Goal: Information Seeking & Learning: Learn about a topic

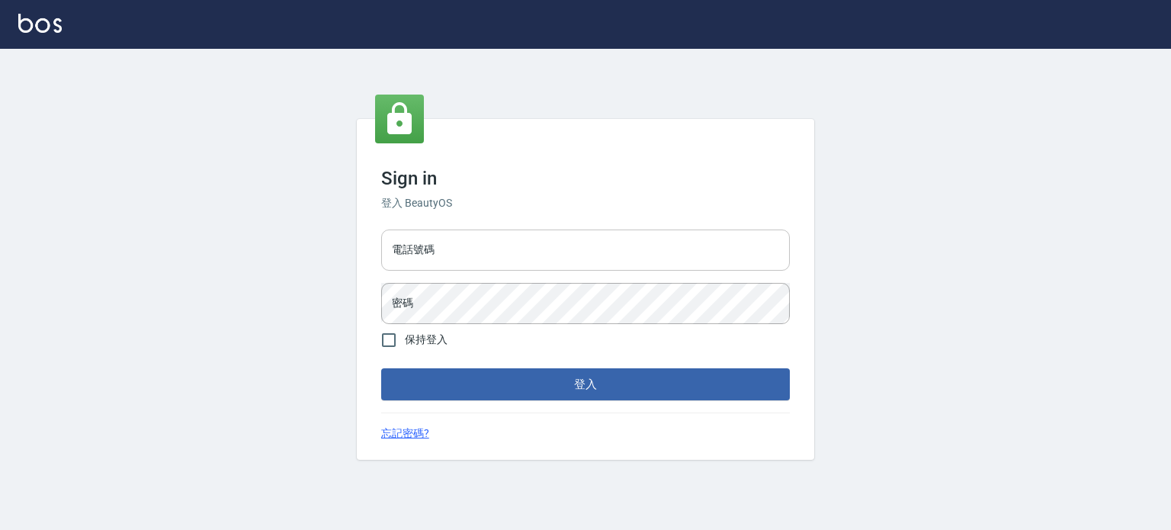
click at [453, 248] on input "電話號碼" at bounding box center [585, 249] width 409 height 41
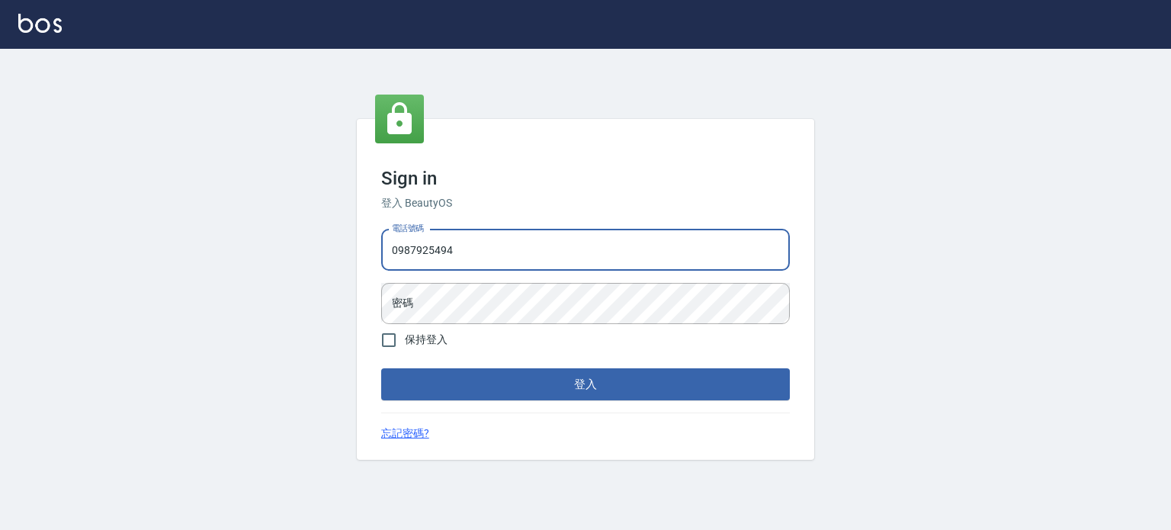
type input "0987925494"
click at [381, 368] on button "登入" at bounding box center [585, 384] width 409 height 32
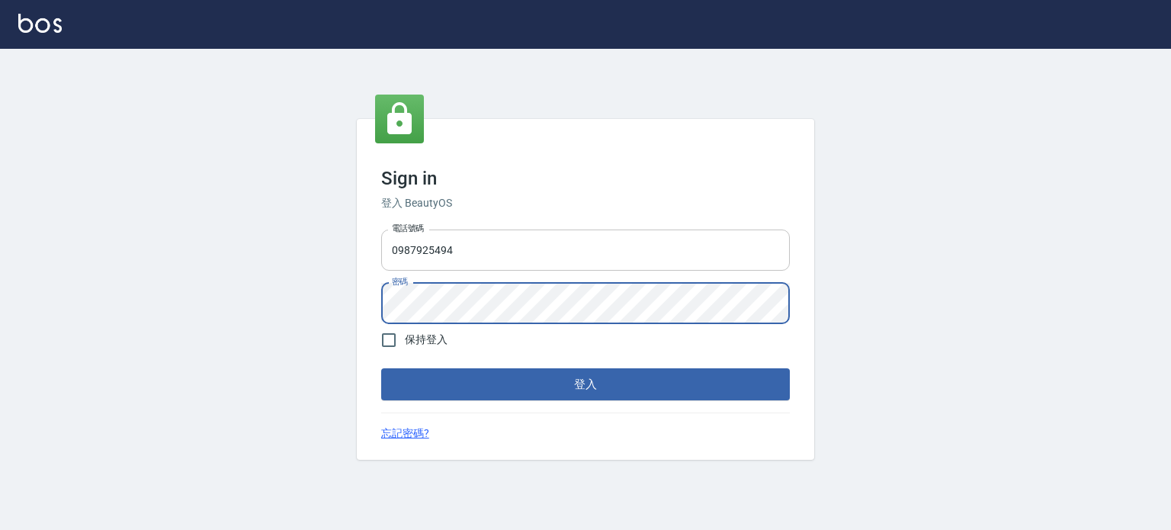
click at [381, 368] on button "登入" at bounding box center [585, 384] width 409 height 32
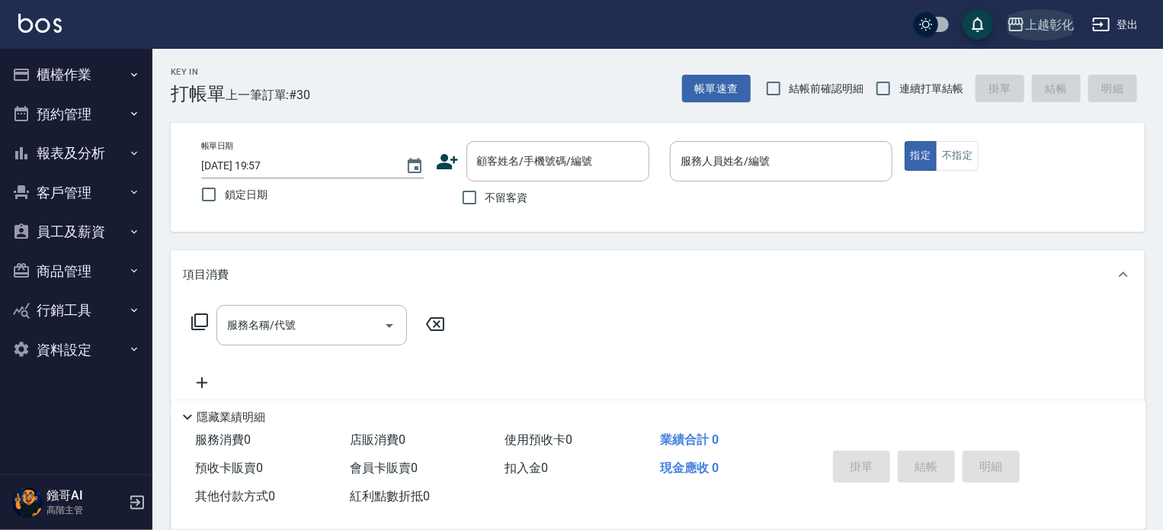
click at [1063, 21] on div "上越彰化" at bounding box center [1049, 24] width 49 height 19
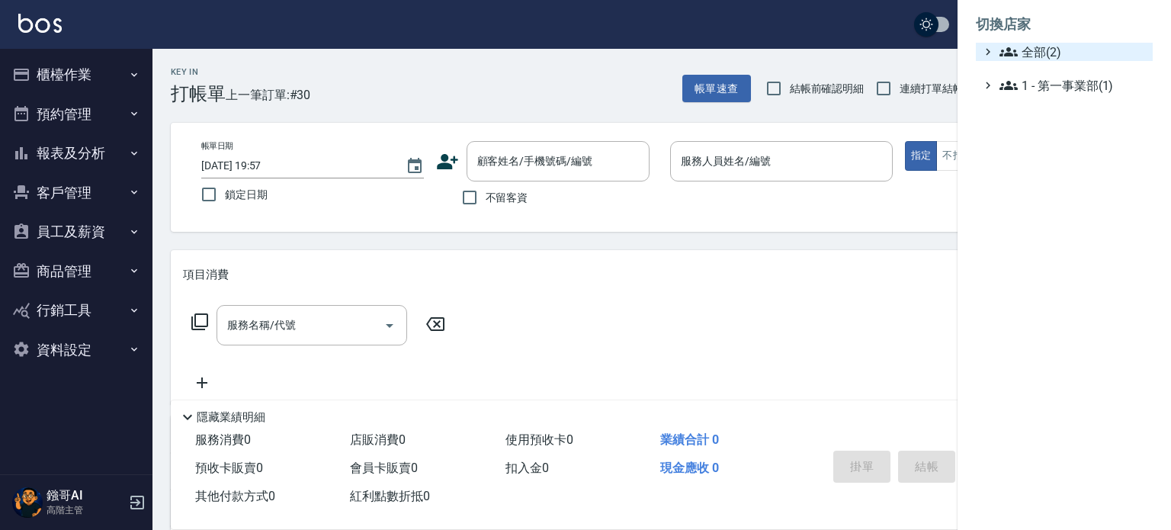
click at [1026, 53] on span "全部(2)" at bounding box center [1072, 52] width 147 height 18
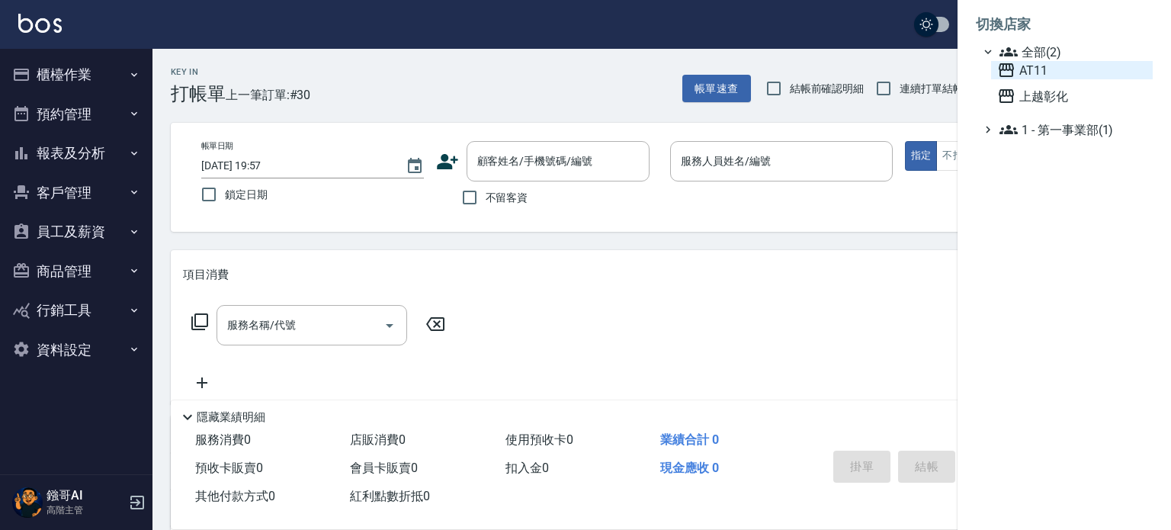
click at [1048, 72] on span "AT11" at bounding box center [1071, 70] width 149 height 18
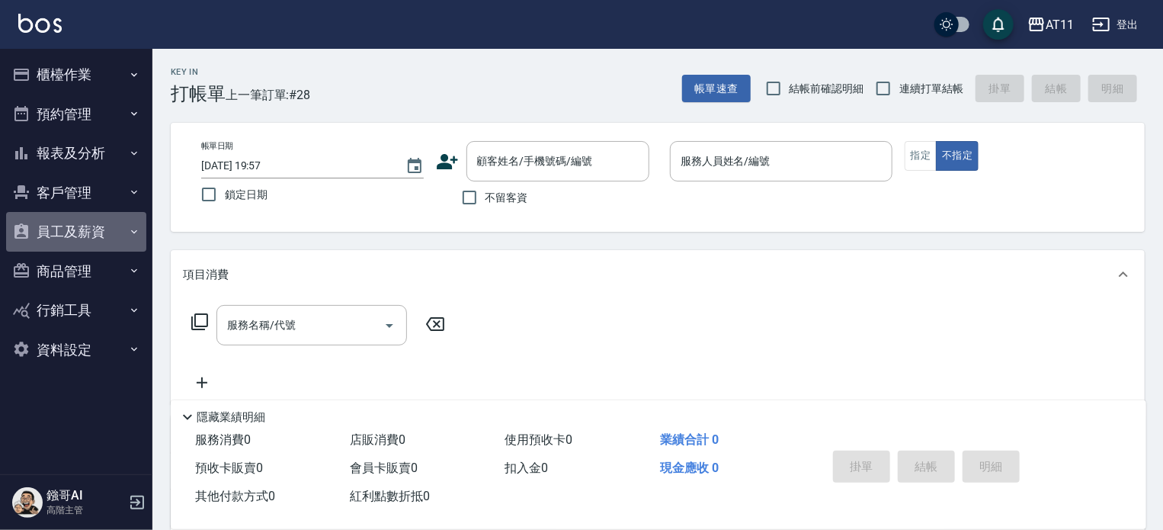
click at [78, 228] on button "員工及薪資" at bounding box center [76, 232] width 140 height 40
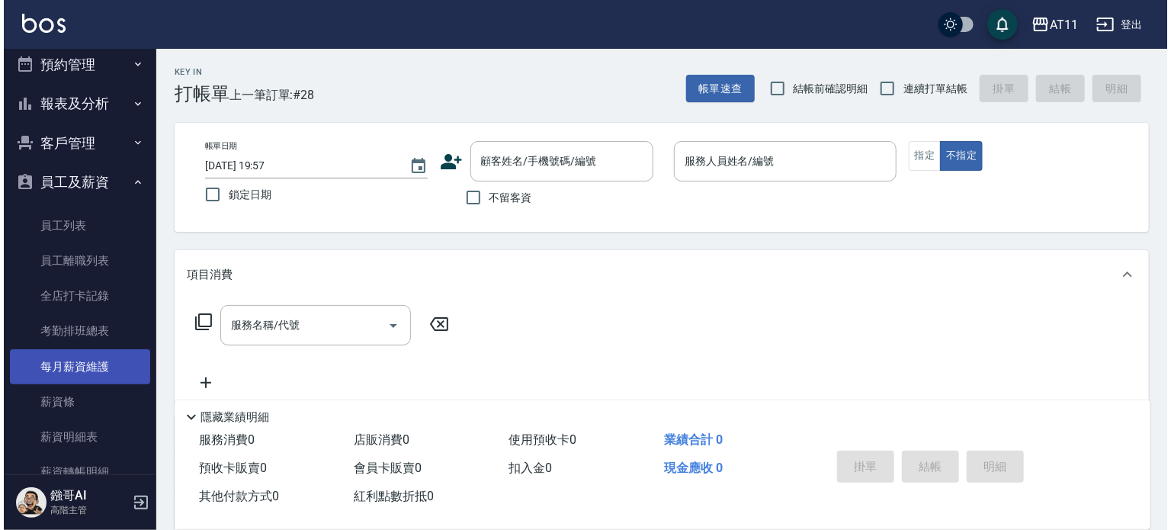
scroll to position [76, 0]
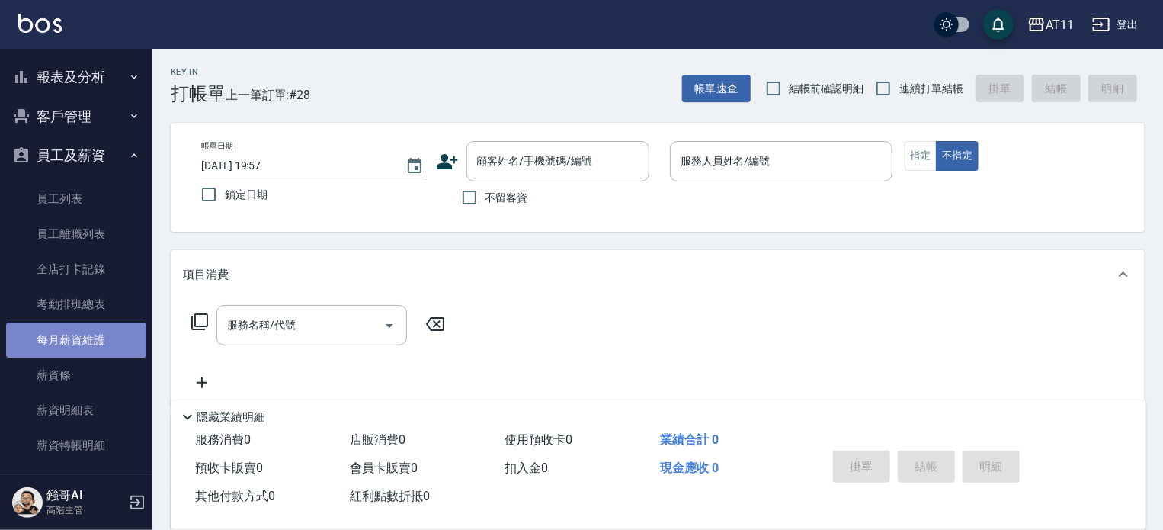
click at [87, 344] on link "每月薪資維護" at bounding box center [76, 339] width 140 height 35
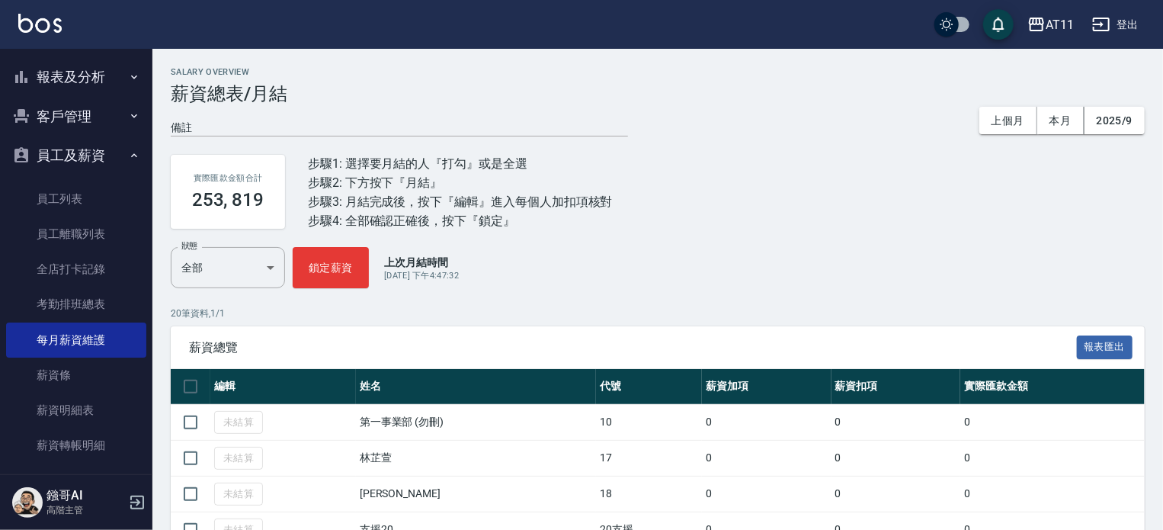
click at [1134, 21] on button "登出" at bounding box center [1115, 25] width 59 height 28
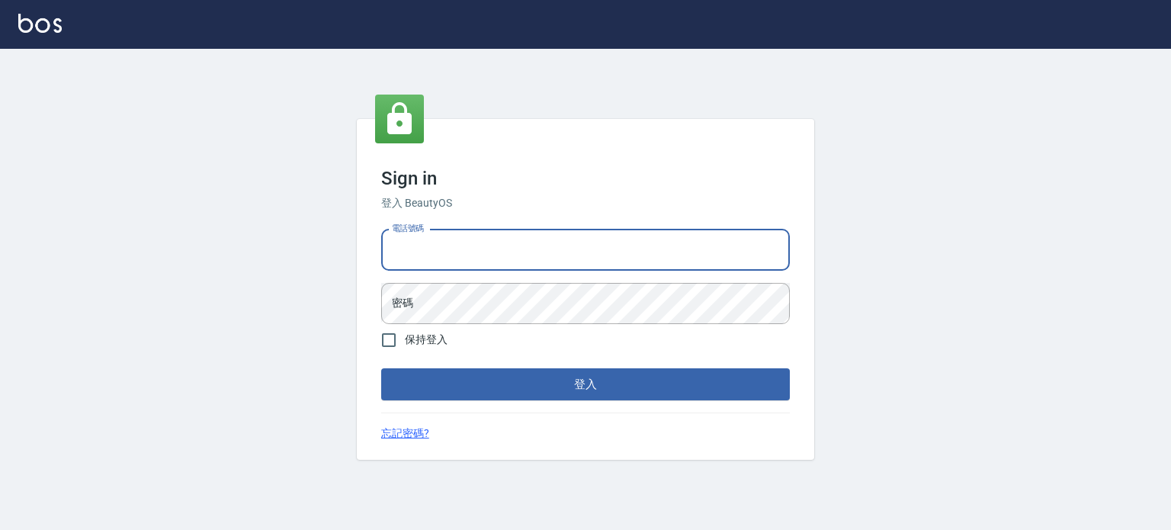
click at [659, 239] on input "電話號碼" at bounding box center [585, 249] width 409 height 41
type input "0953539532"
click at [381, 368] on button "登入" at bounding box center [585, 384] width 409 height 32
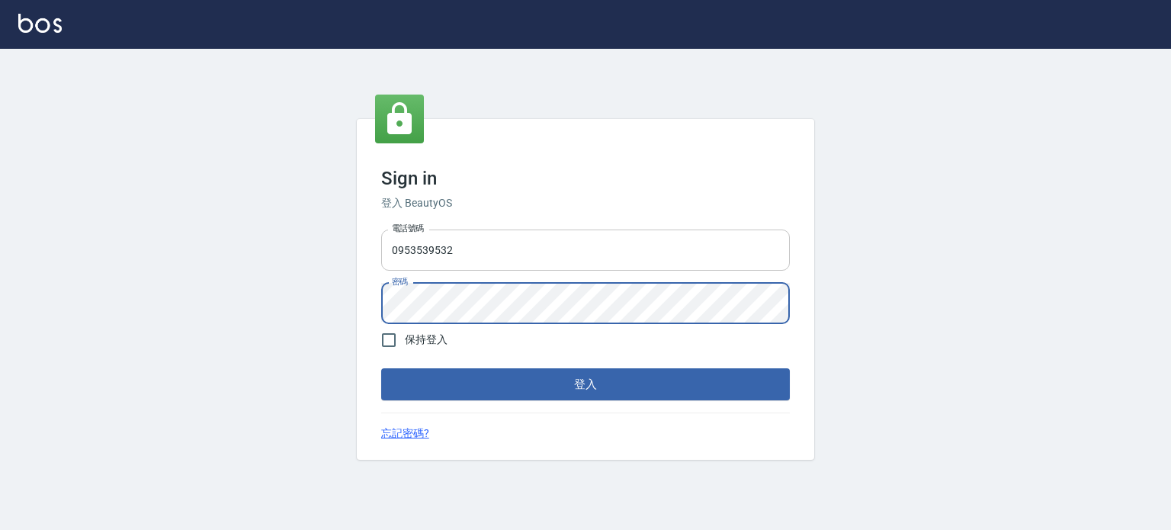
click at [381, 368] on button "登入" at bounding box center [585, 384] width 409 height 32
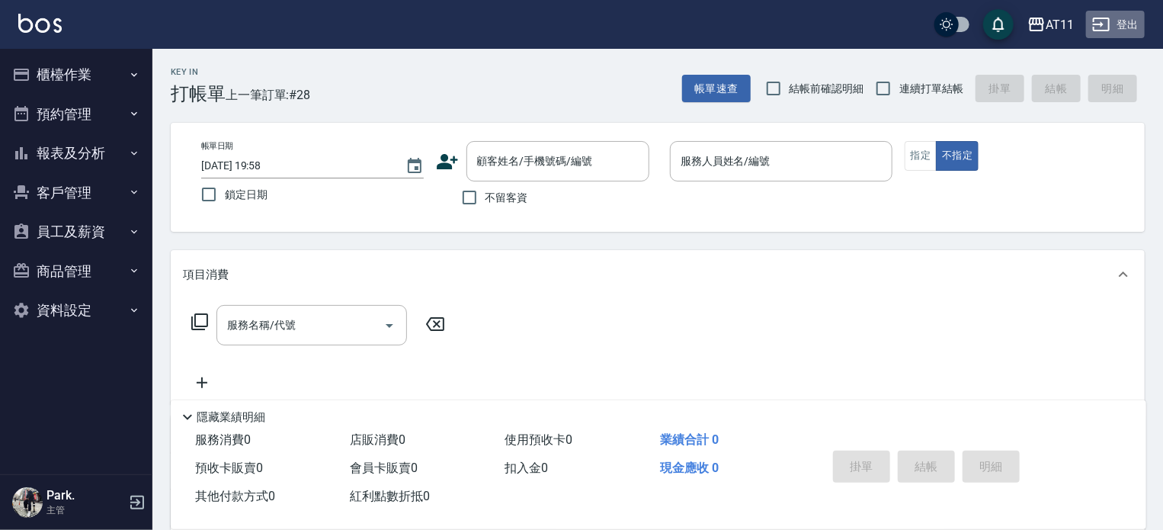
click at [1116, 24] on button "登出" at bounding box center [1115, 25] width 59 height 28
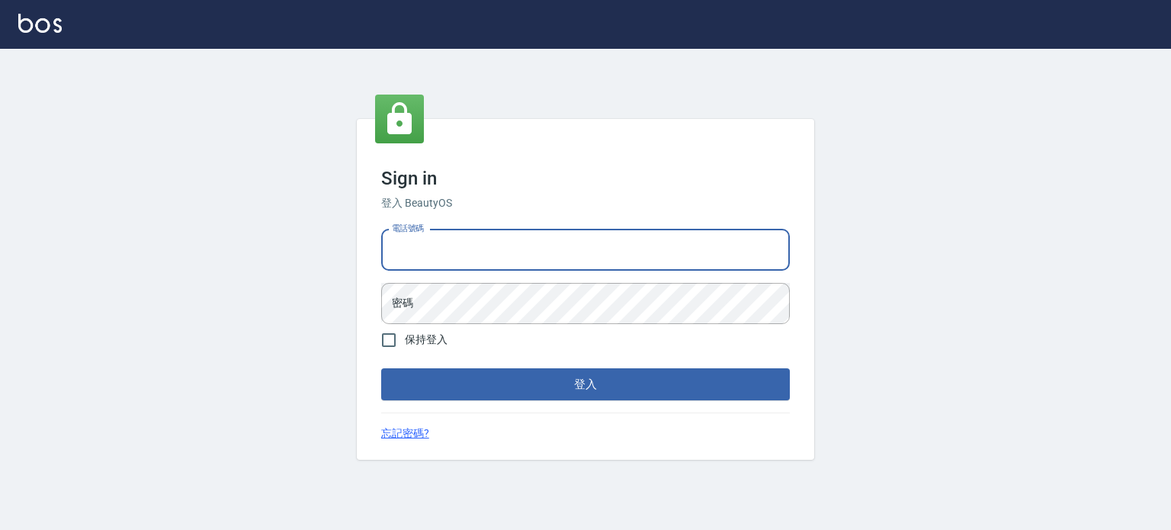
click at [608, 266] on input "電話號碼" at bounding box center [585, 249] width 409 height 41
type input "0987925494"
click at [381, 368] on button "登入" at bounding box center [585, 384] width 409 height 32
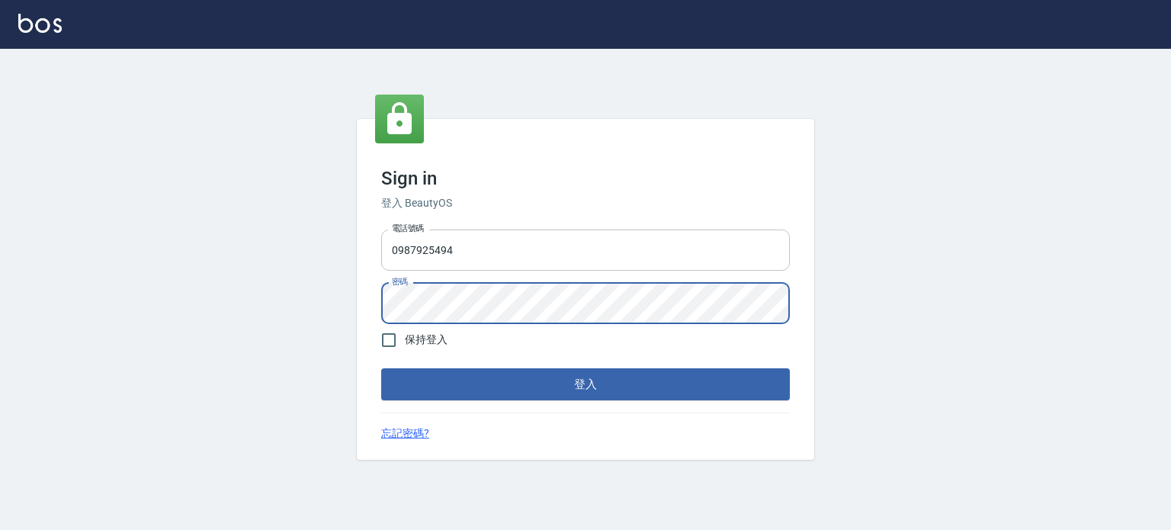
click at [381, 368] on button "登入" at bounding box center [585, 384] width 409 height 32
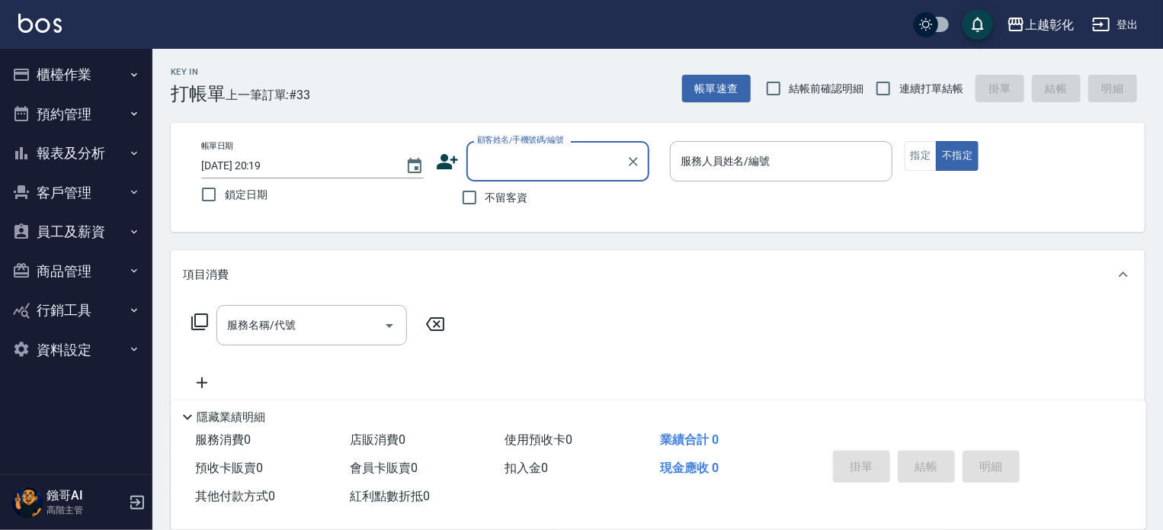
click at [76, 155] on button "報表及分析" at bounding box center [76, 153] width 140 height 40
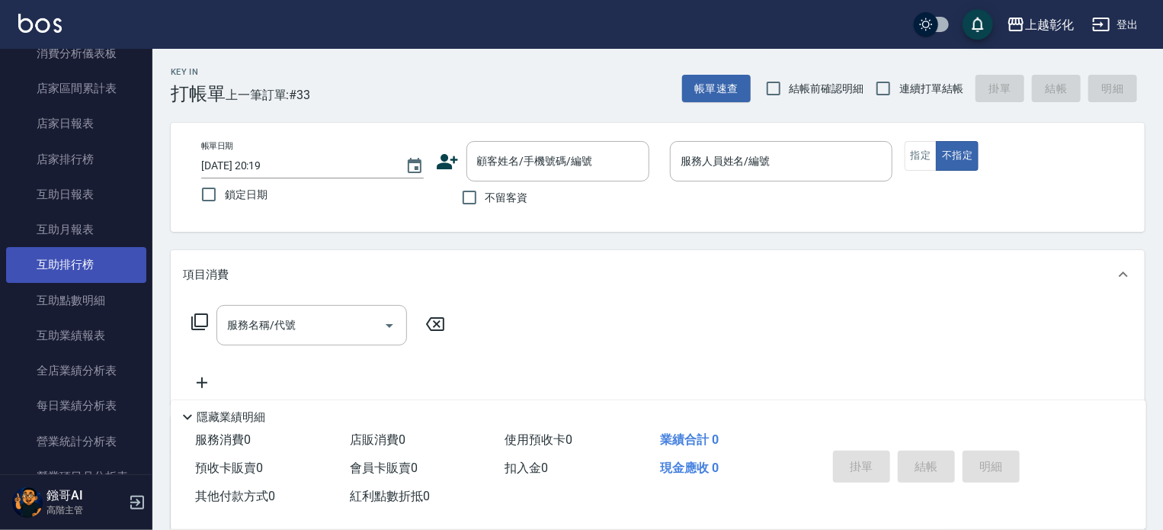
scroll to position [381, 0]
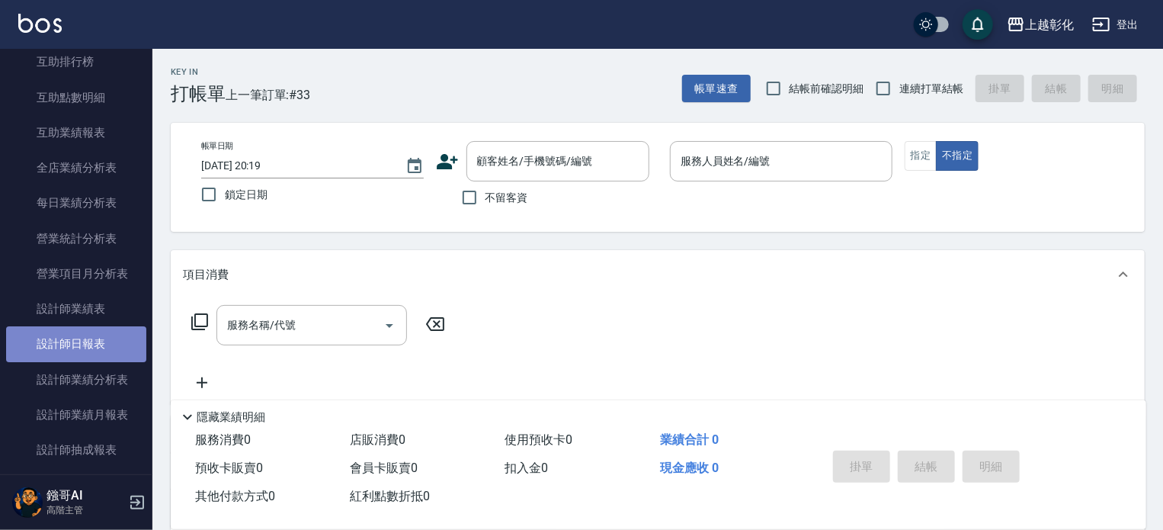
click at [82, 345] on link "設計師日報表" at bounding box center [76, 343] width 140 height 35
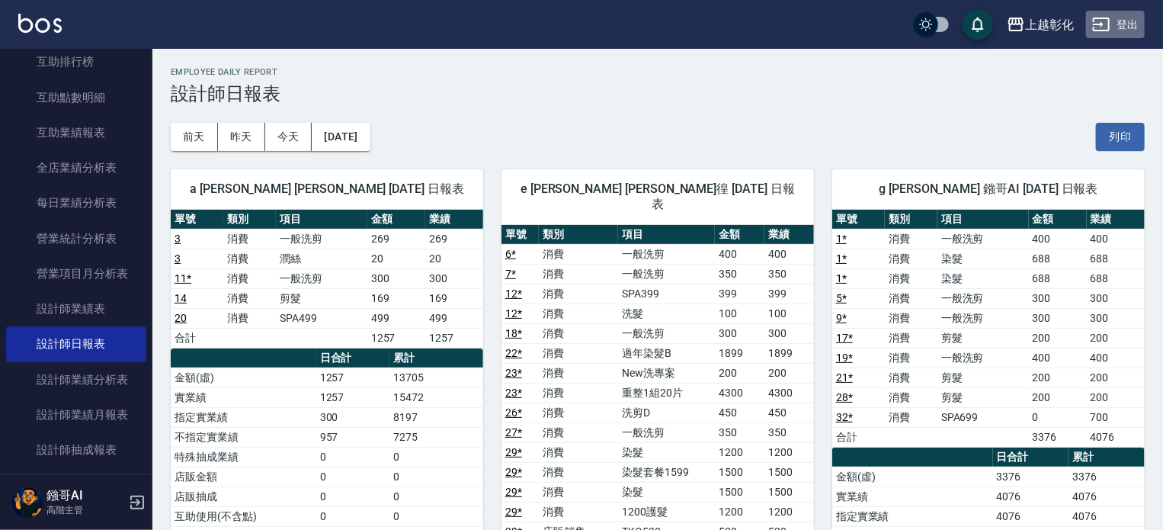
click at [1123, 23] on button "登出" at bounding box center [1115, 25] width 59 height 28
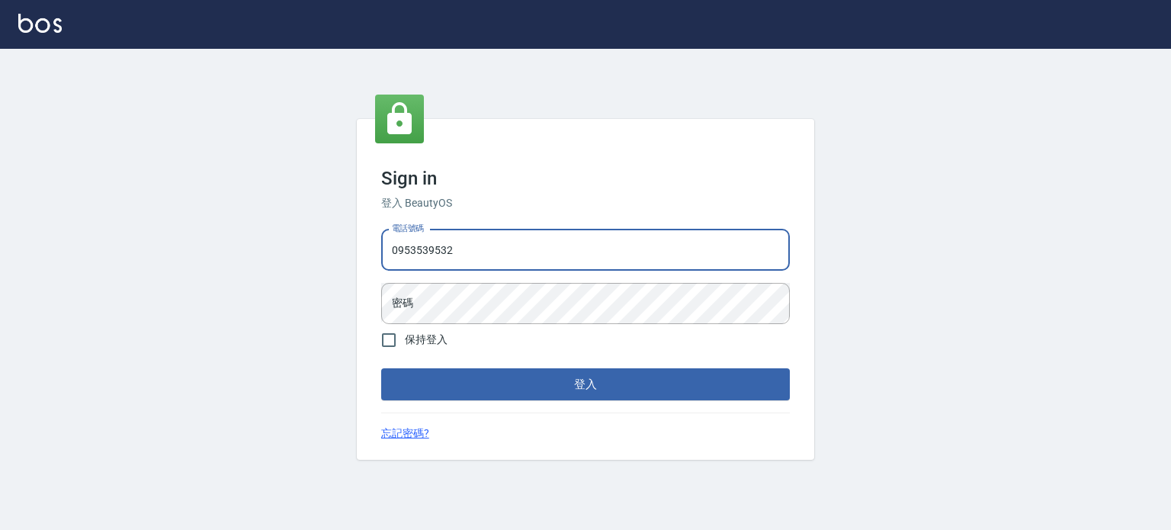
type input "0953539532"
click at [381, 368] on button "登入" at bounding box center [585, 384] width 409 height 32
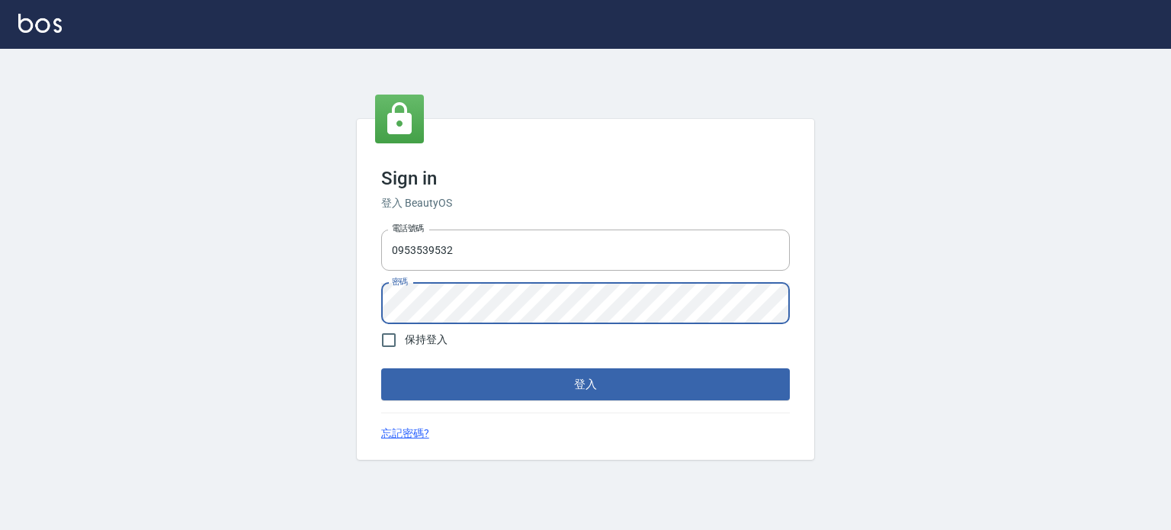
click at [381, 368] on button "登入" at bounding box center [585, 384] width 409 height 32
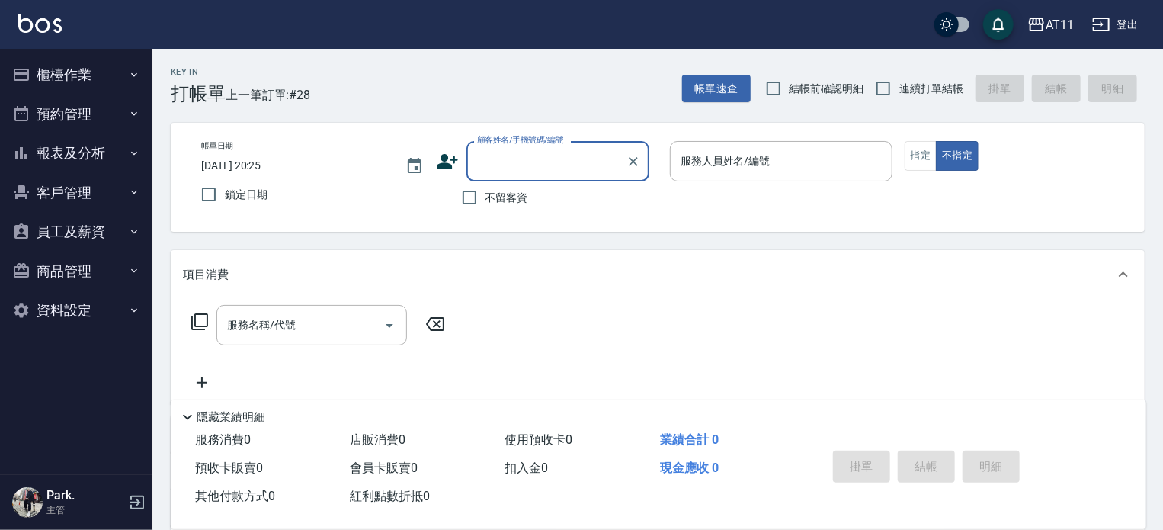
click at [72, 188] on button "客戶管理" at bounding box center [76, 193] width 140 height 40
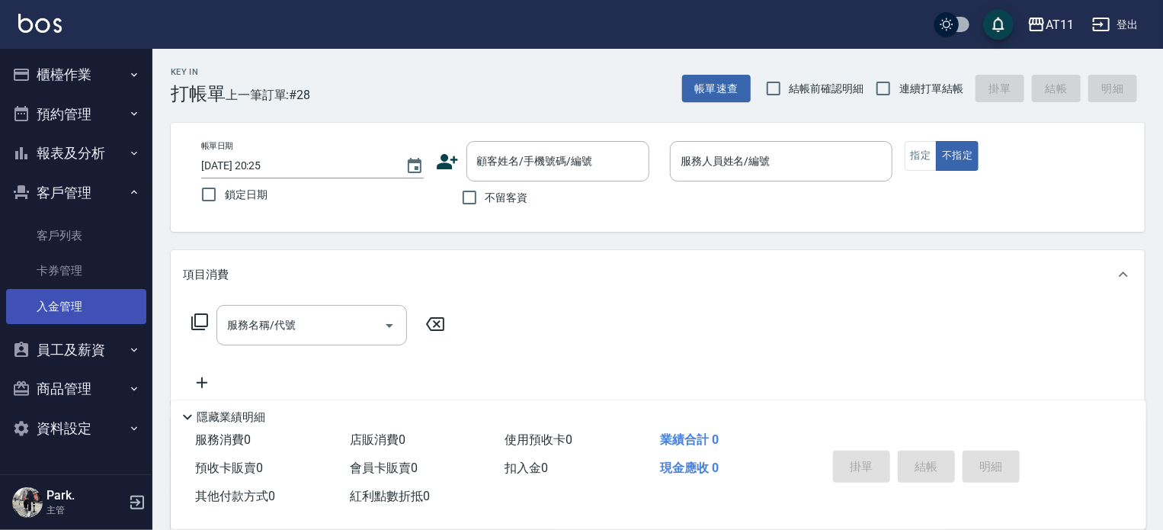
click at [77, 310] on link "入金管理" at bounding box center [76, 306] width 140 height 35
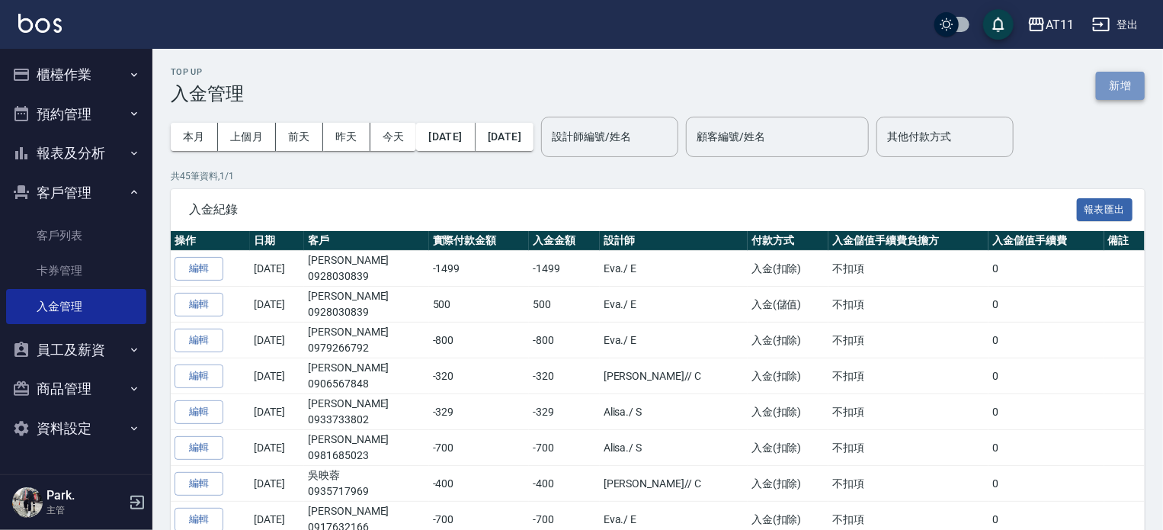
click at [1125, 79] on button "新增" at bounding box center [1120, 86] width 49 height 28
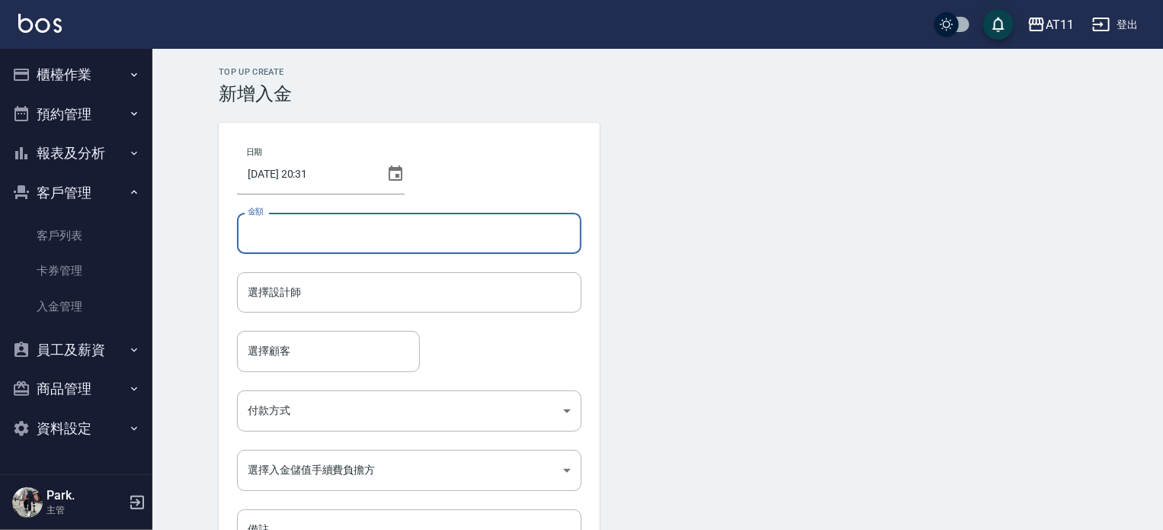
click at [485, 233] on input "金額" at bounding box center [409, 233] width 345 height 41
type input "-450"
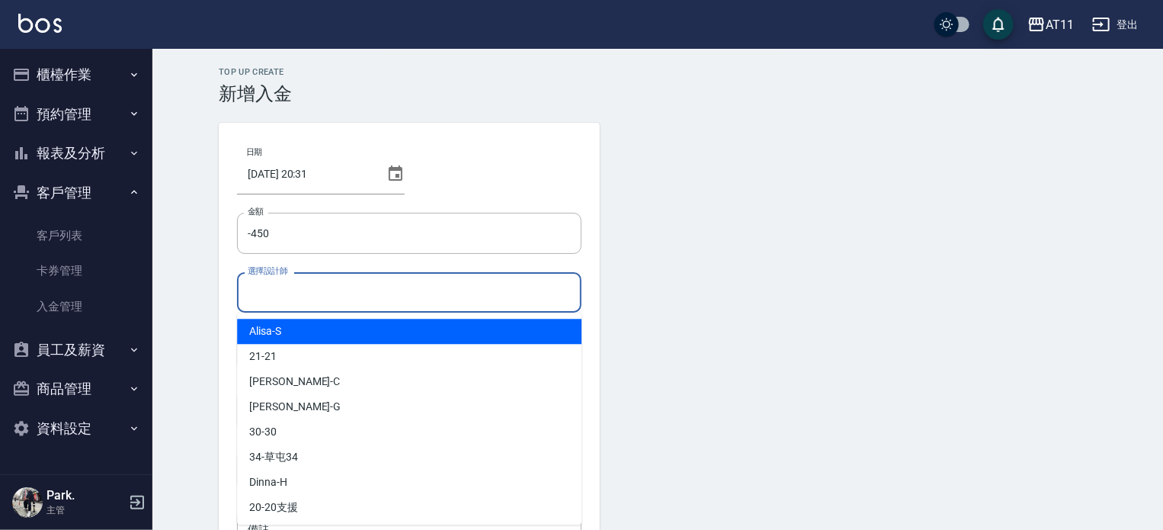
click at [461, 290] on input "選擇設計師" at bounding box center [409, 292] width 331 height 27
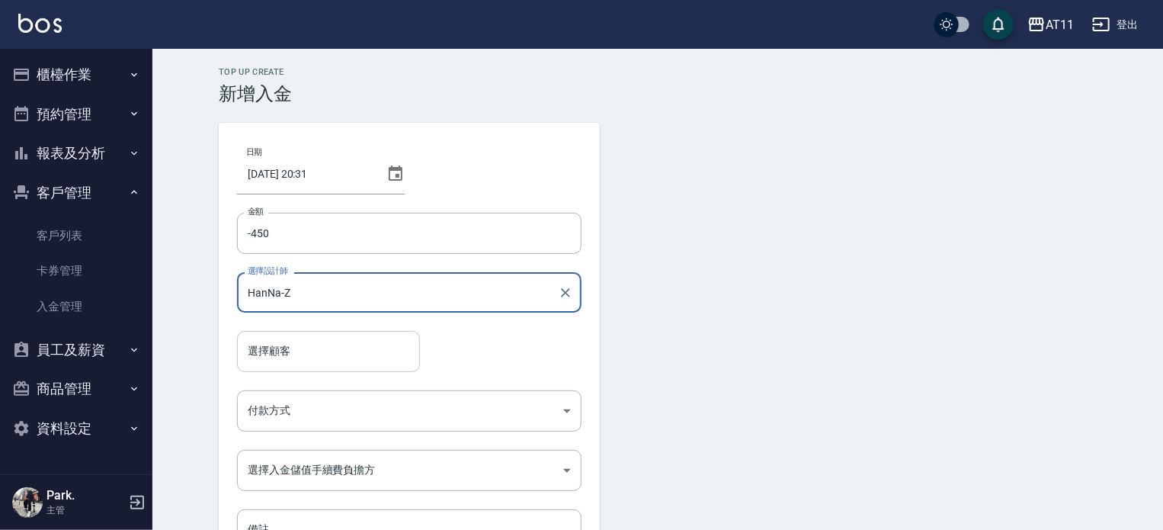
type input "HanNa-Z"
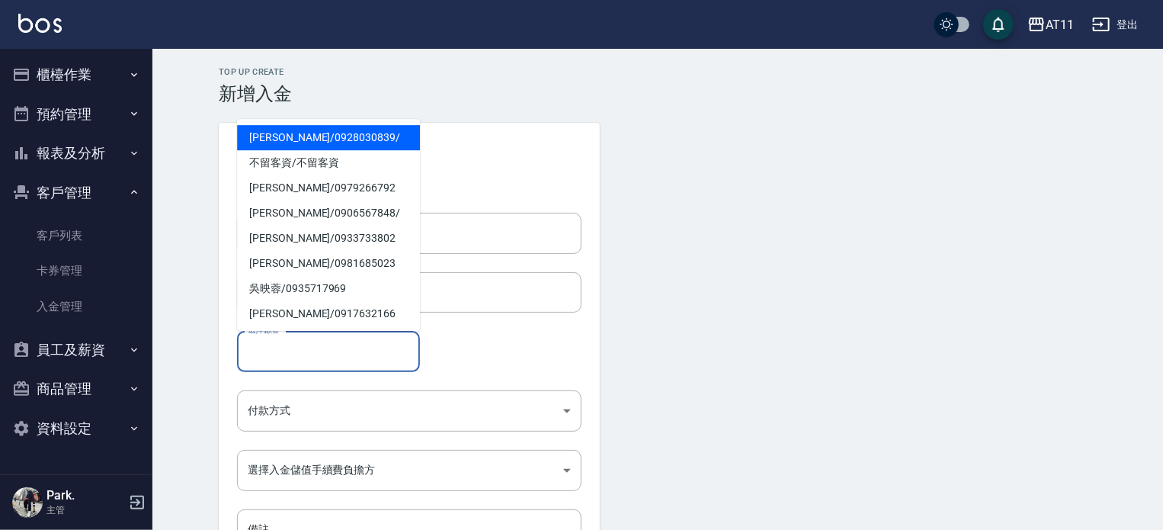
click at [366, 348] on input "選擇顧客" at bounding box center [328, 351] width 169 height 27
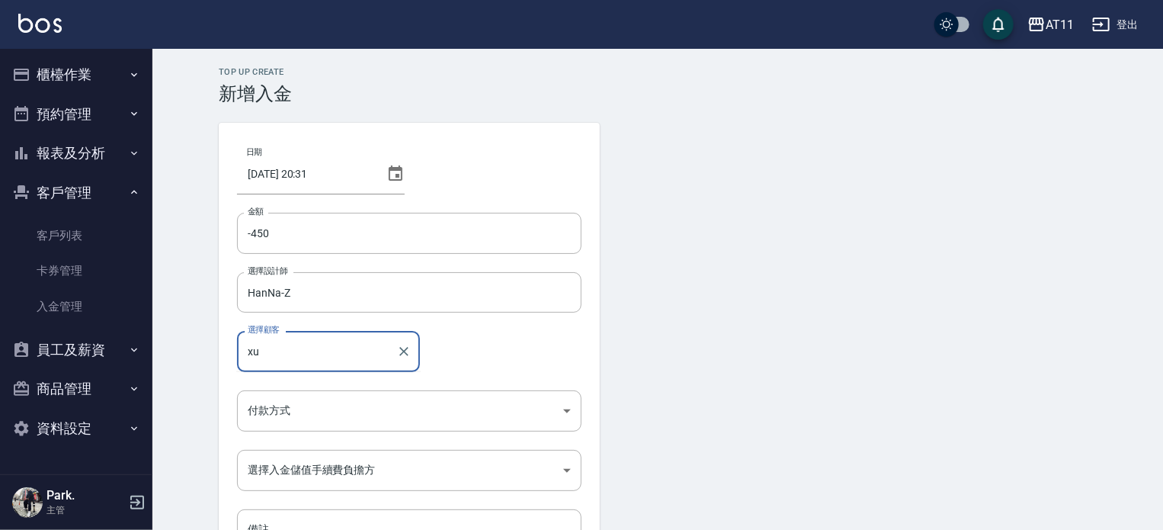
type input "x"
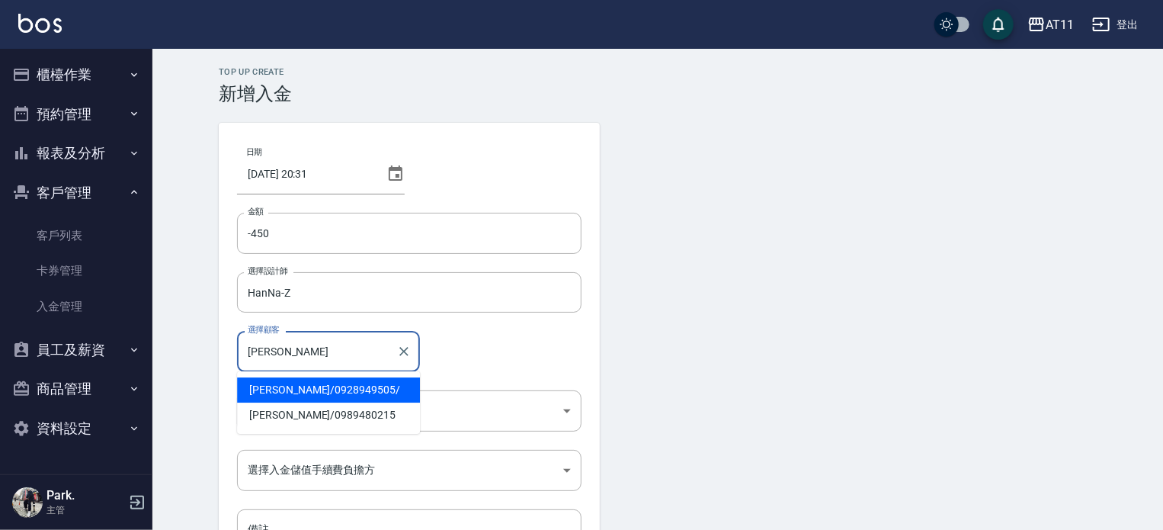
click at [369, 393] on span "廖峻鴻 / 0928949505 /" at bounding box center [328, 389] width 183 height 25
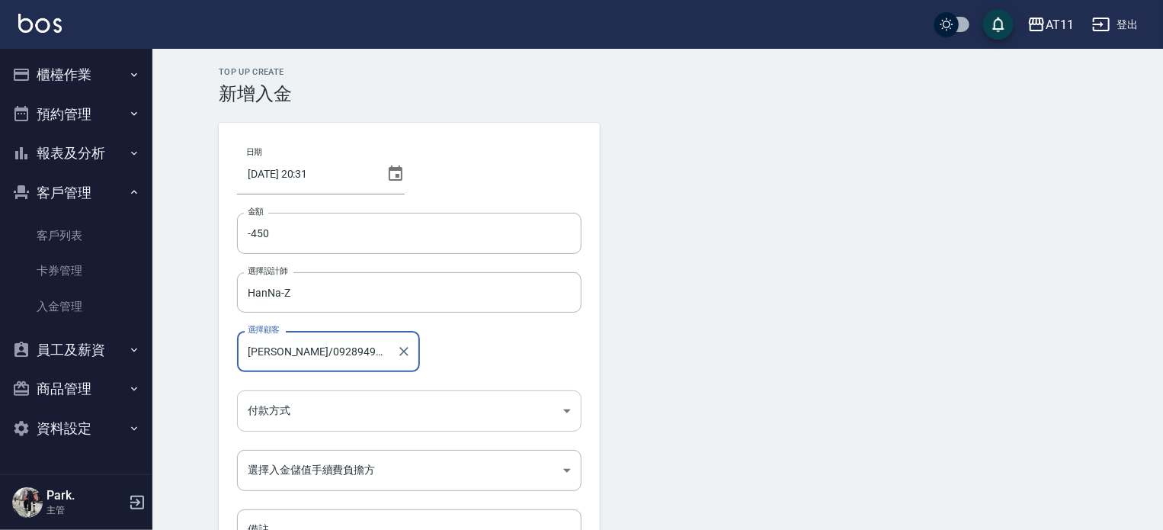
type input "廖峻鴻/0928949505/"
click at [369, 415] on body "AT11 登出 櫃檯作業 打帳單 帳單列表 現金收支登錄 材料自購登錄 每日結帳 排班表 現場電腦打卡 掃碼打卡 預約管理 預約管理 單日預約紀錄 單週預約紀…" at bounding box center [581, 316] width 1163 height 633
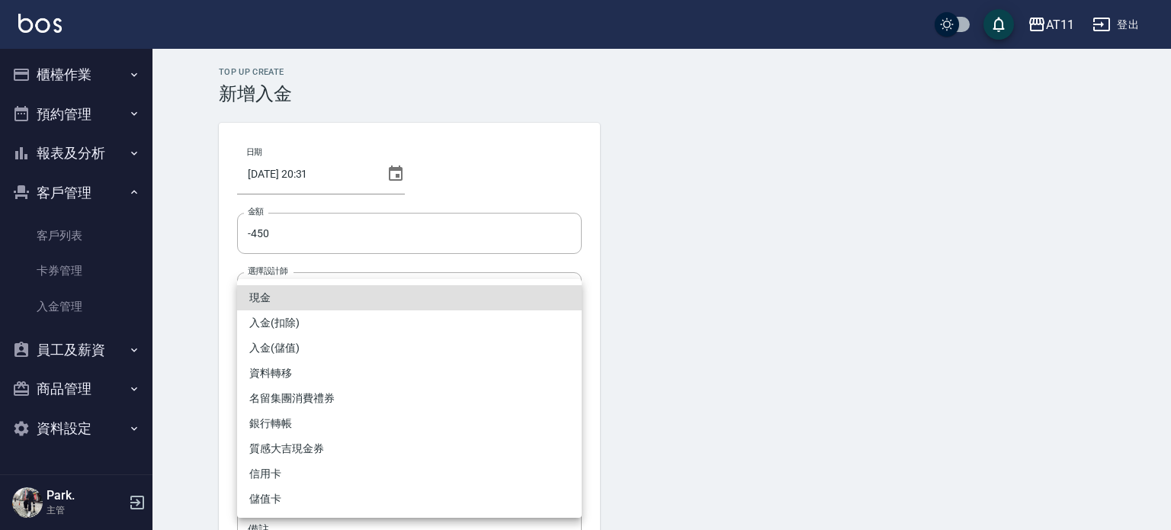
click at [378, 329] on li "入金(扣除)" at bounding box center [409, 322] width 345 height 25
type input "入金(扣除)"
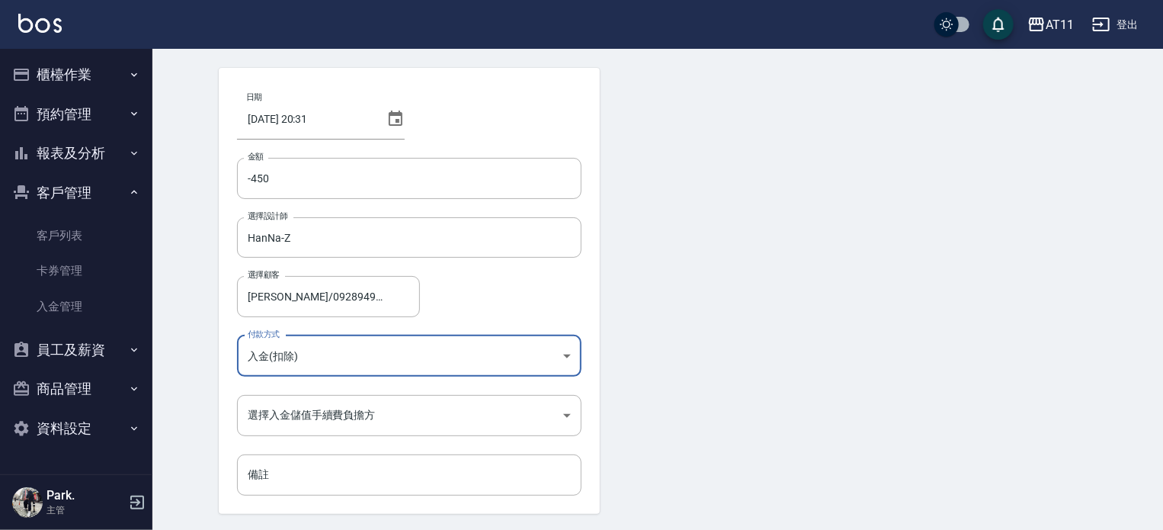
scroll to position [103, 0]
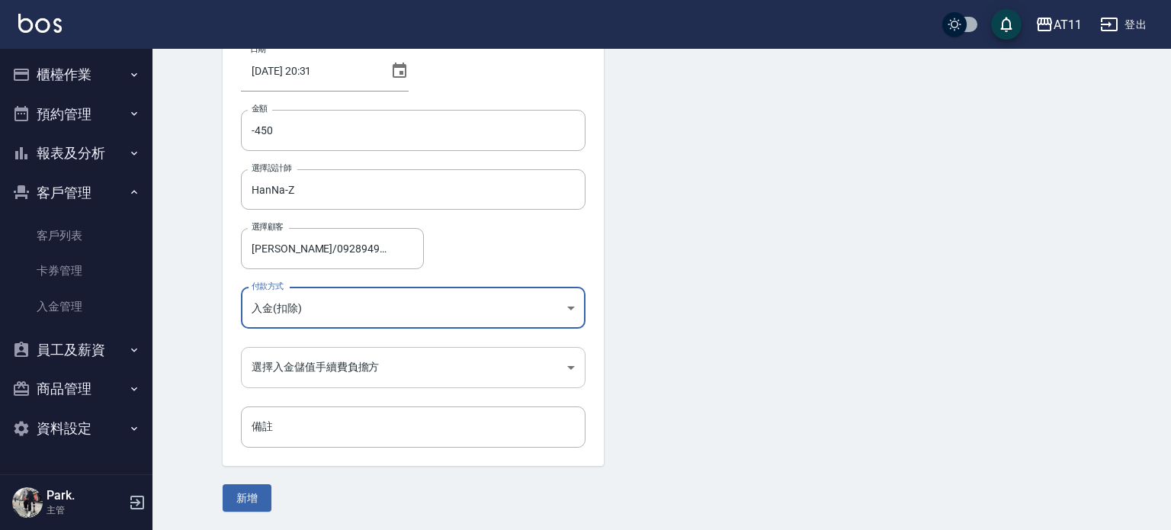
click at [386, 367] on body "AT11 登出 櫃檯作業 打帳單 帳單列表 現金收支登錄 材料自購登錄 每日結帳 排班表 現場電腦打卡 掃碼打卡 預約管理 預約管理 單日預約紀錄 單週預約紀…" at bounding box center [585, 213] width 1171 height 633
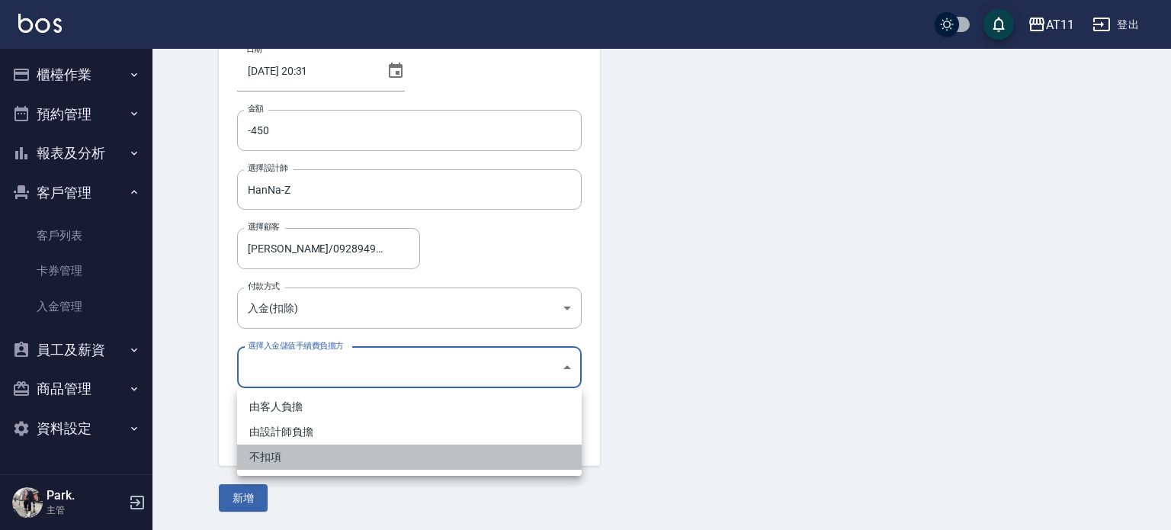
click at [381, 465] on li "不扣項" at bounding box center [409, 456] width 345 height 25
type input "WITHOUTHANDLINGFEE"
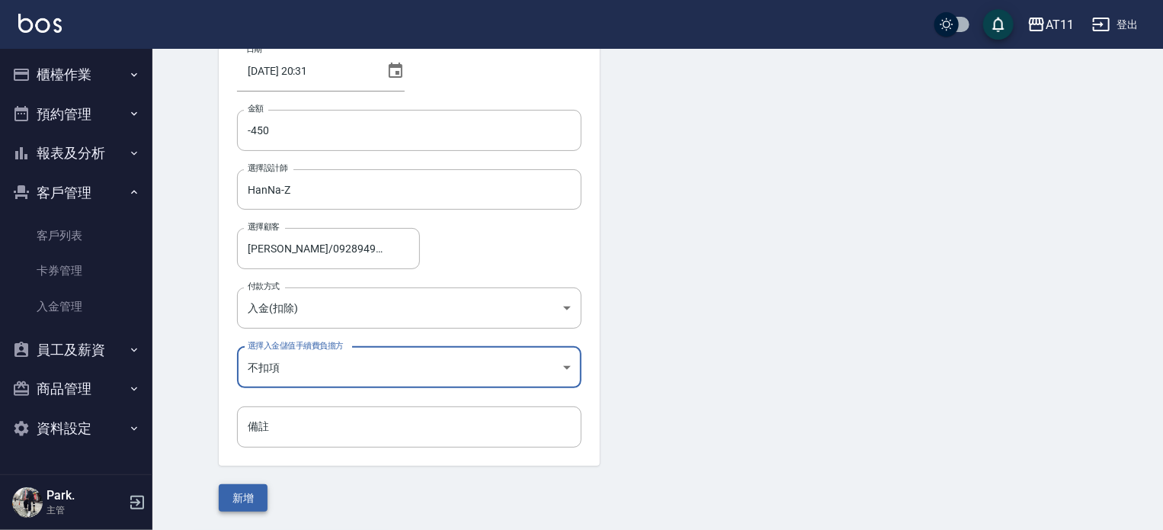
click at [262, 498] on button "新增" at bounding box center [243, 498] width 49 height 28
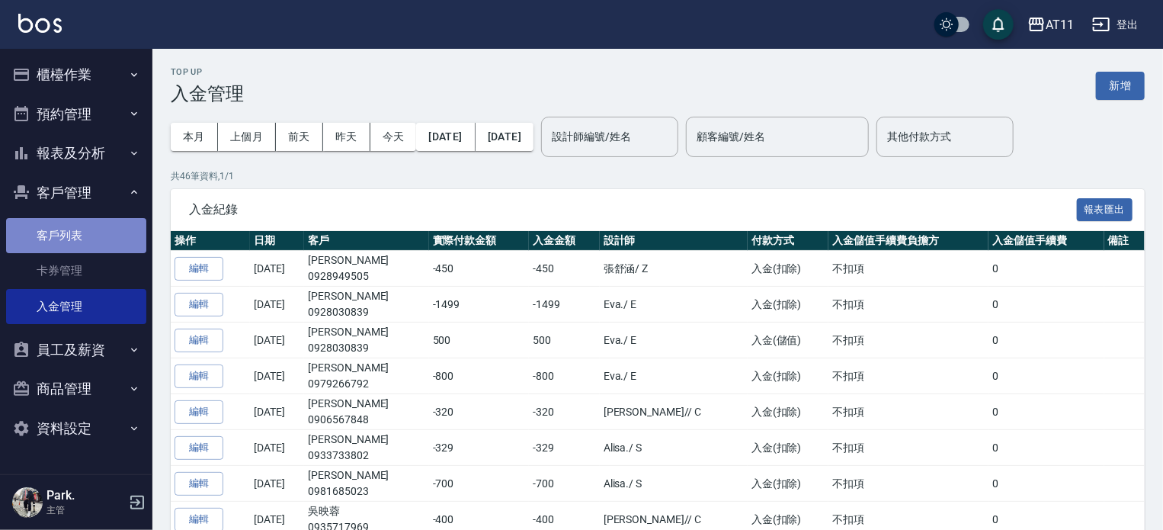
click at [76, 238] on link "客戶列表" at bounding box center [76, 235] width 140 height 35
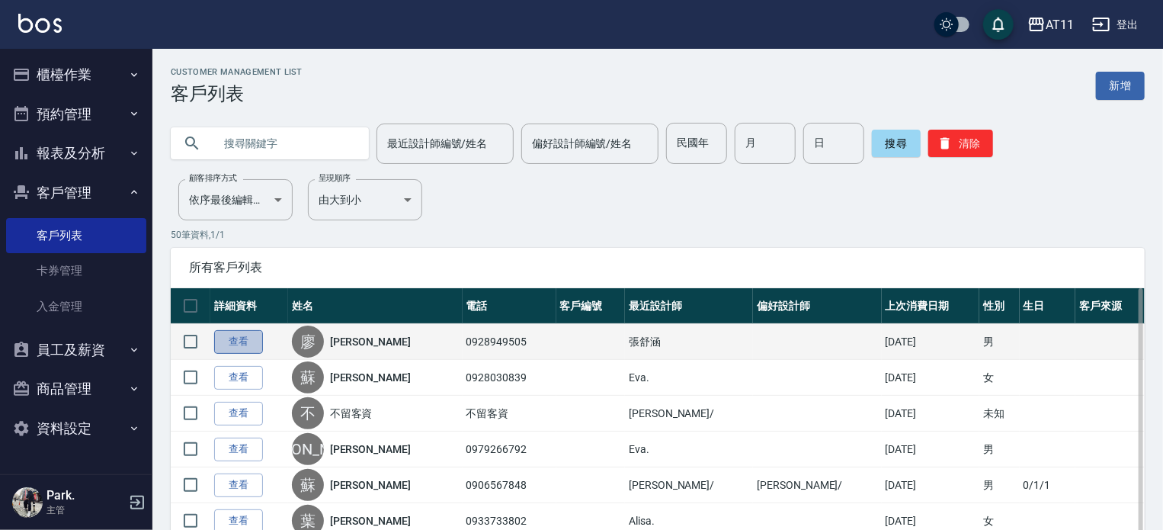
click at [242, 342] on link "查看" at bounding box center [238, 342] width 49 height 24
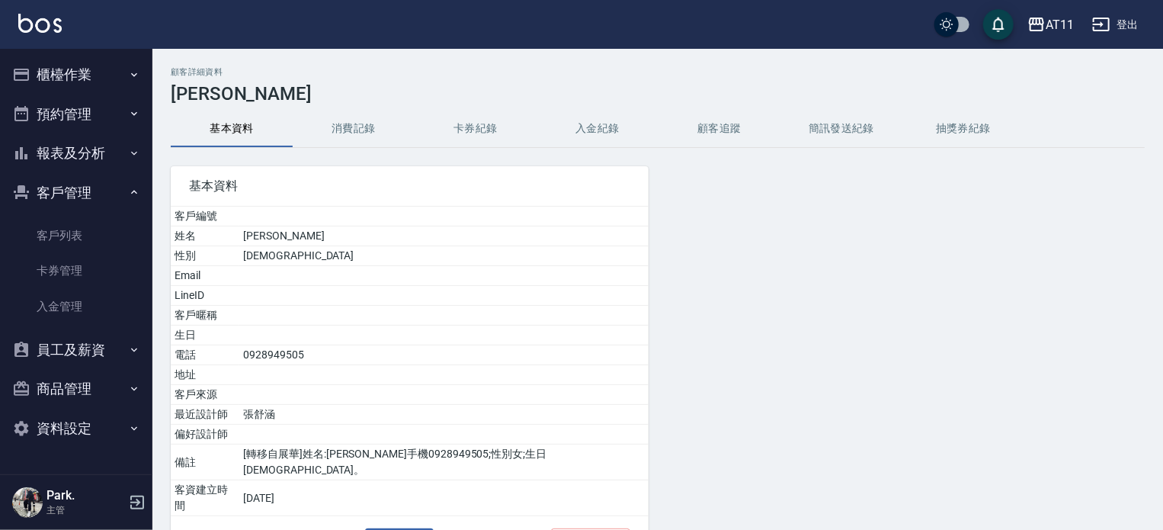
click at [583, 127] on button "入金紀錄" at bounding box center [598, 129] width 122 height 37
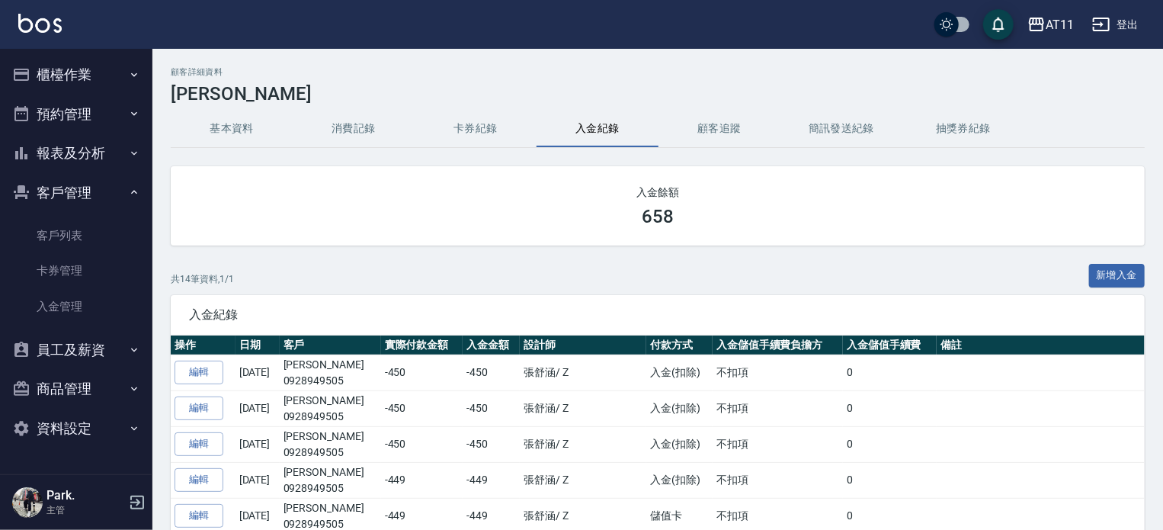
click at [1115, 11] on button "登出" at bounding box center [1115, 25] width 59 height 28
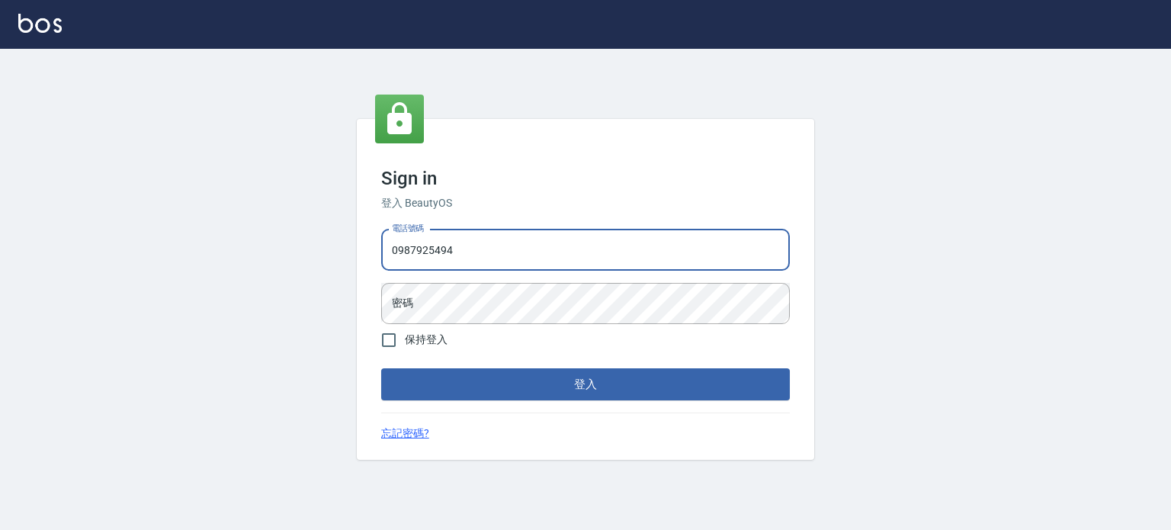
type input "0987925494"
click at [381, 368] on button "登入" at bounding box center [585, 384] width 409 height 32
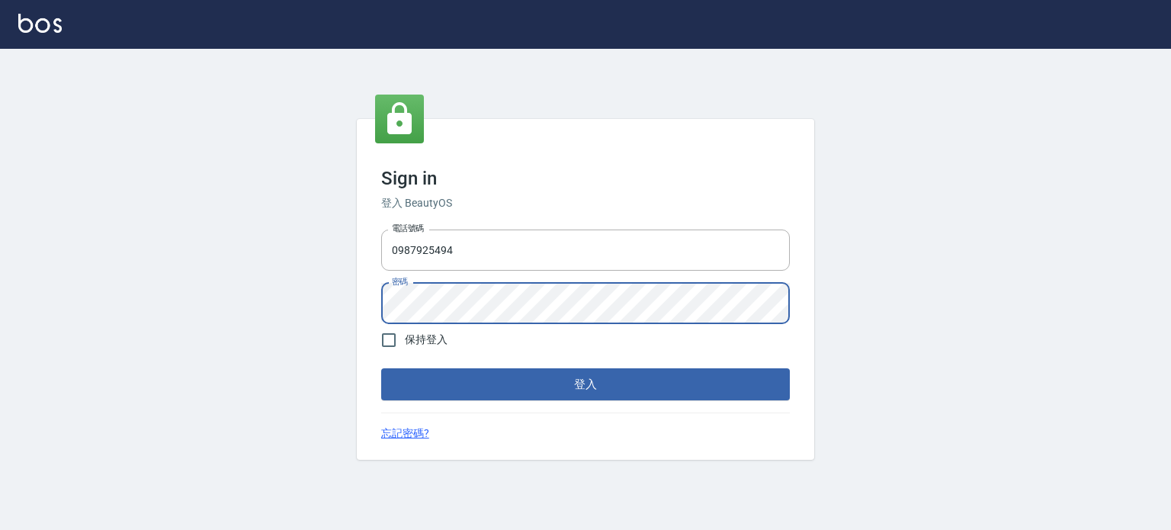
click at [381, 368] on button "登入" at bounding box center [585, 384] width 409 height 32
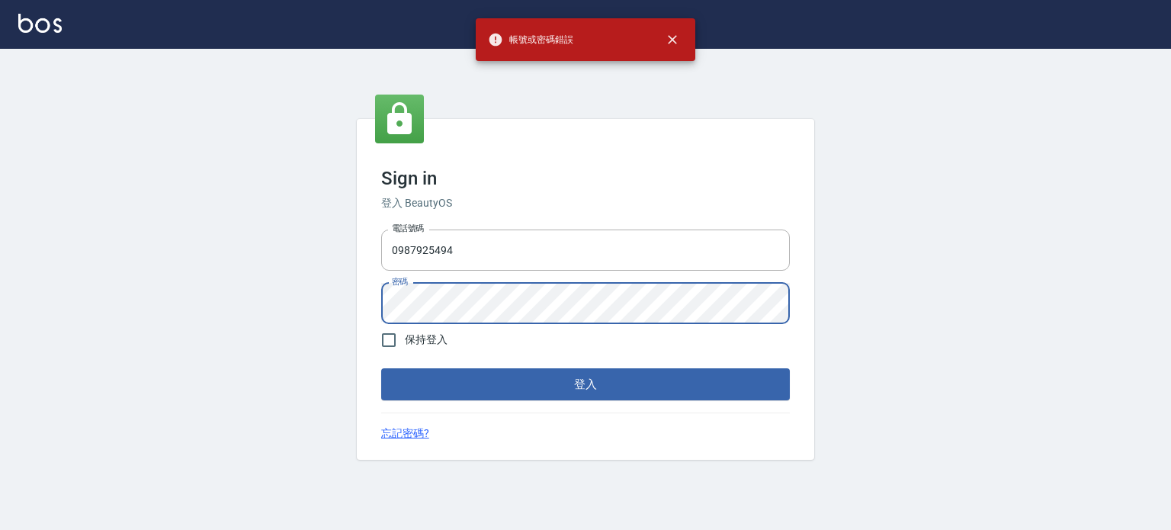
click at [381, 368] on button "登入" at bounding box center [585, 384] width 409 height 32
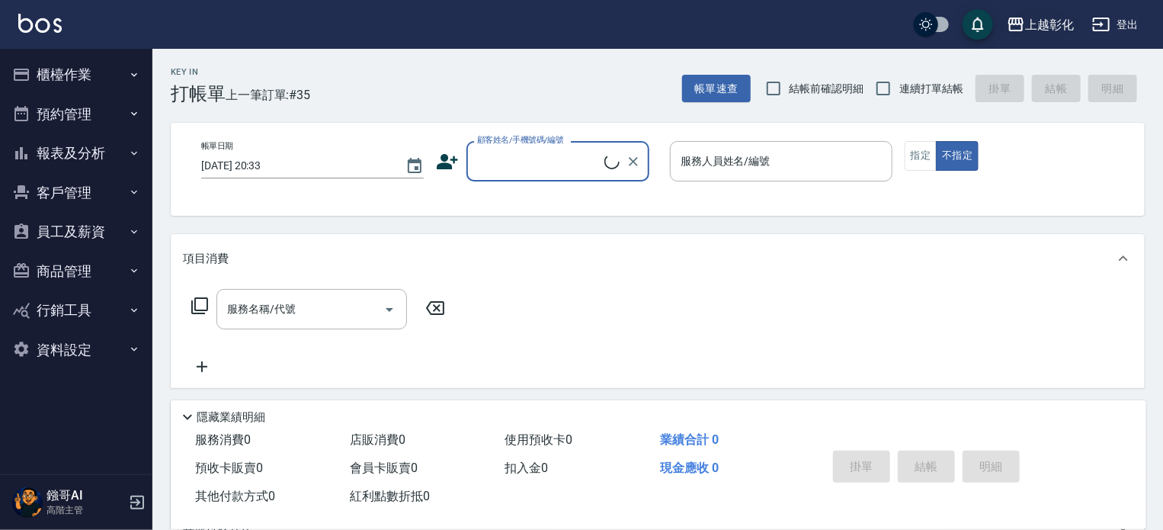
click at [1041, 31] on div "上越彰化" at bounding box center [1049, 24] width 49 height 19
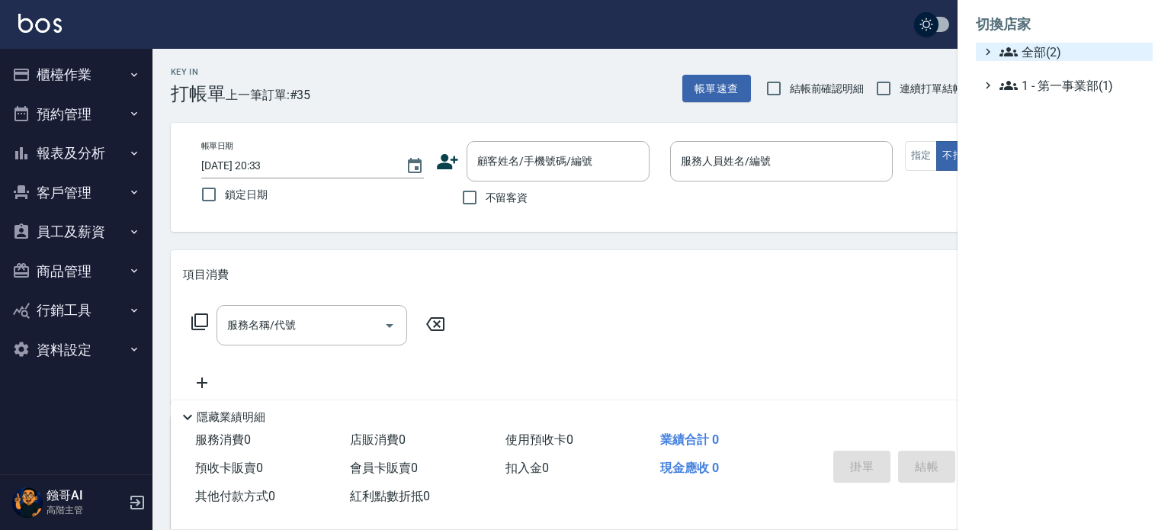
click at [1039, 51] on span "全部(2)" at bounding box center [1072, 52] width 147 height 18
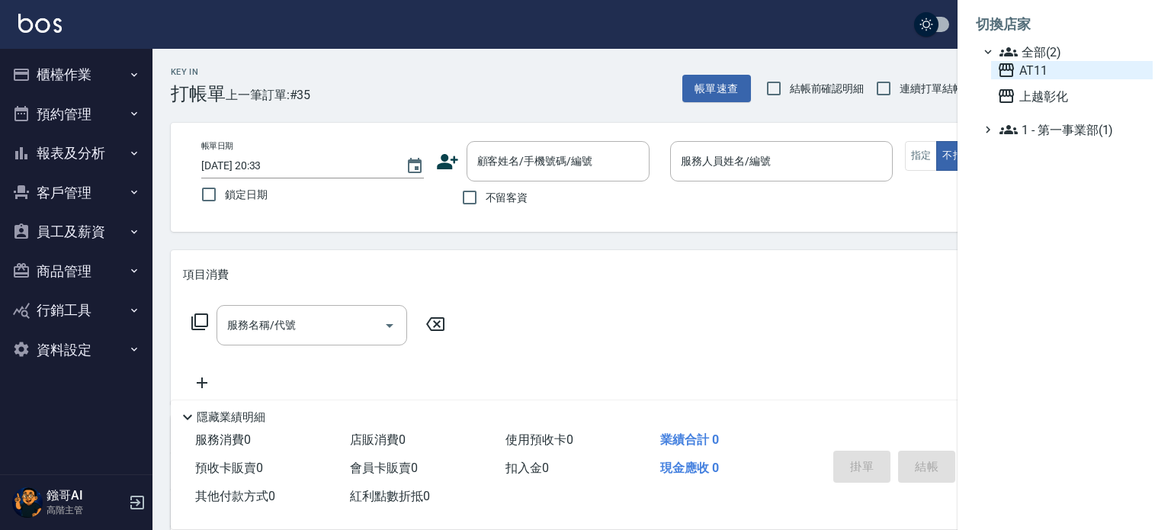
click at [1033, 69] on span "AT11" at bounding box center [1071, 70] width 149 height 18
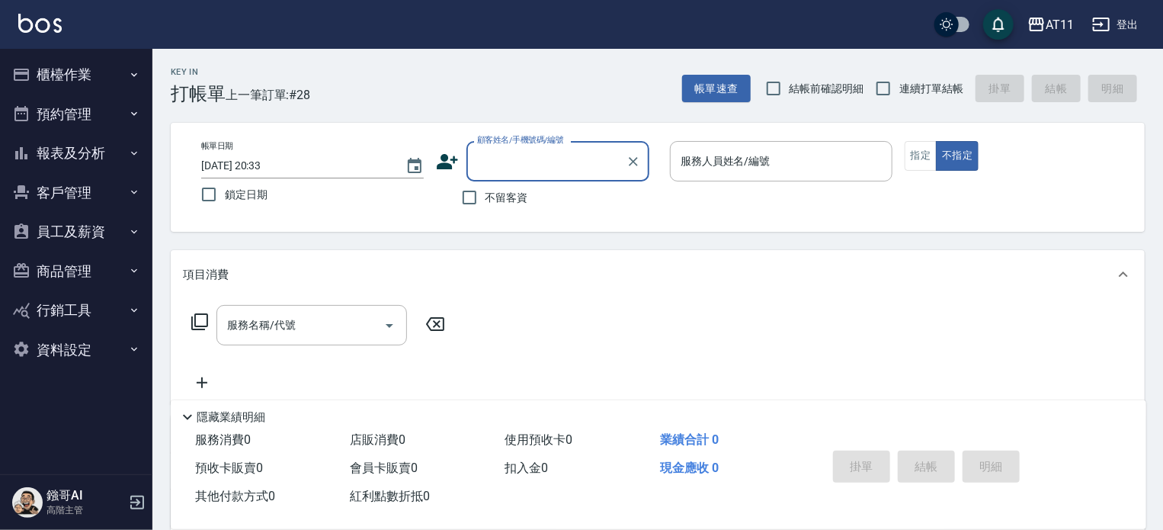
click at [69, 233] on button "員工及薪資" at bounding box center [76, 232] width 140 height 40
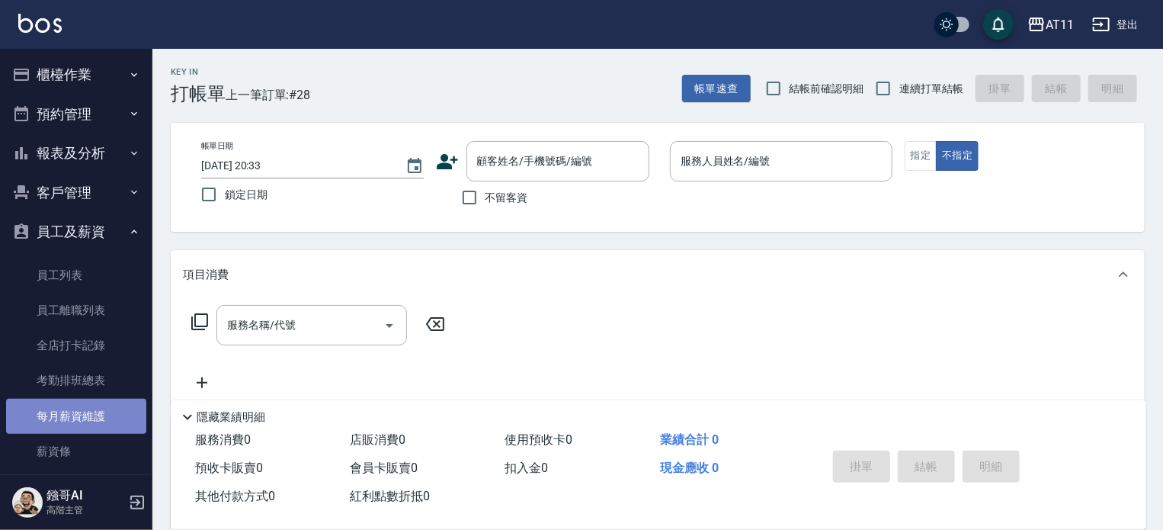
click at [76, 418] on link "每月薪資維護" at bounding box center [76, 416] width 140 height 35
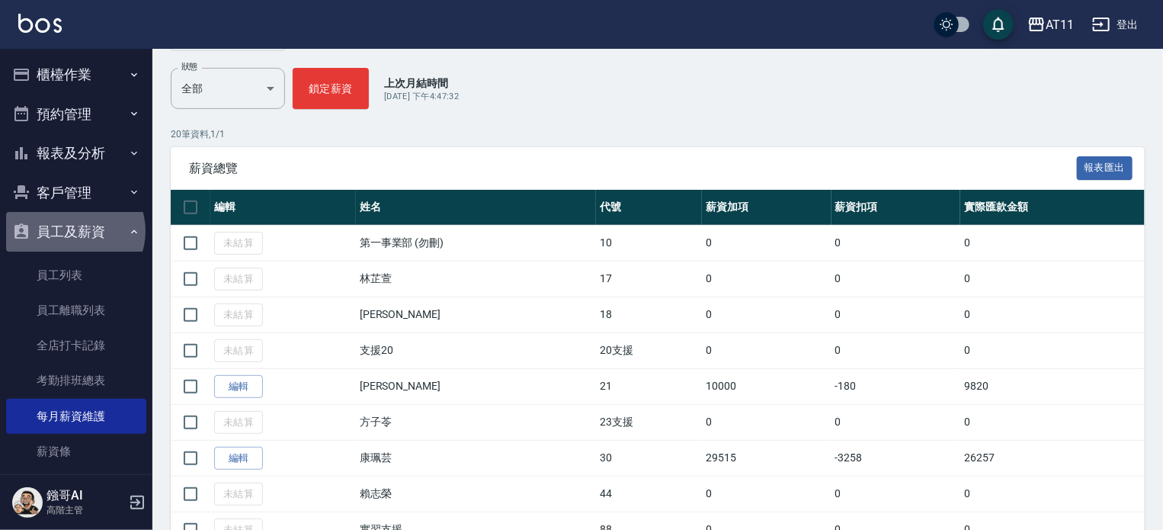
click at [74, 231] on button "員工及薪資" at bounding box center [76, 232] width 140 height 40
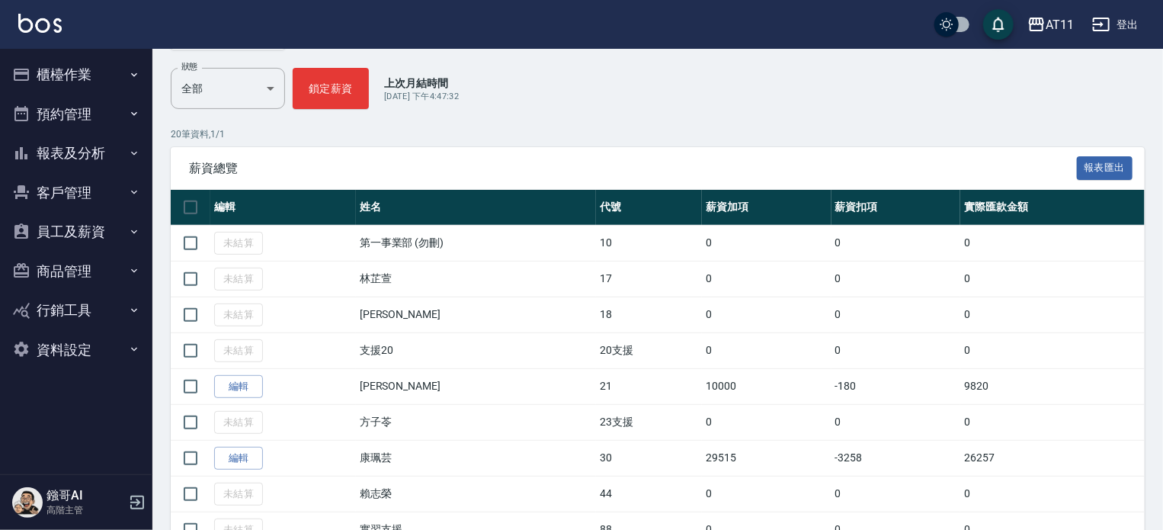
click at [65, 152] on button "報表及分析" at bounding box center [76, 153] width 140 height 40
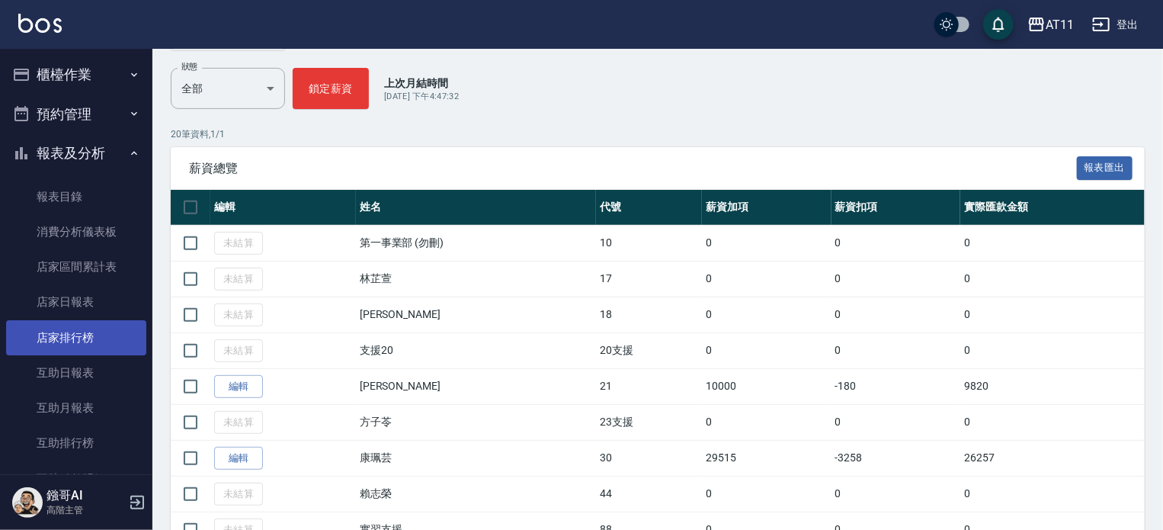
scroll to position [381, 0]
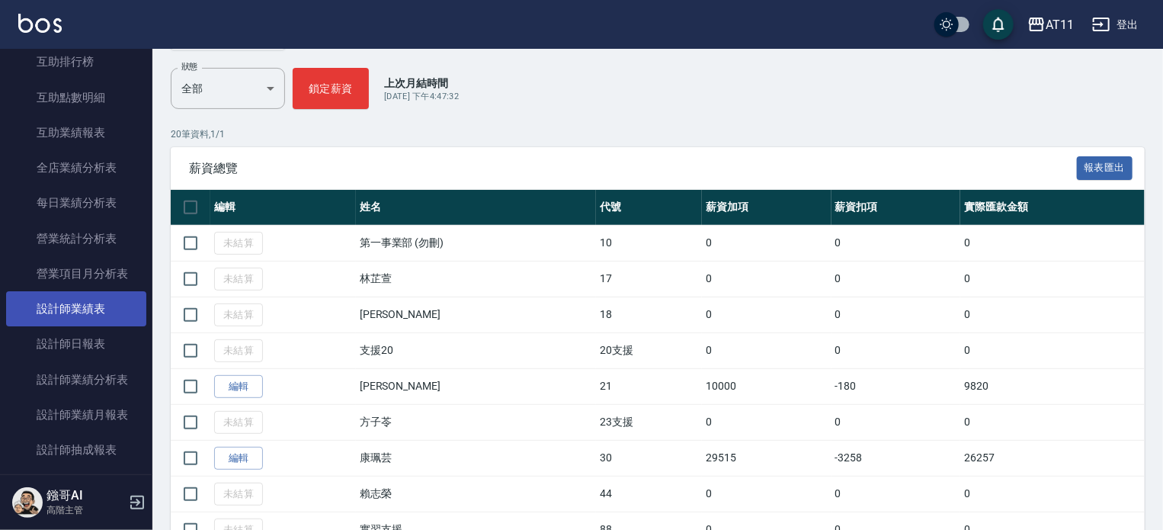
click at [98, 318] on link "設計師業績表" at bounding box center [76, 308] width 140 height 35
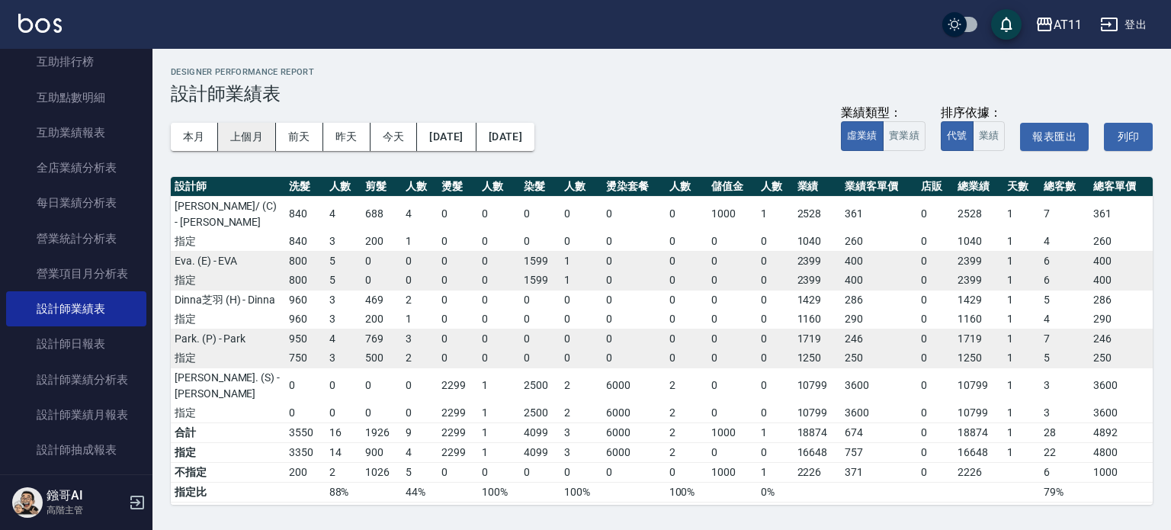
click at [250, 131] on button "上個月" at bounding box center [247, 137] width 58 height 28
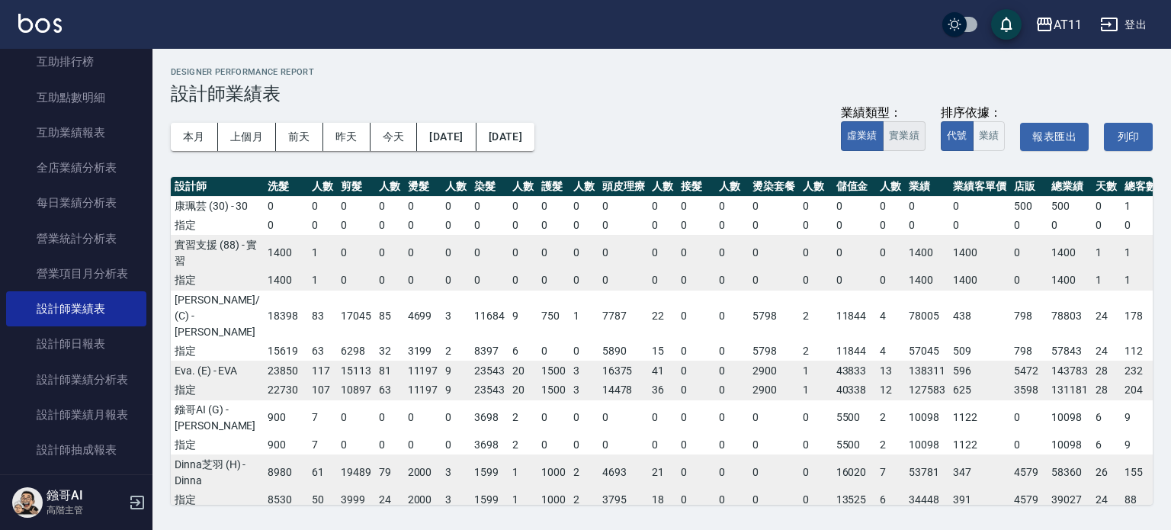
click at [899, 135] on button "實業績" at bounding box center [904, 136] width 43 height 30
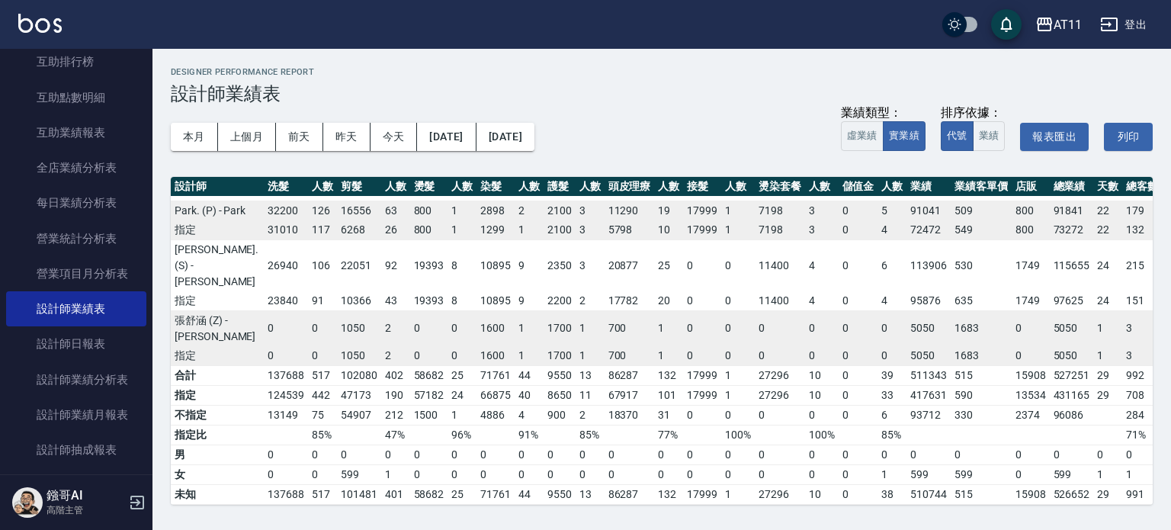
scroll to position [548, 12]
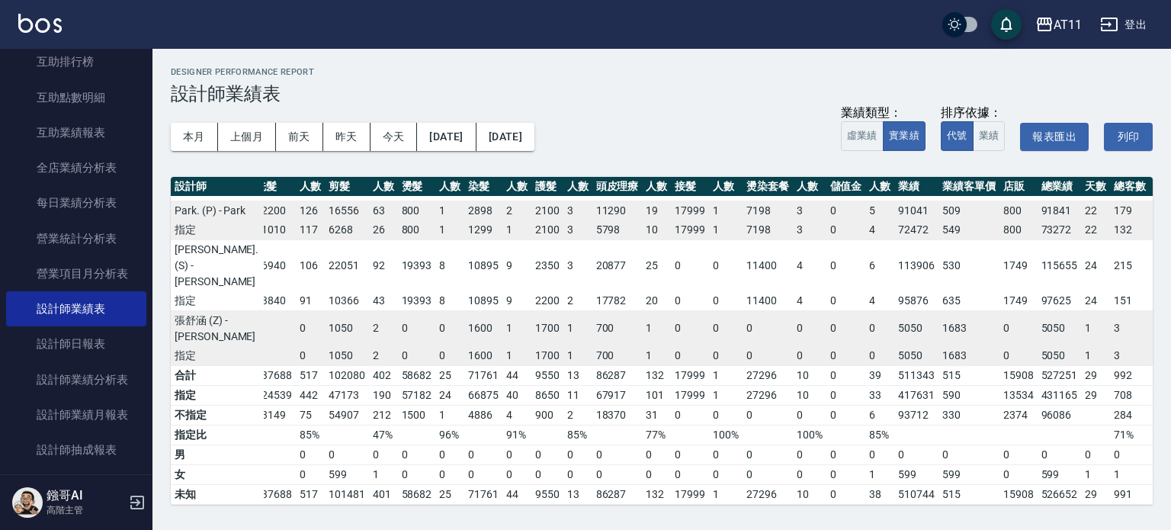
click at [1037, 310] on td "5050" at bounding box center [1059, 328] width 44 height 36
click at [1131, 22] on button "登出" at bounding box center [1123, 25] width 59 height 28
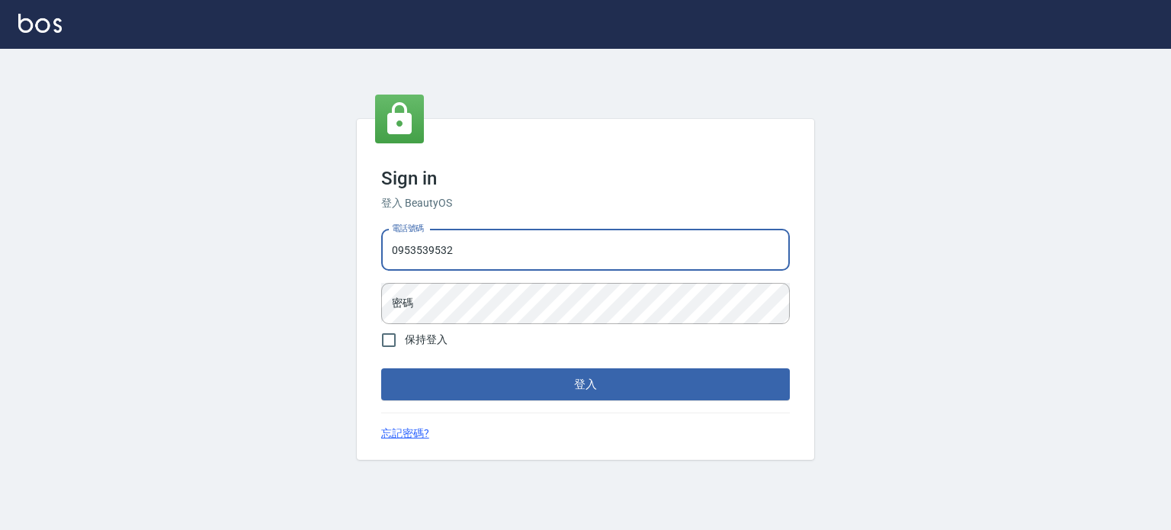
type input "0953539532"
click at [381, 368] on button "登入" at bounding box center [585, 384] width 409 height 32
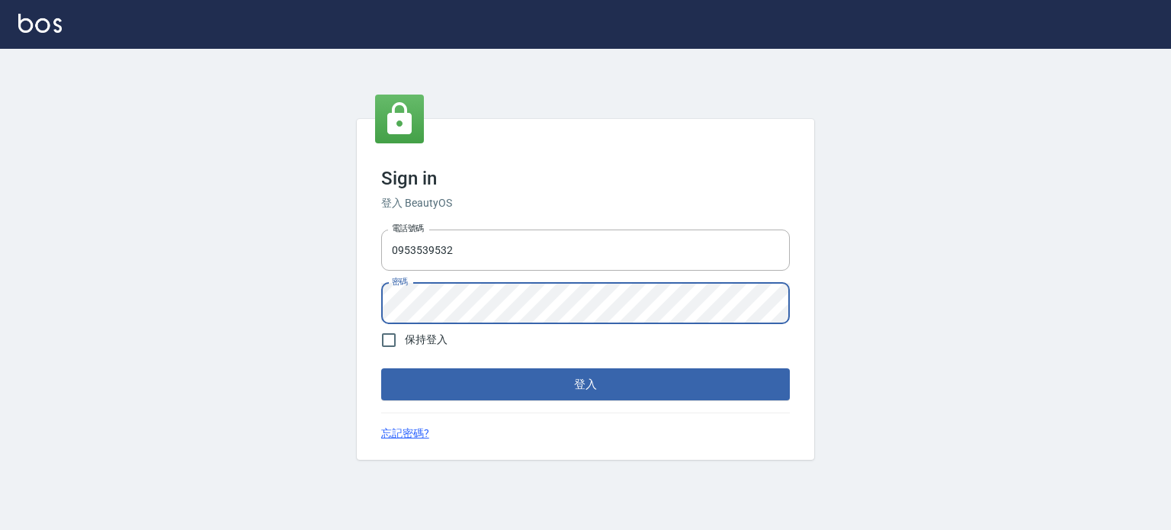
click at [381, 368] on button "登入" at bounding box center [585, 384] width 409 height 32
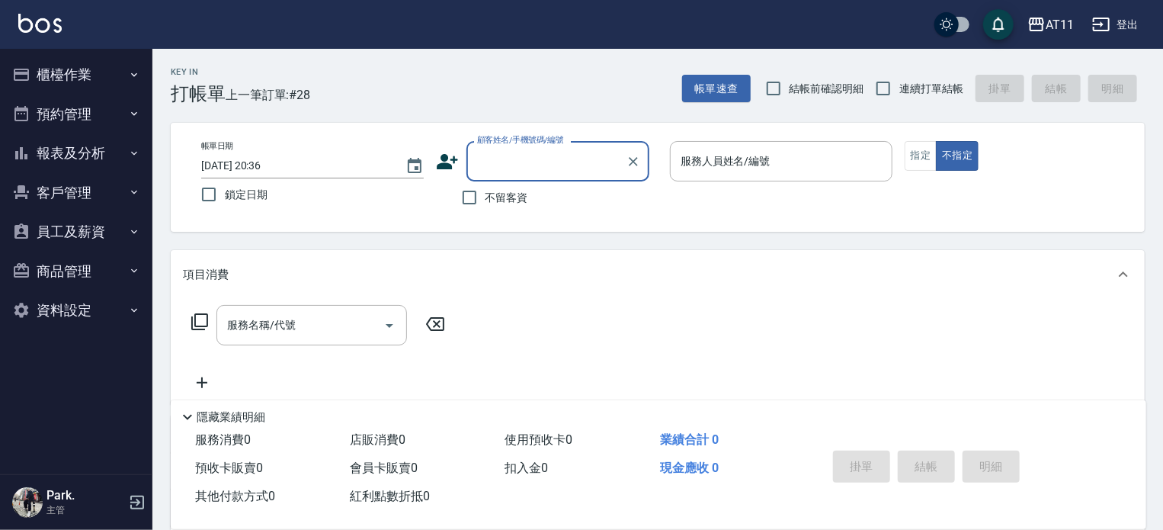
type input "ㄍ"
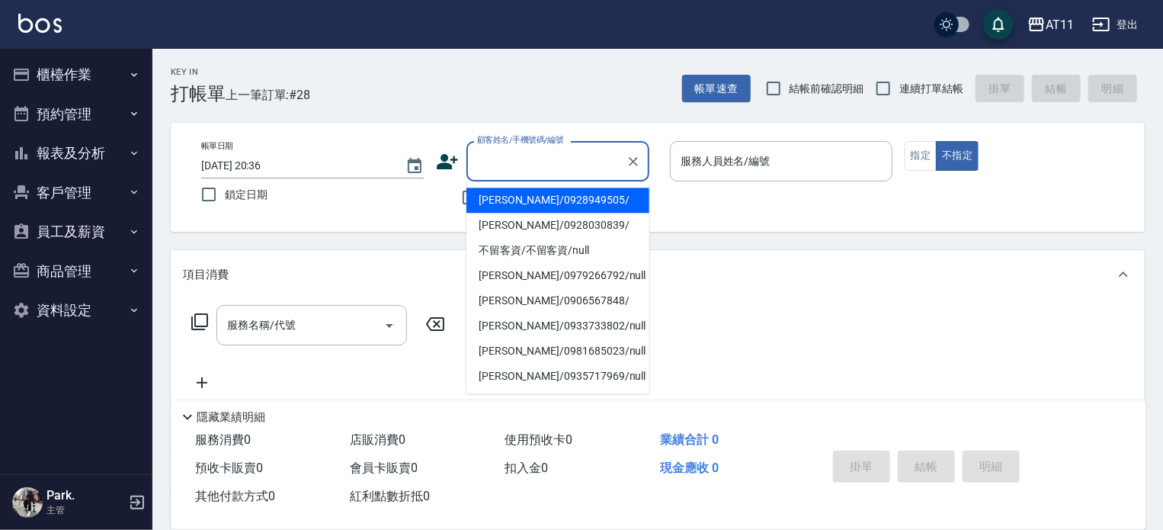
drag, startPoint x: 428, startPoint y: 206, endPoint x: 438, endPoint y: 205, distance: 9.9
click at [430, 205] on div "帳單日期 [DATE] 20:36 鎖定日期 顧客姓名/手機號碼/編號 顧客姓名/手機號碼/編號 不留客資 服務人員姓名/編號 服務人員姓名/編號 指定 不指定" at bounding box center [658, 177] width 938 height 72
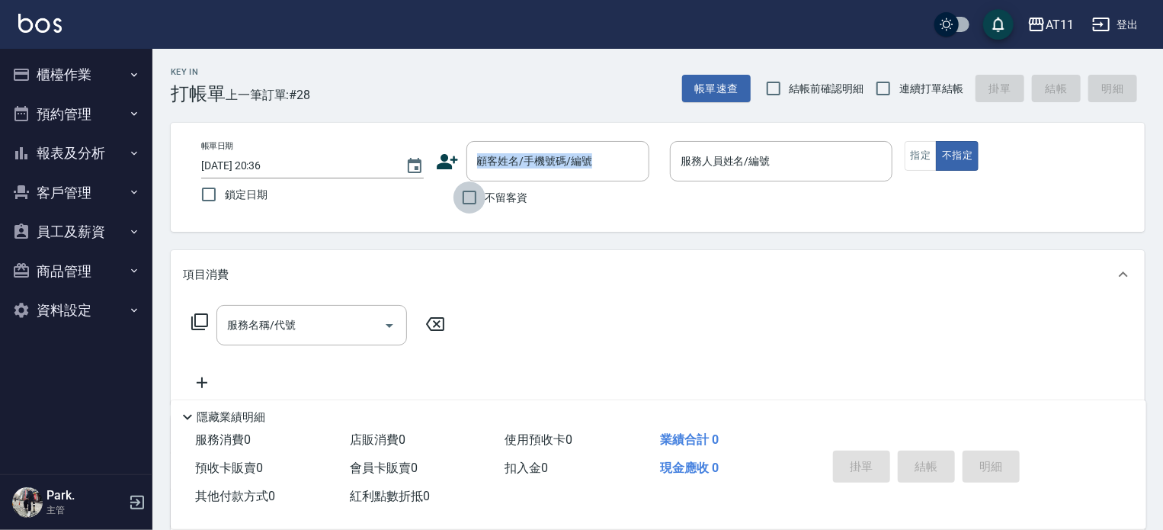
click at [479, 200] on input "不留客資" at bounding box center [470, 197] width 32 height 32
checkbox input "true"
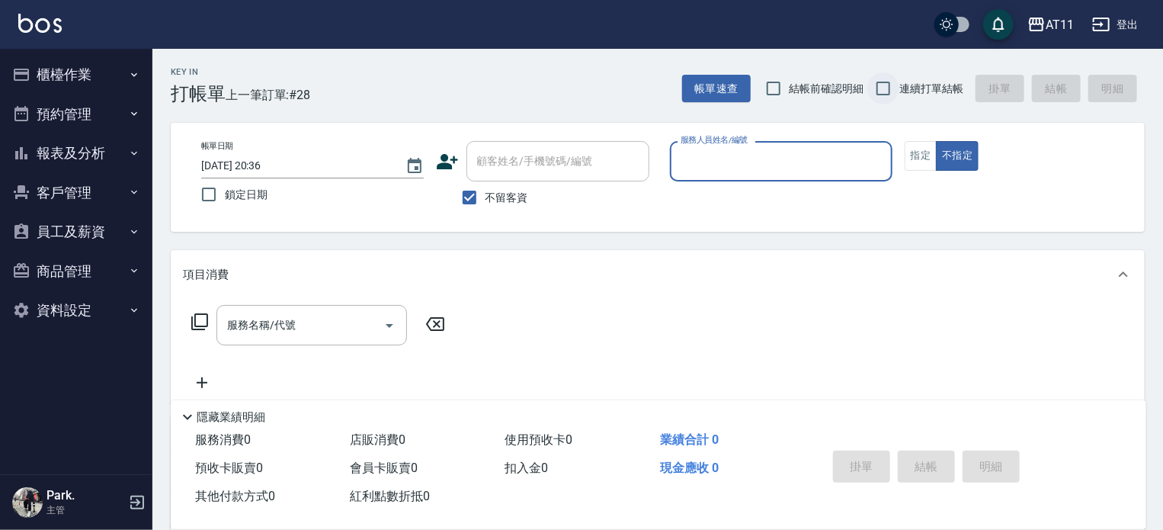
click at [885, 89] on input "連續打單結帳" at bounding box center [883, 88] width 32 height 32
checkbox input "true"
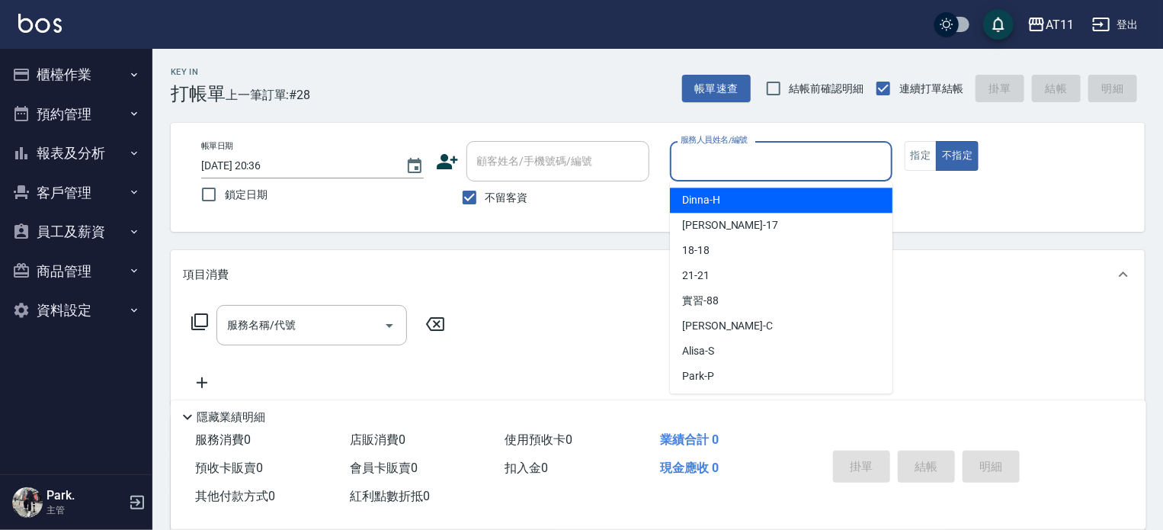
click at [773, 162] on input "服務人員姓名/編號" at bounding box center [781, 161] width 209 height 27
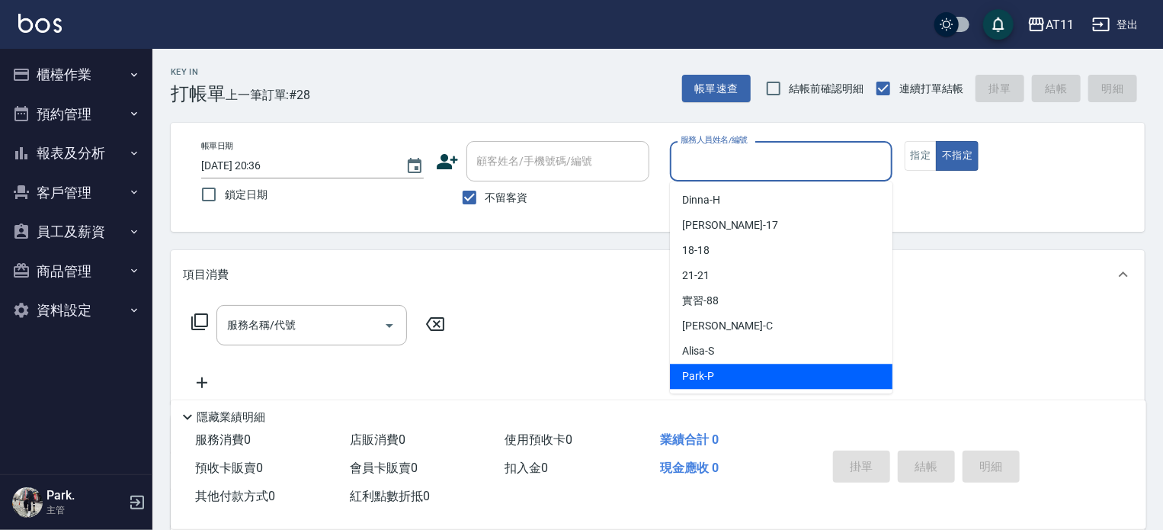
type input "ㄍ"
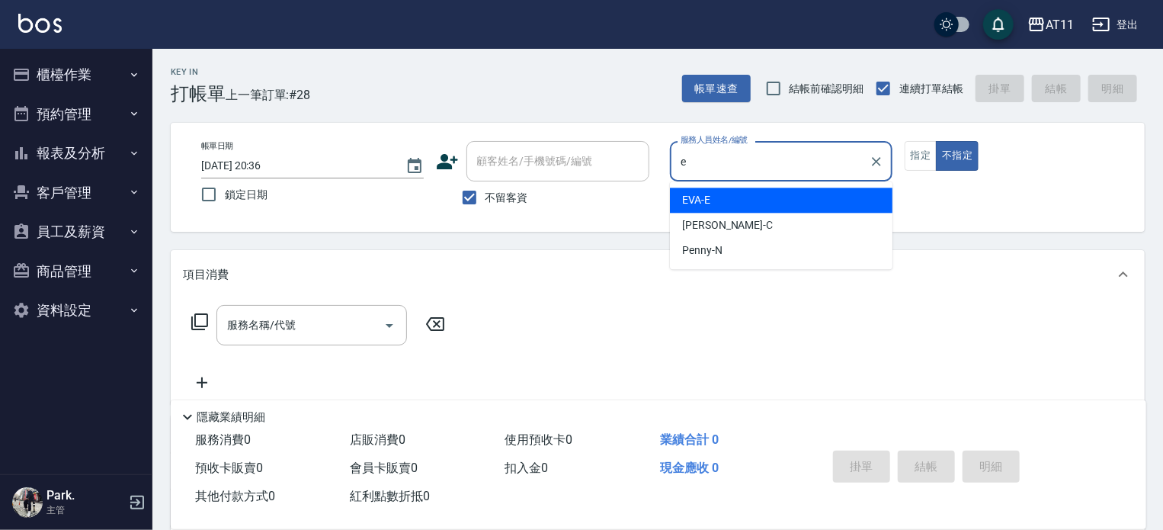
type input "EVA-E"
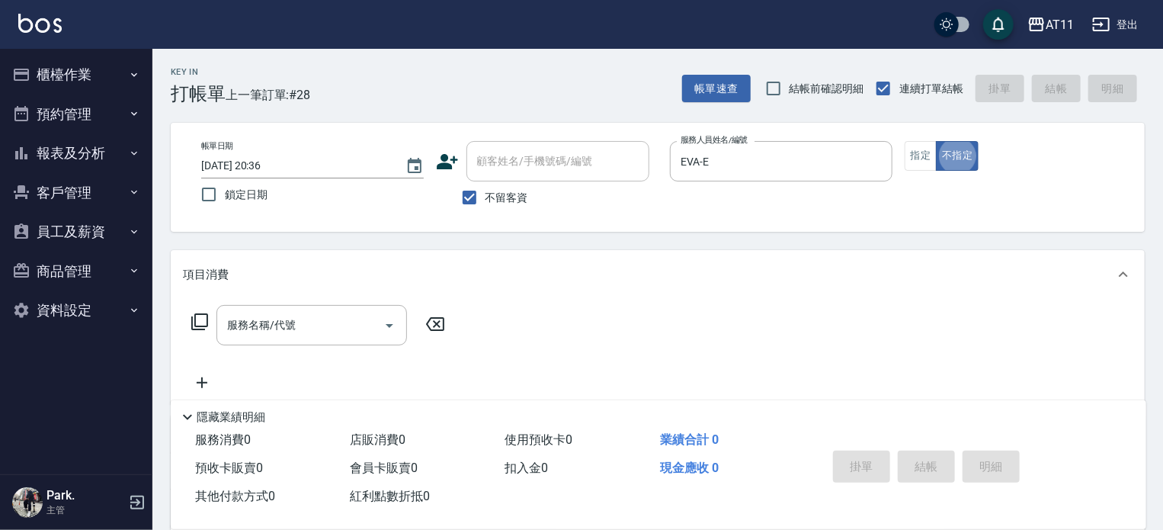
type button "false"
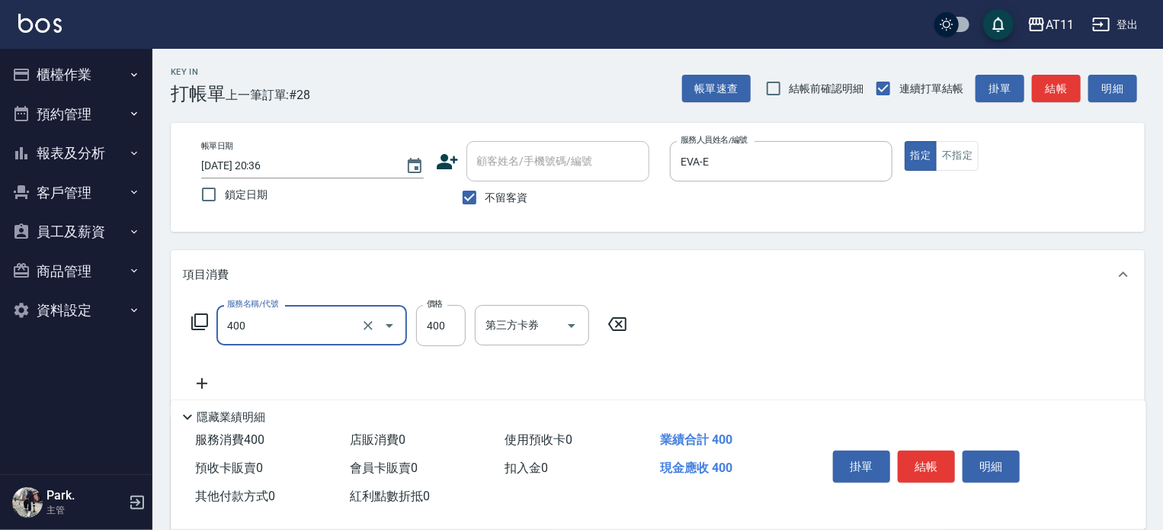
type input "洗剪(400)"
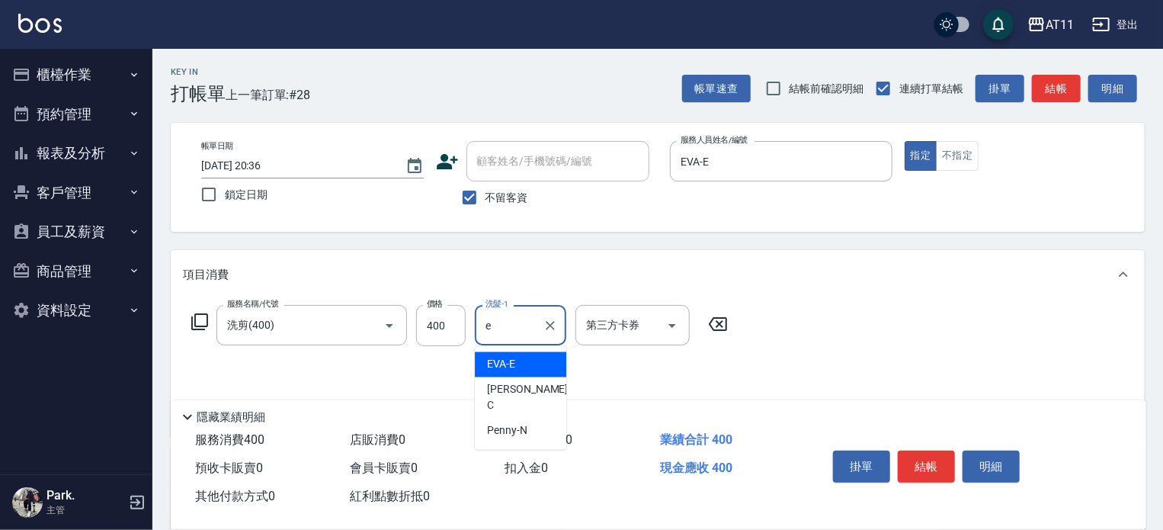
type input "EVA-E"
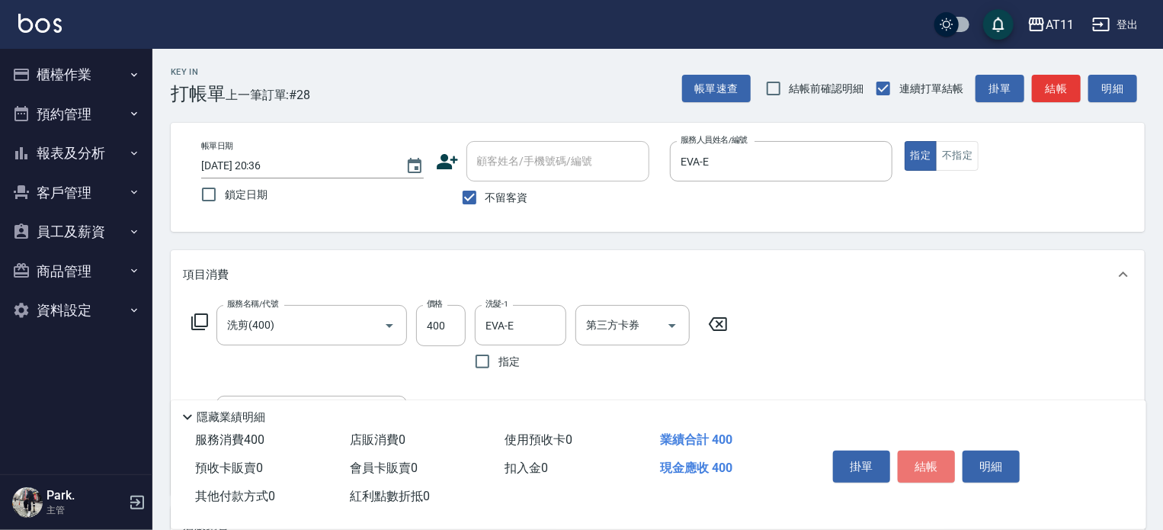
click at [925, 454] on button "結帳" at bounding box center [926, 467] width 57 height 32
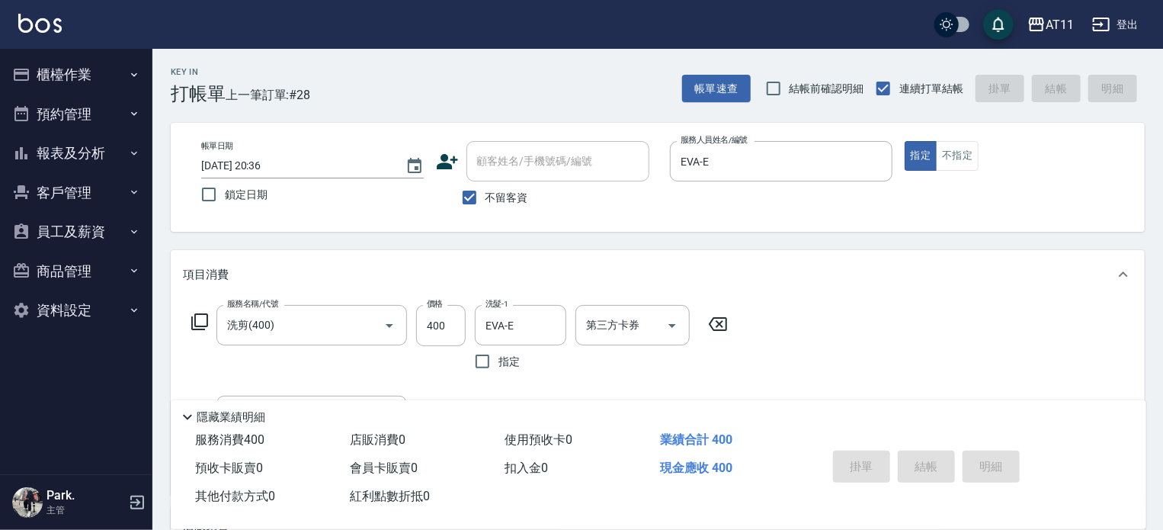
type input "2025/10/10 20:42"
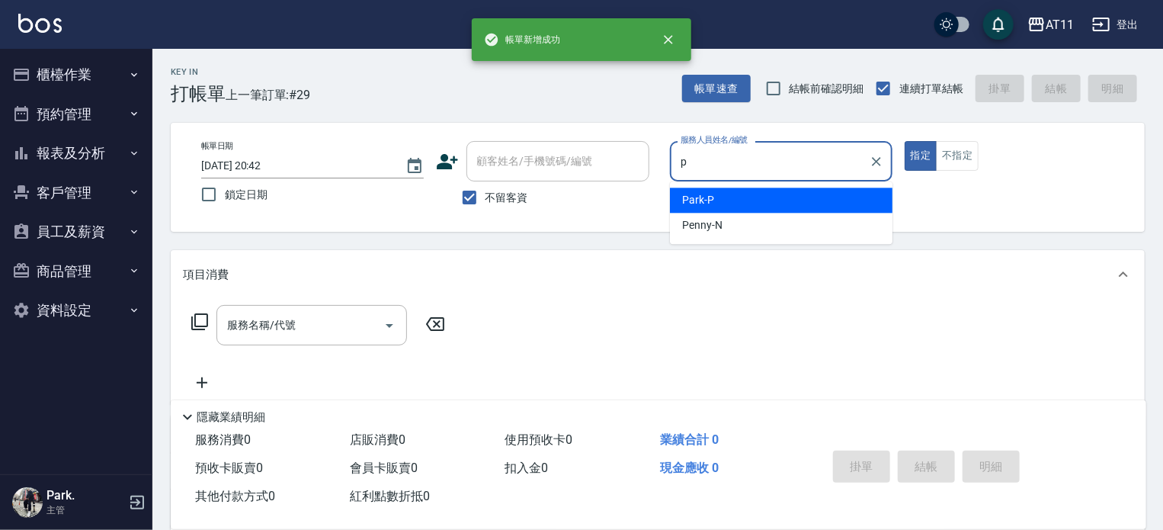
type input "Park-P"
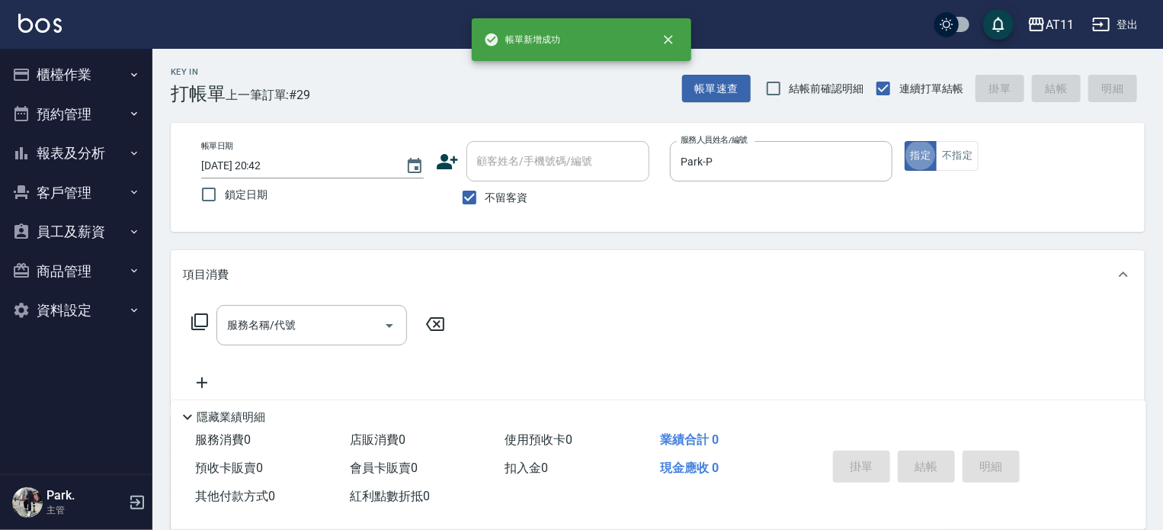
type button "true"
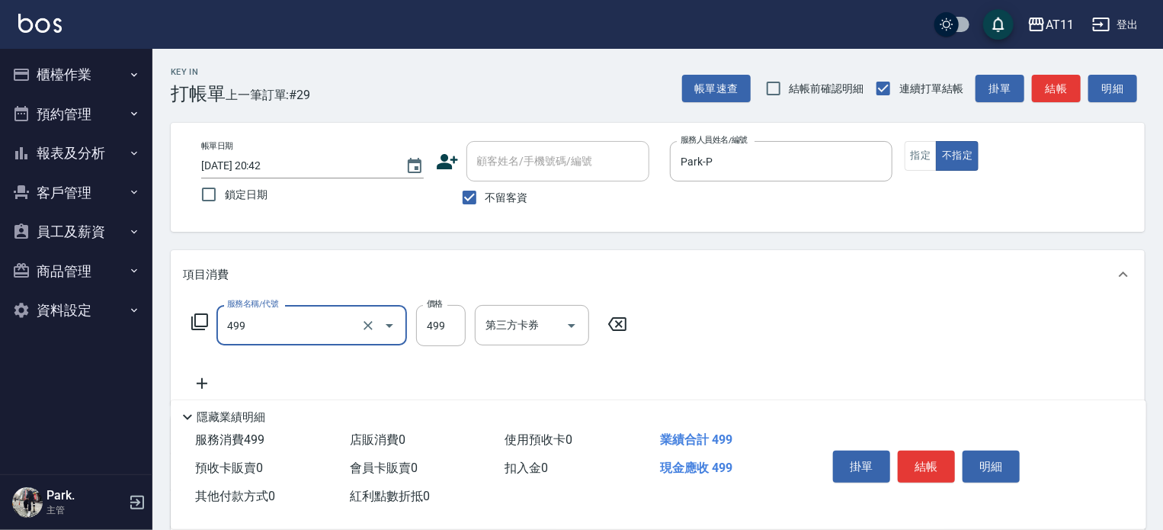
type input "SPA499(499)"
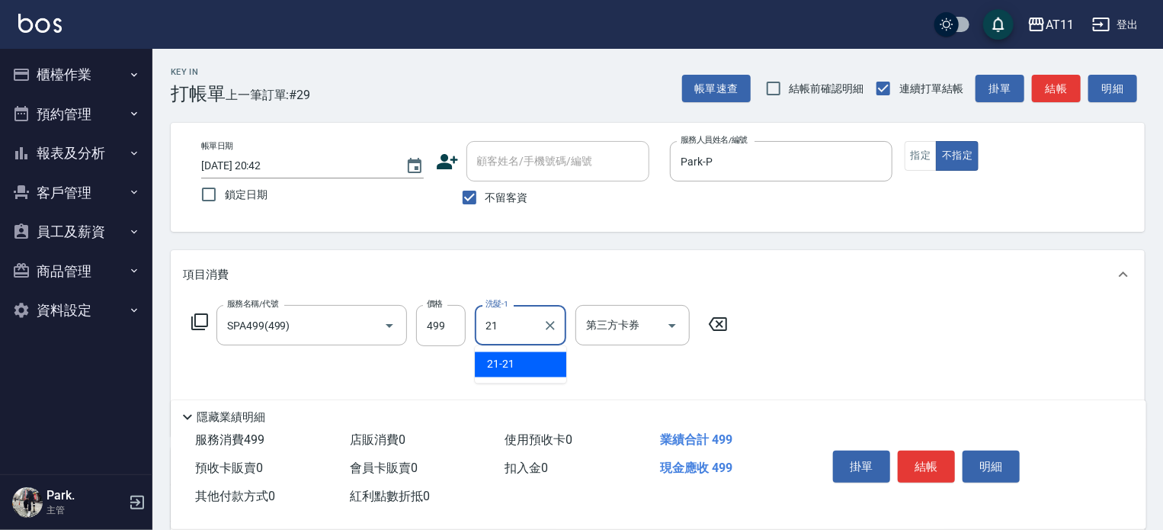
type input "21-21"
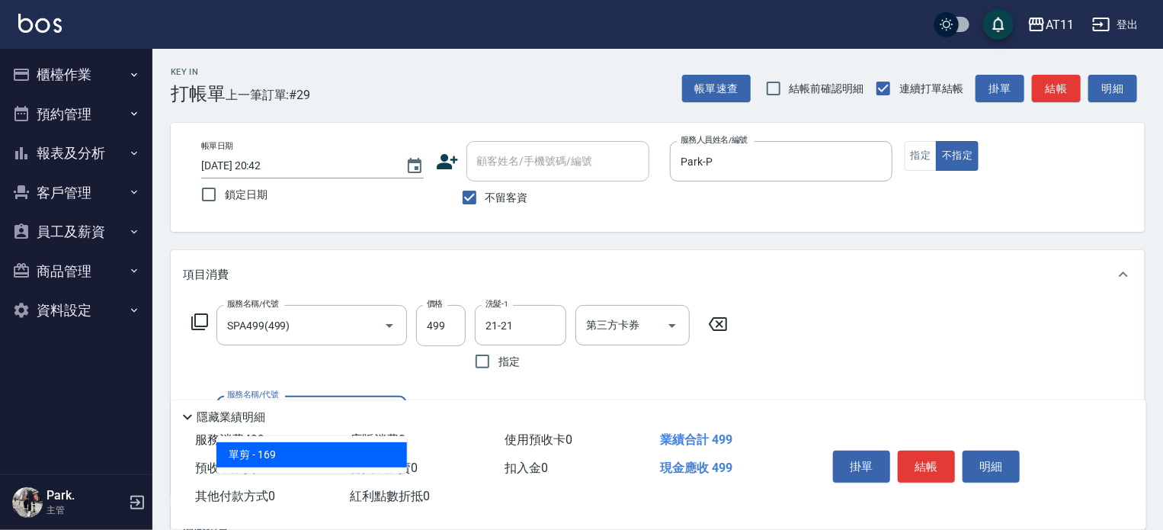
type input "單剪(169)"
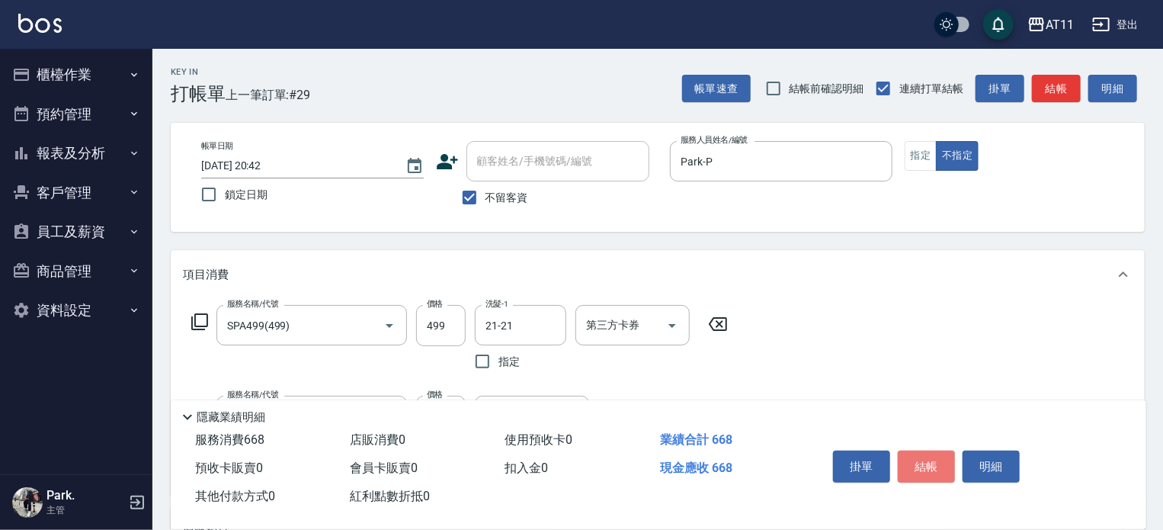
click at [925, 454] on button "結帳" at bounding box center [926, 467] width 57 height 32
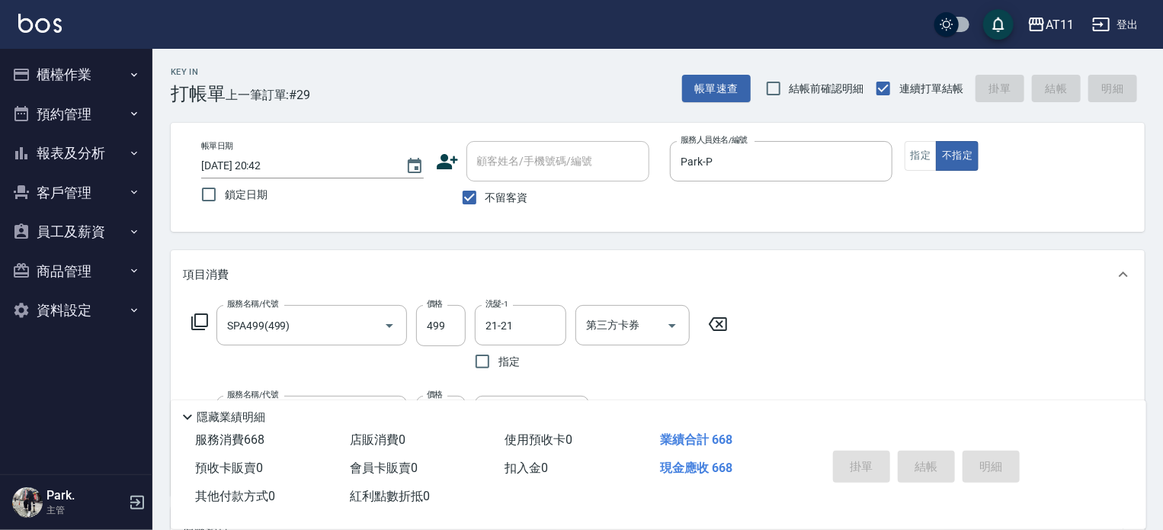
type input "2025/10/10 20:43"
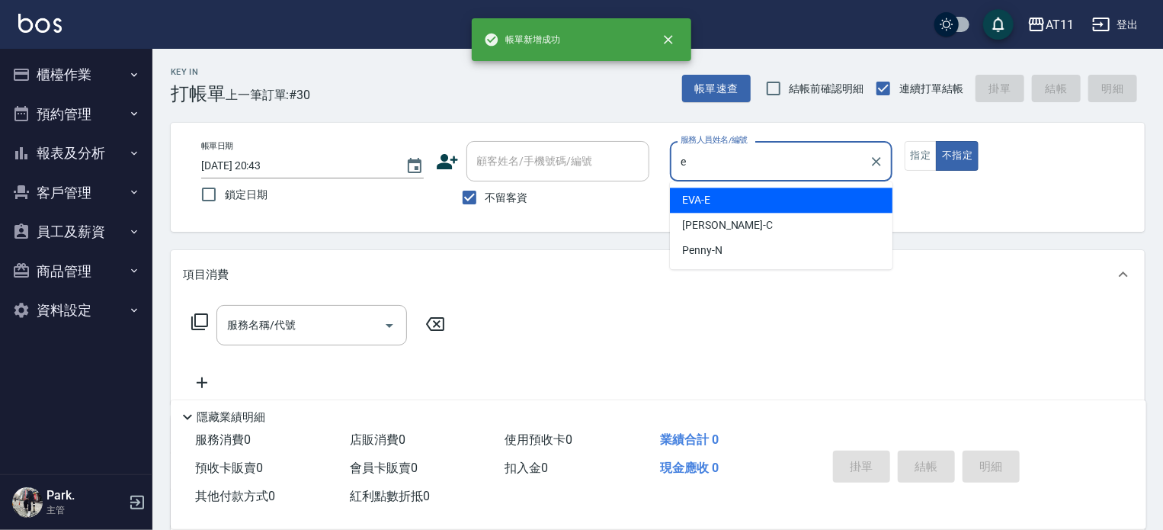
type input "EVA-E"
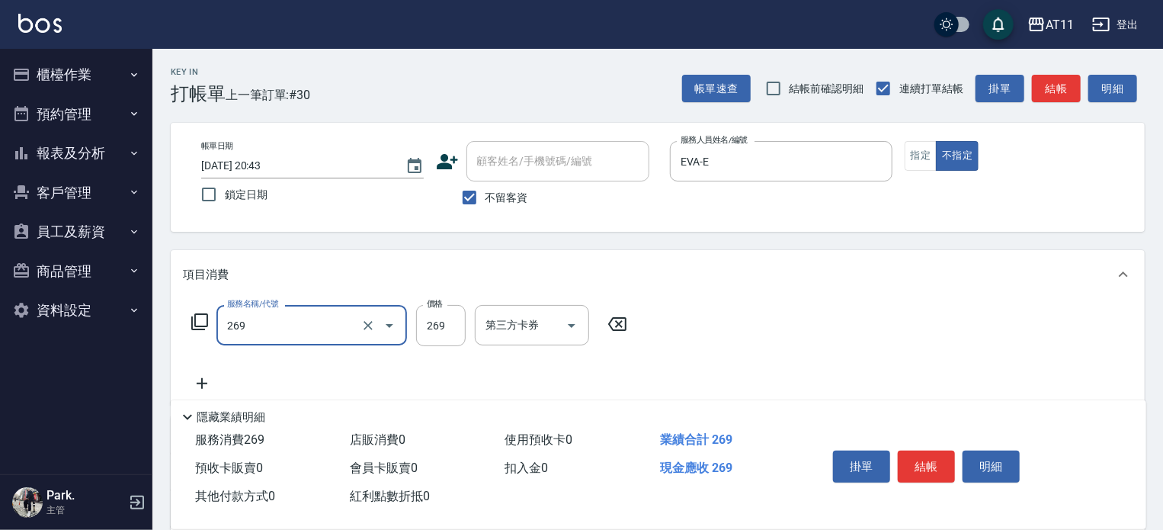
type input "一般洗剪(269)"
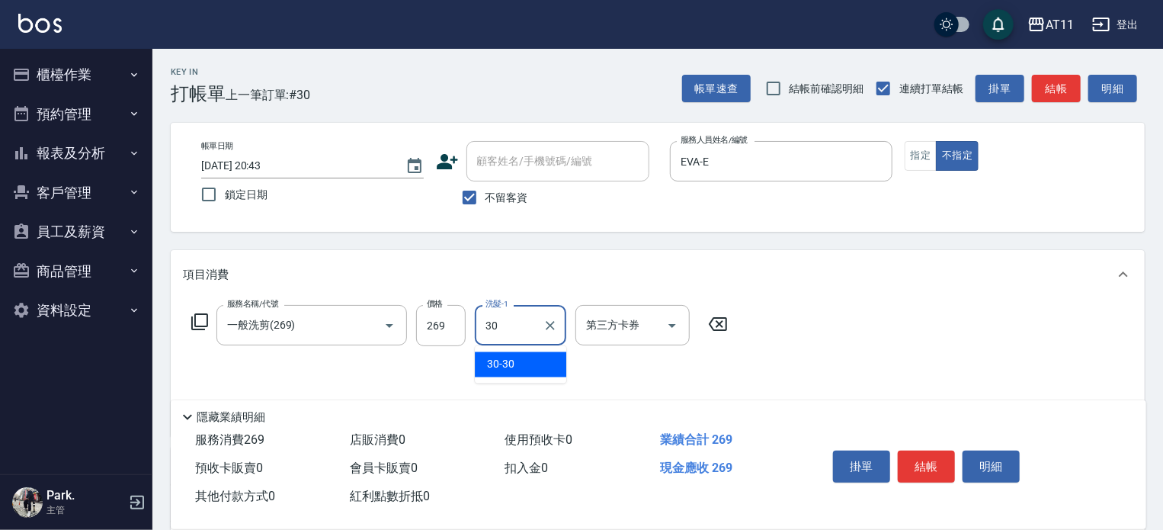
type input "30-30"
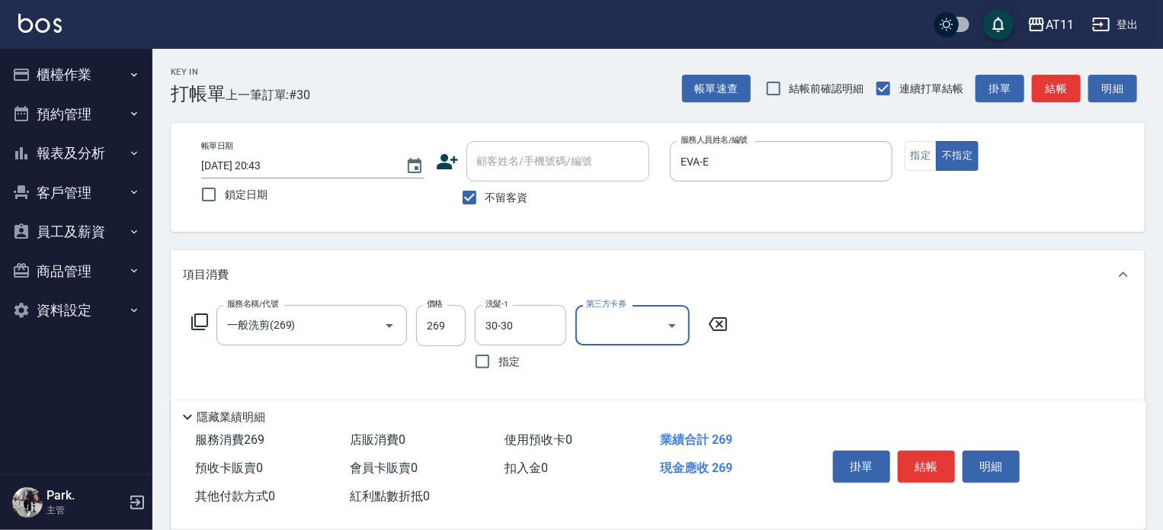
click at [925, 454] on button "結帳" at bounding box center [926, 467] width 57 height 32
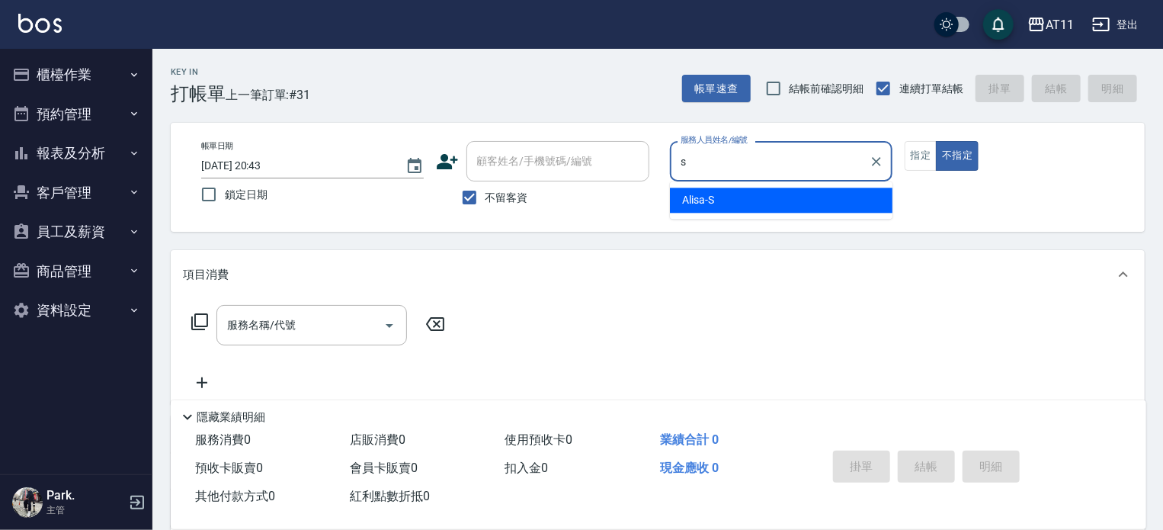
type input "Alisa-S"
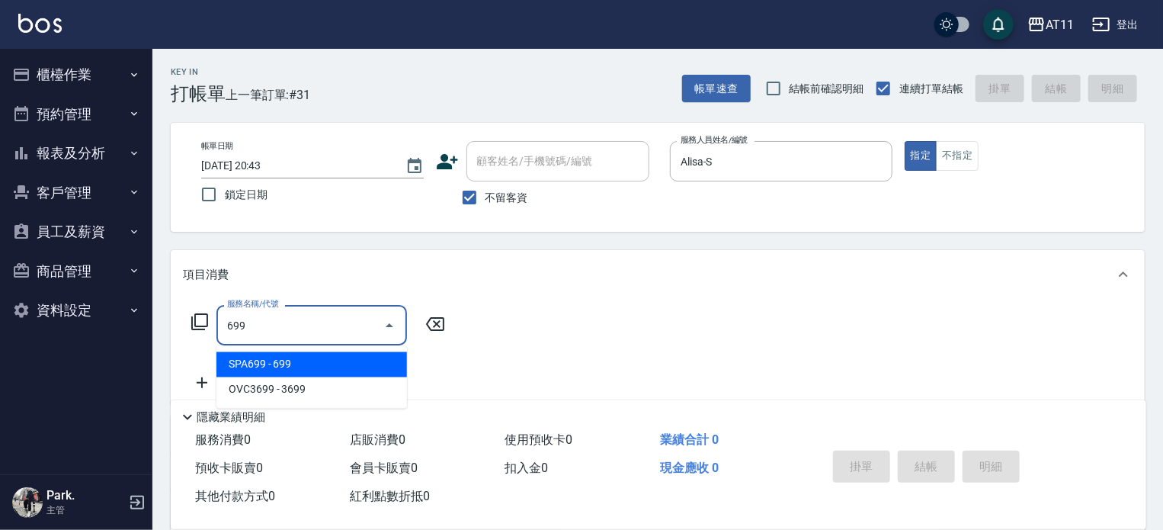
type input "SPA699(699)"
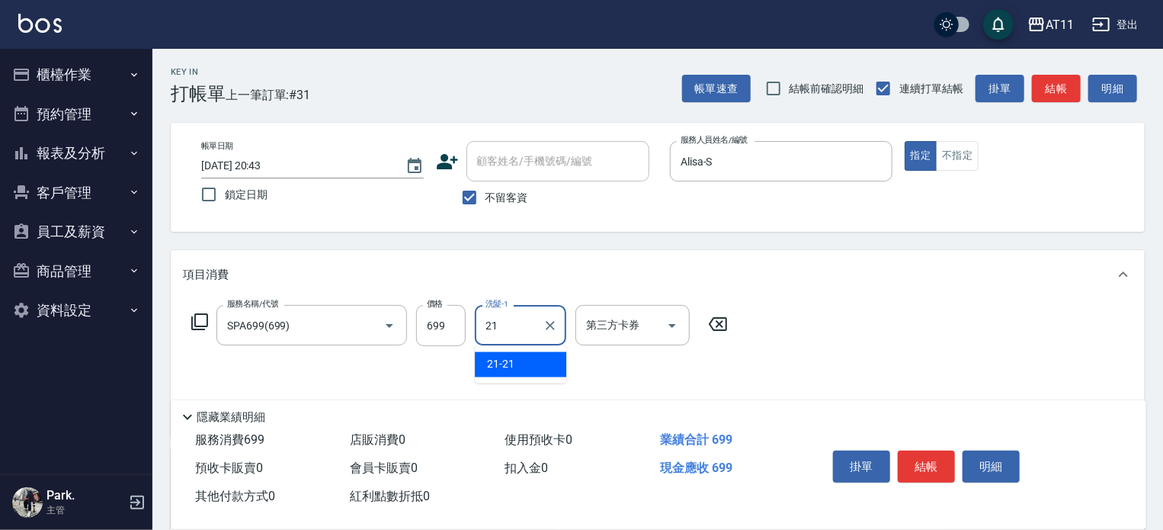
type input "21-21"
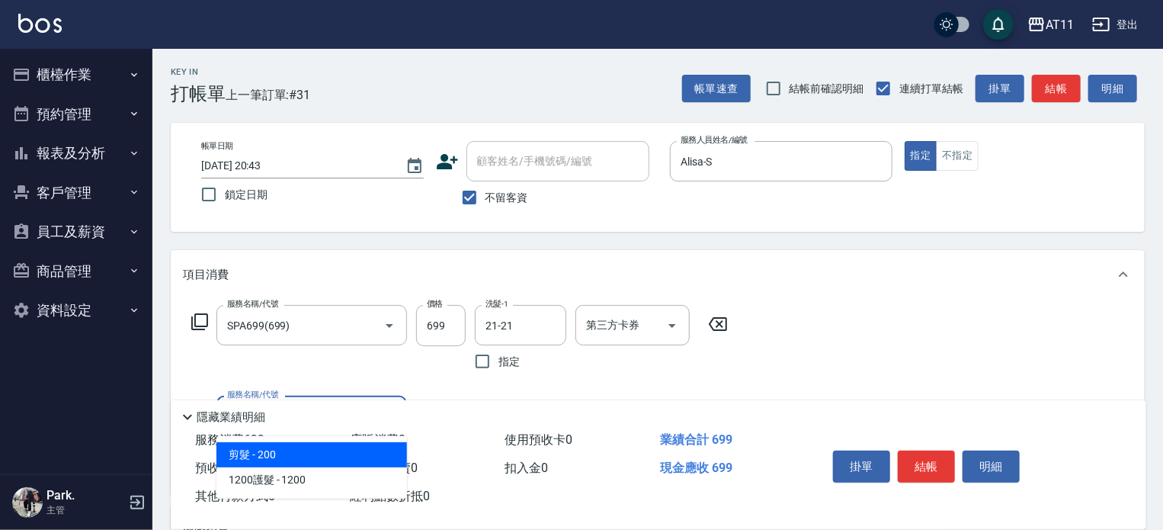
type input "剪髮(200)"
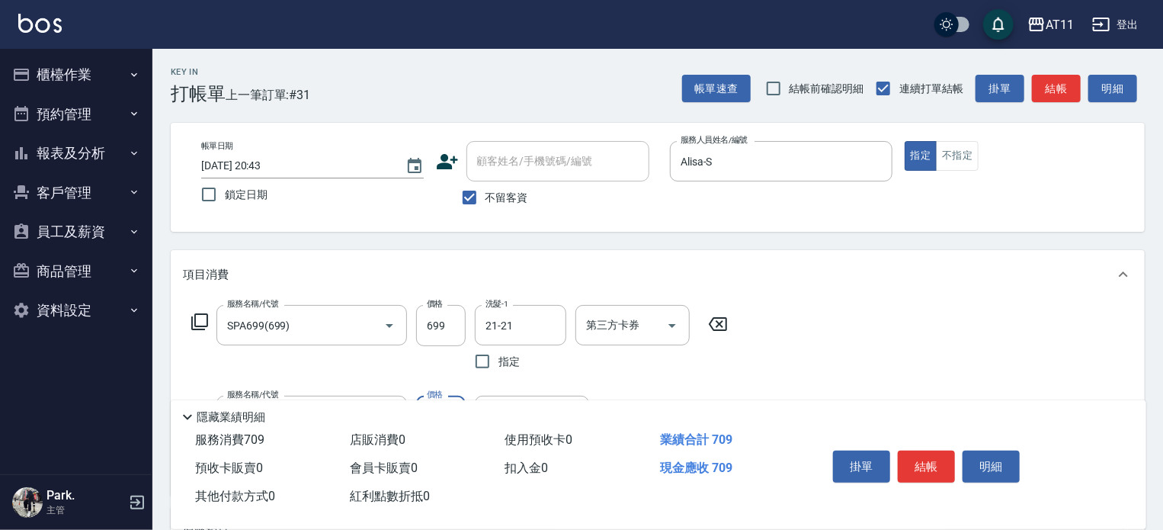
type input "100"
click at [925, 454] on button "結帳" at bounding box center [926, 467] width 57 height 32
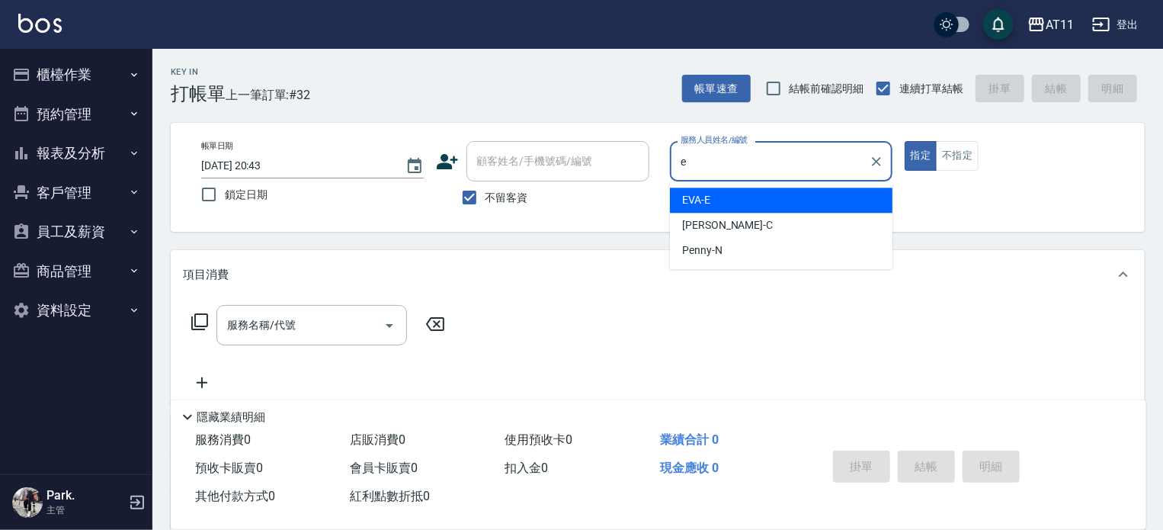
type input "EVA-E"
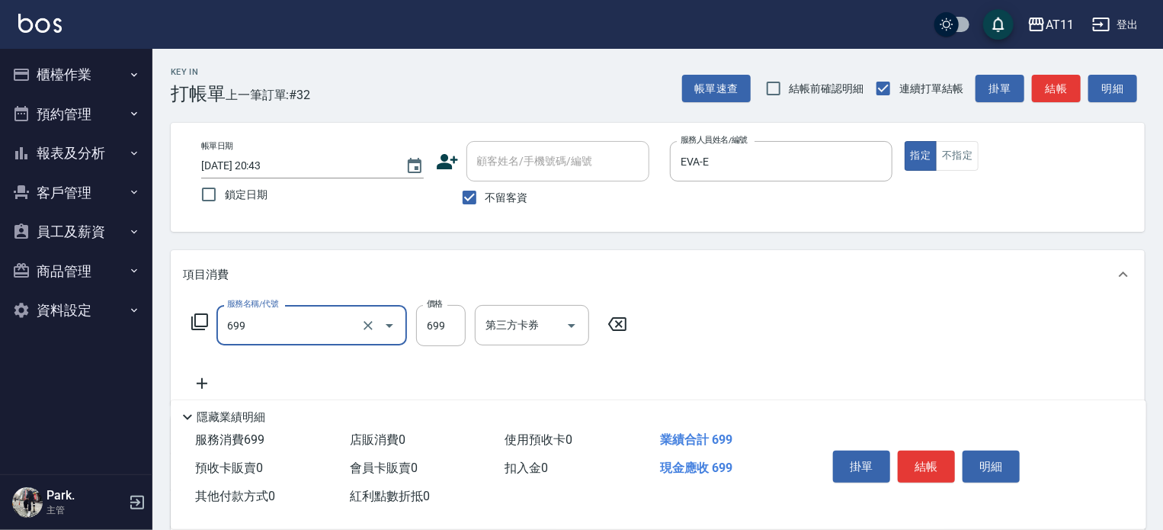
type input "SPA699(699)"
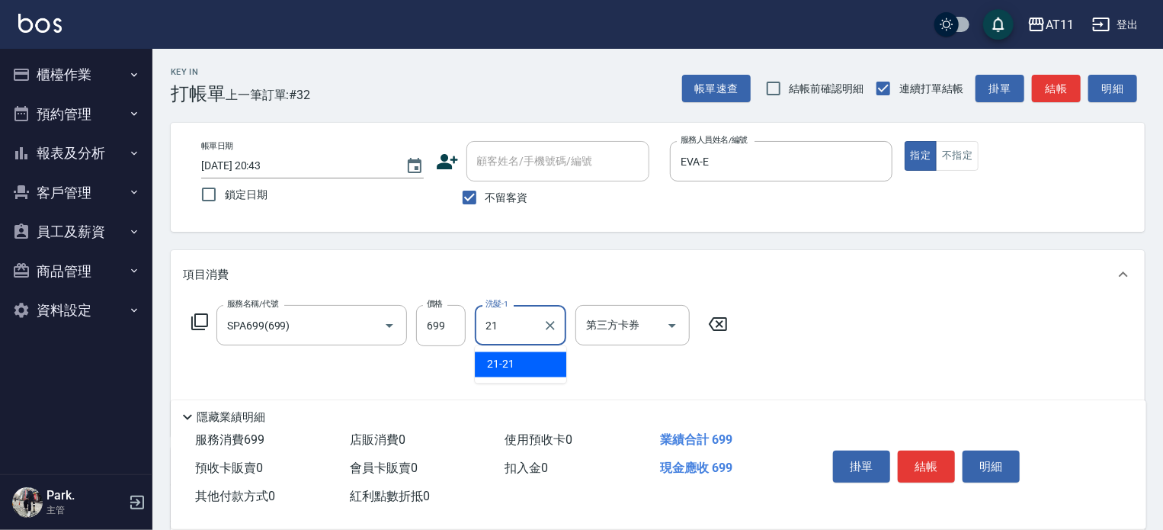
type input "21-21"
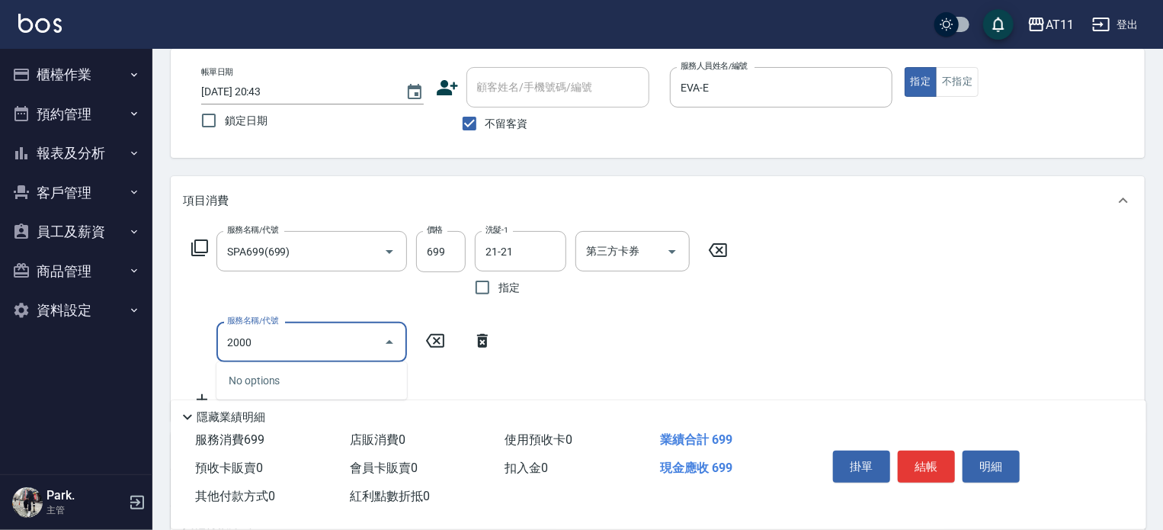
scroll to position [76, 0]
type input "剪髮(200)"
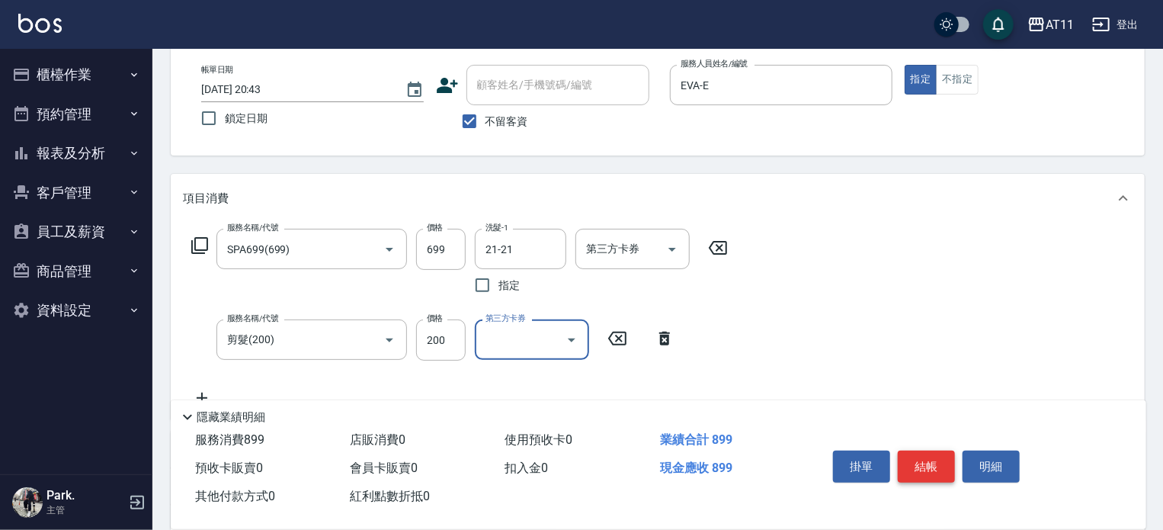
click at [921, 468] on button "結帳" at bounding box center [926, 467] width 57 height 32
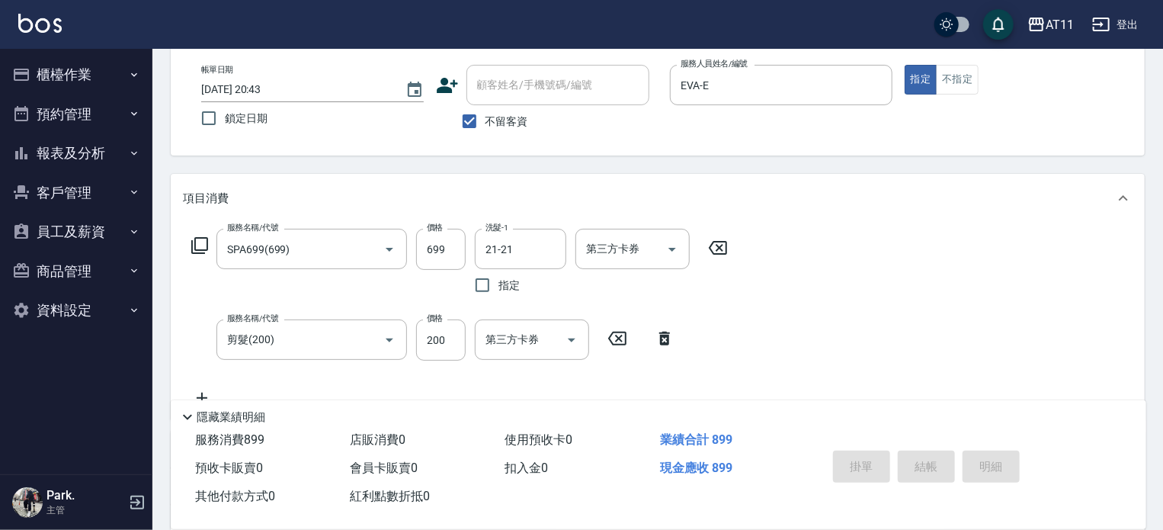
type input "2025/10/10 20:44"
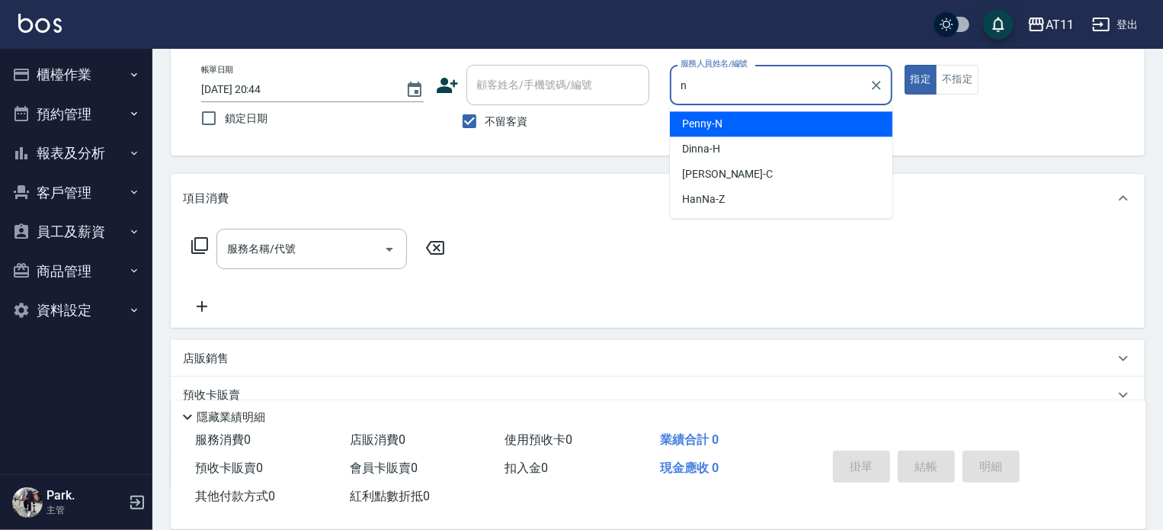
type input "Penny-N"
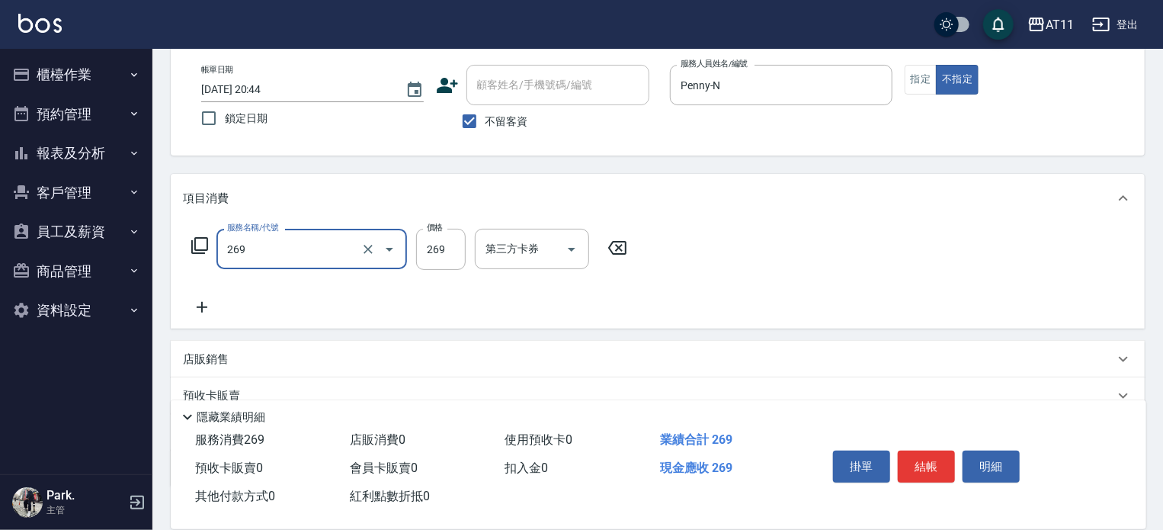
type input "一般洗剪(269)"
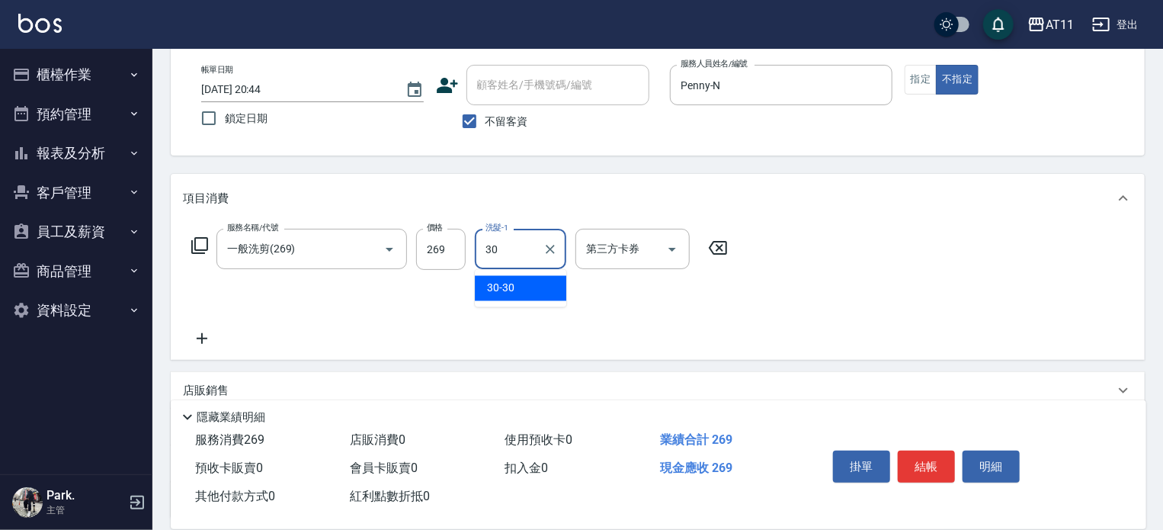
type input "30-30"
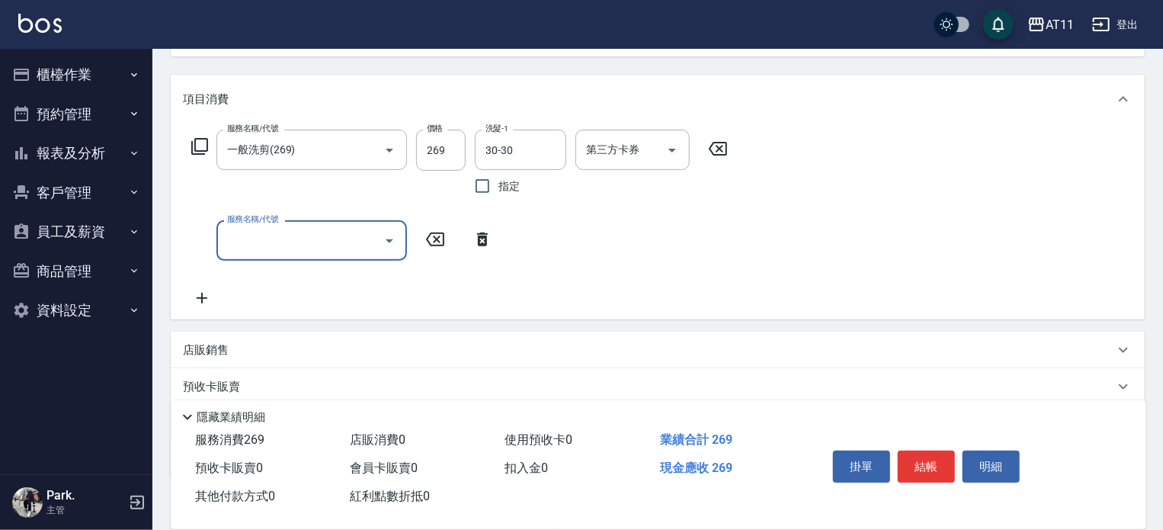
scroll to position [268, 0]
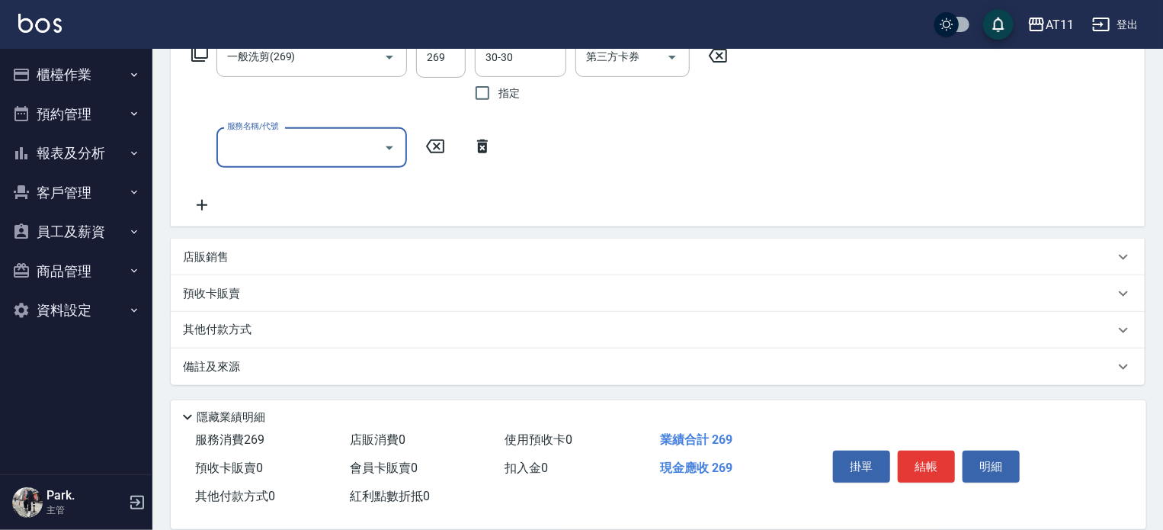
click at [469, 245] on div "店販銷售" at bounding box center [658, 257] width 974 height 37
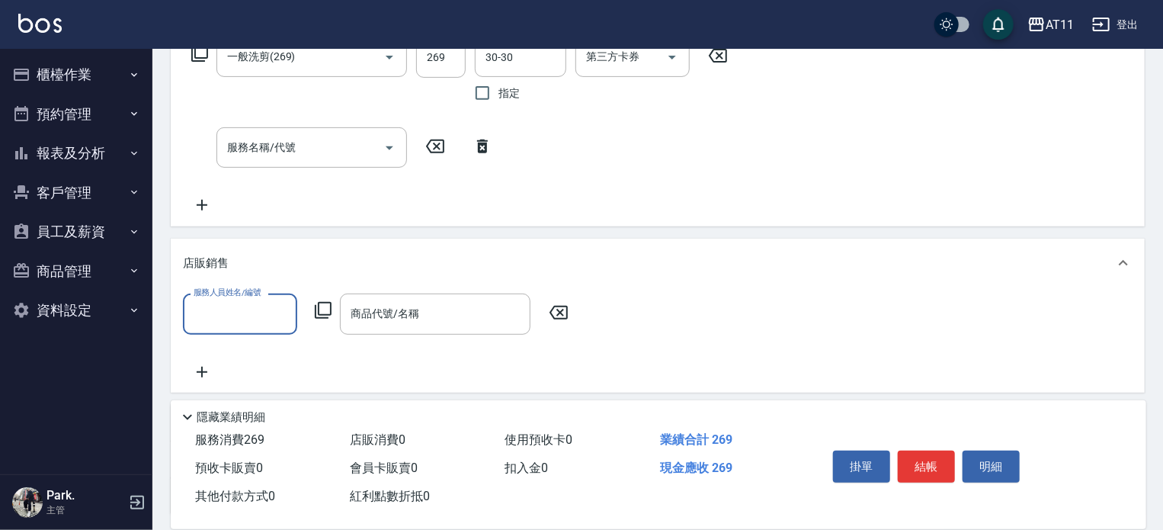
scroll to position [0, 0]
type input "s"
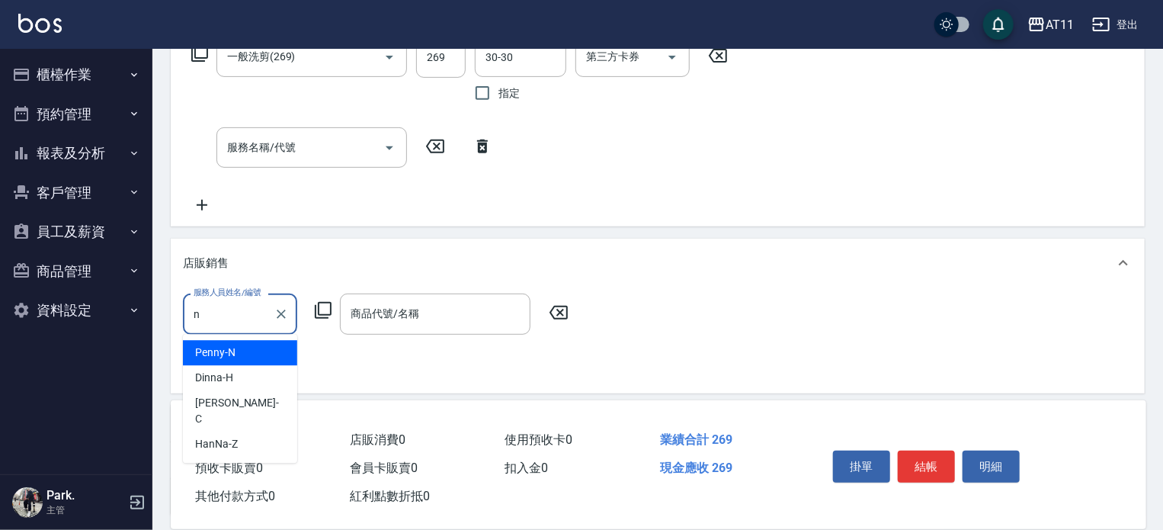
type input "Penny-N"
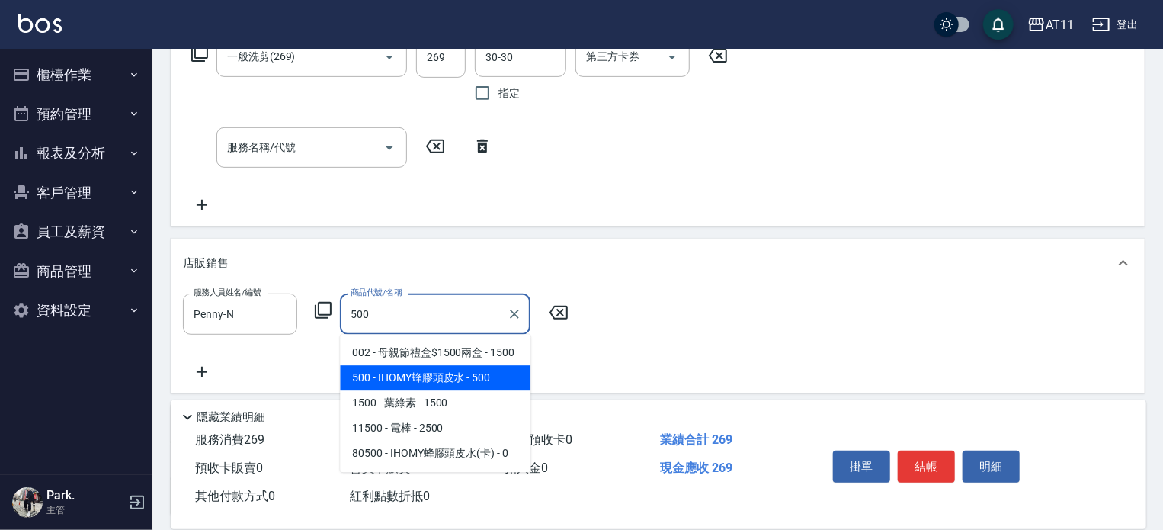
type input "IHOMY蜂膠頭皮水"
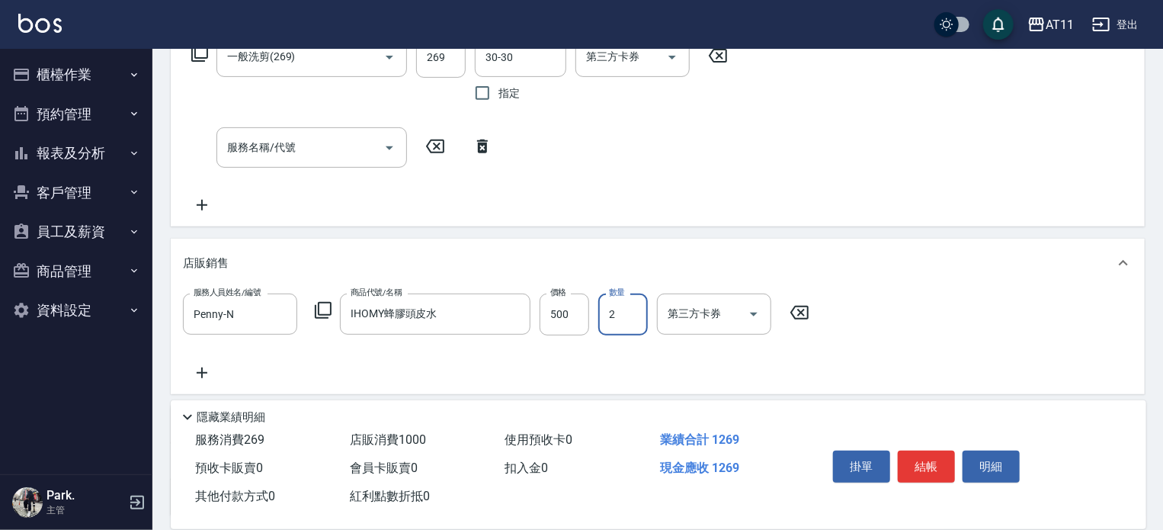
type input "2"
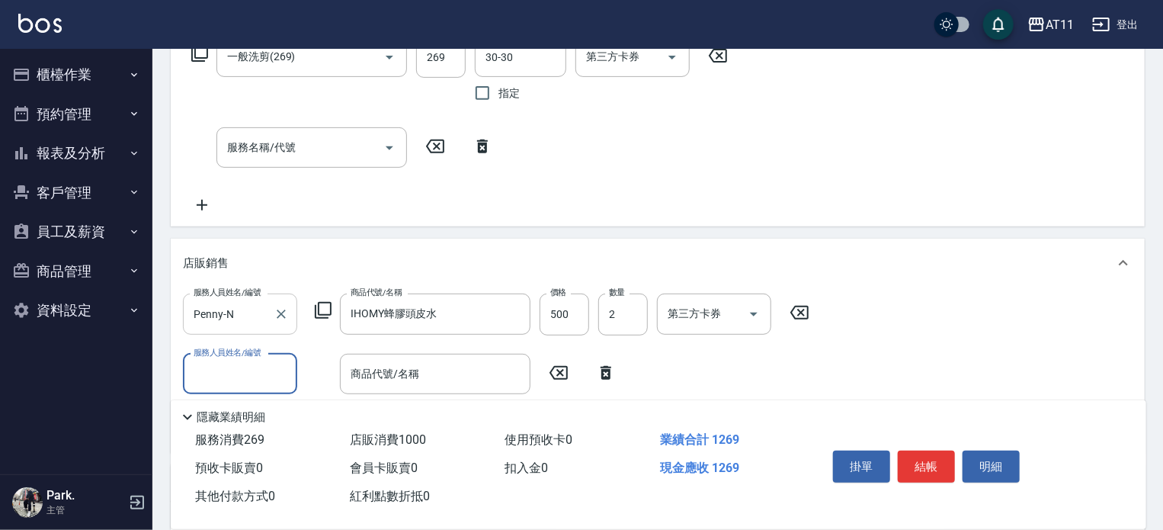
click at [248, 308] on input "Penny-N" at bounding box center [229, 313] width 78 height 27
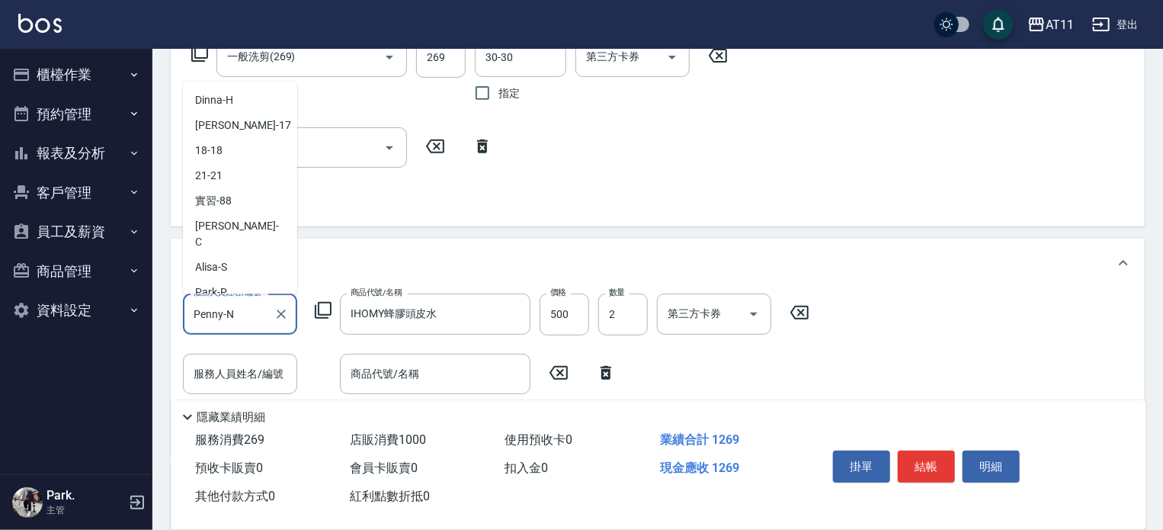
scroll to position [222, 0]
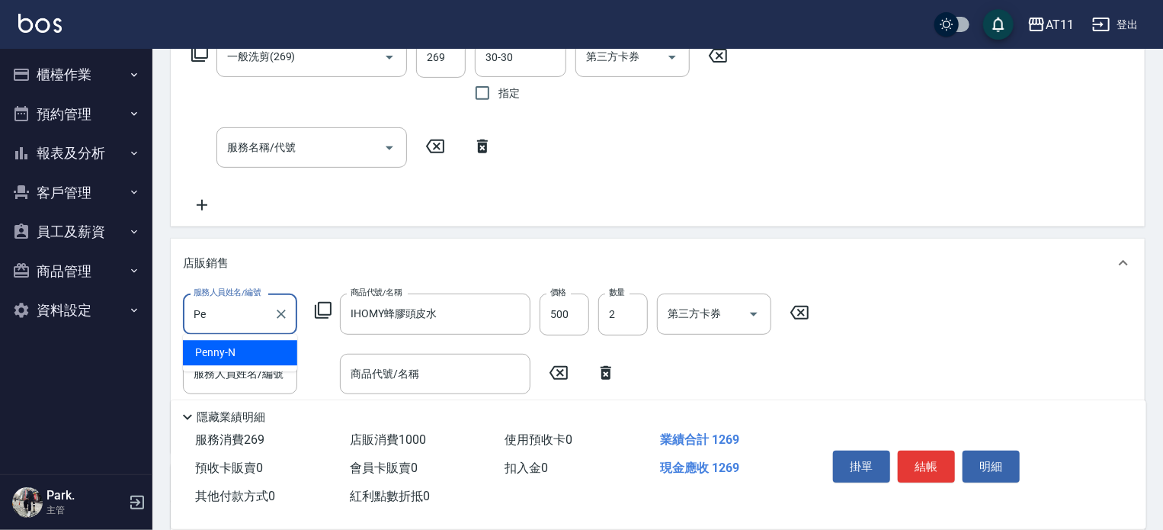
type input "P"
type input "30-30"
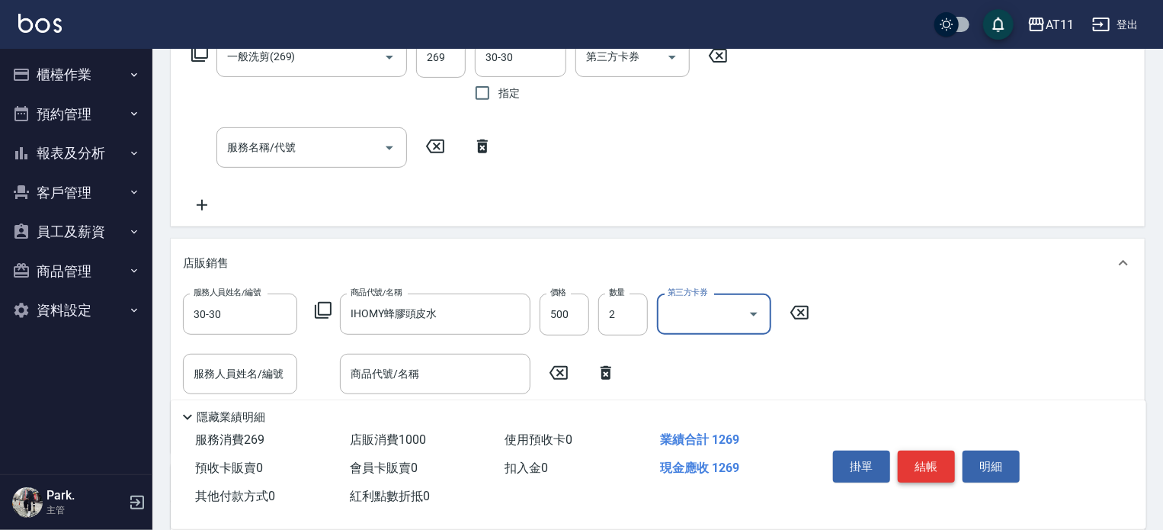
click at [916, 457] on button "結帳" at bounding box center [926, 467] width 57 height 32
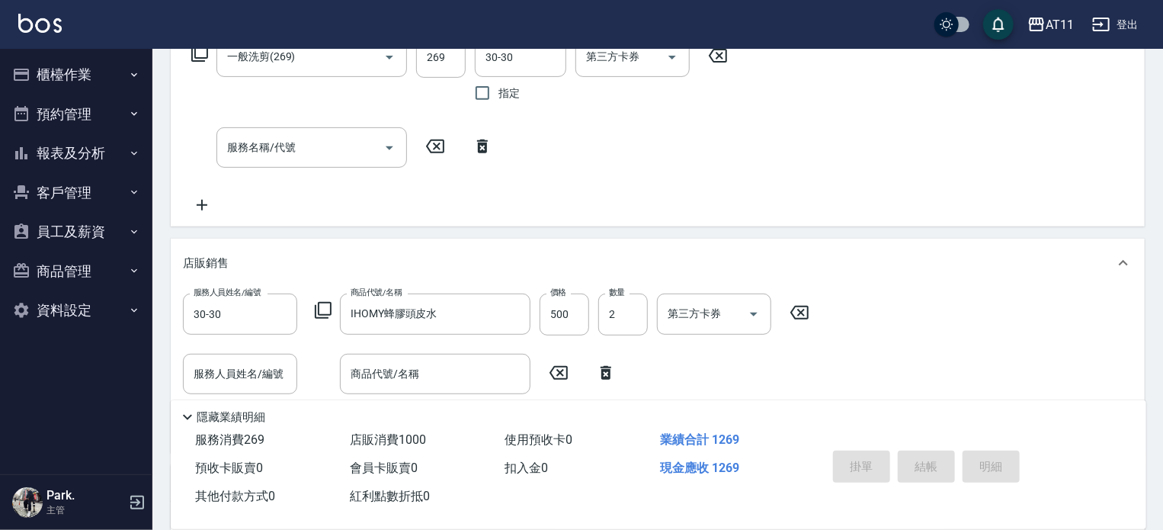
type input "2025/10/10 20:45"
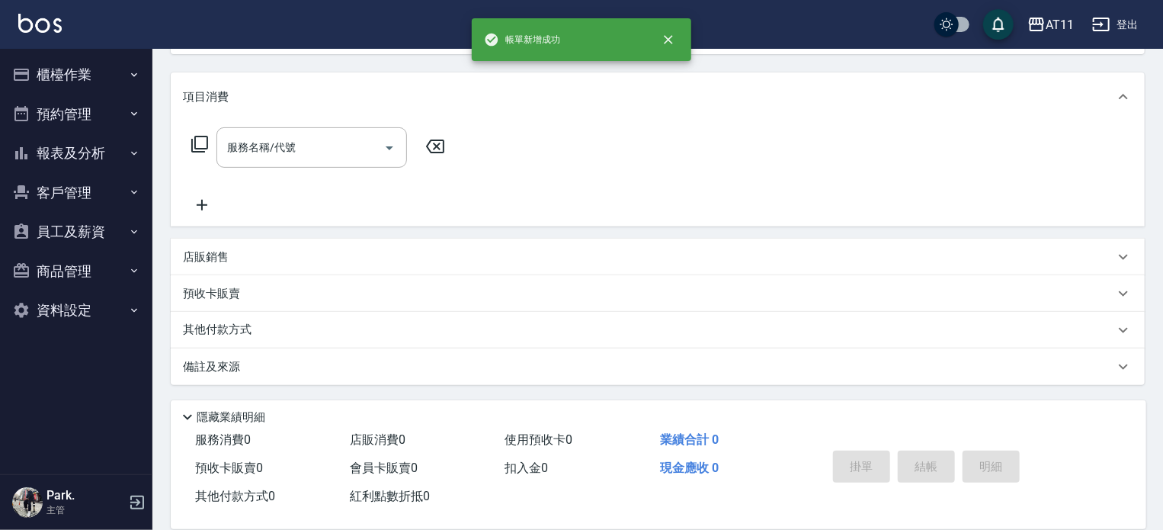
scroll to position [0, 0]
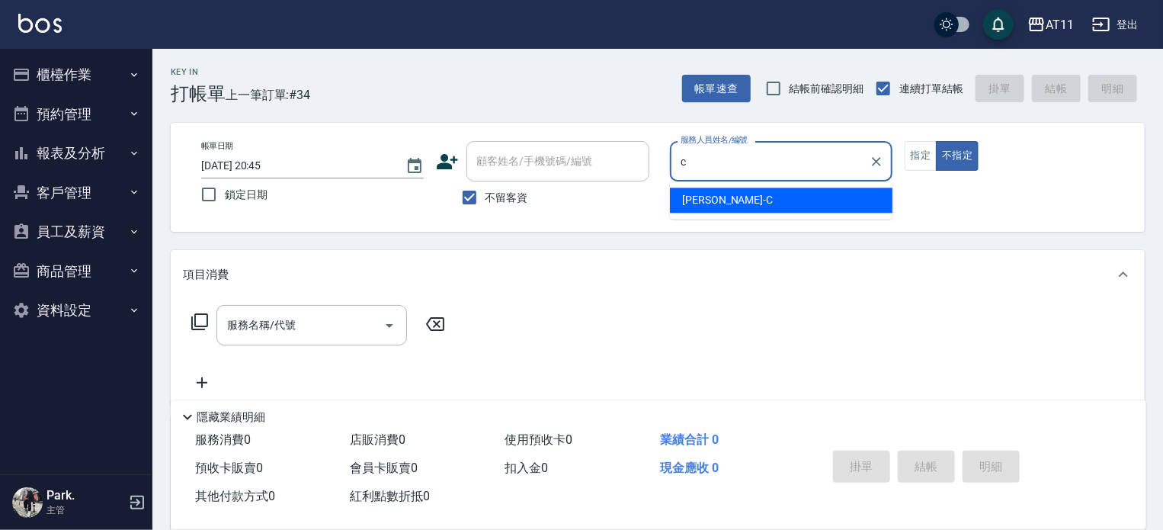
type input "Connie-C"
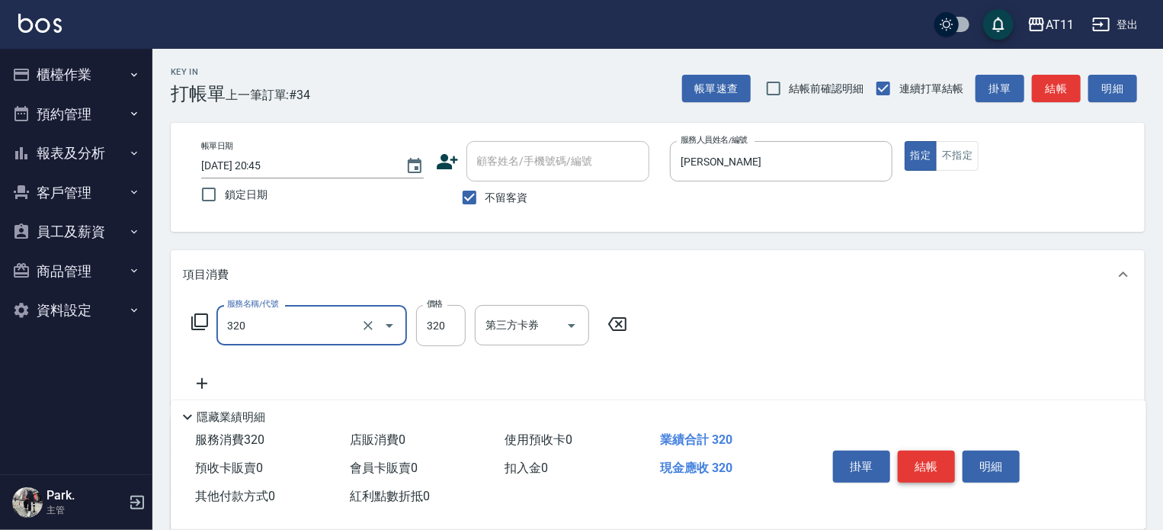
type input "洗剪(320)"
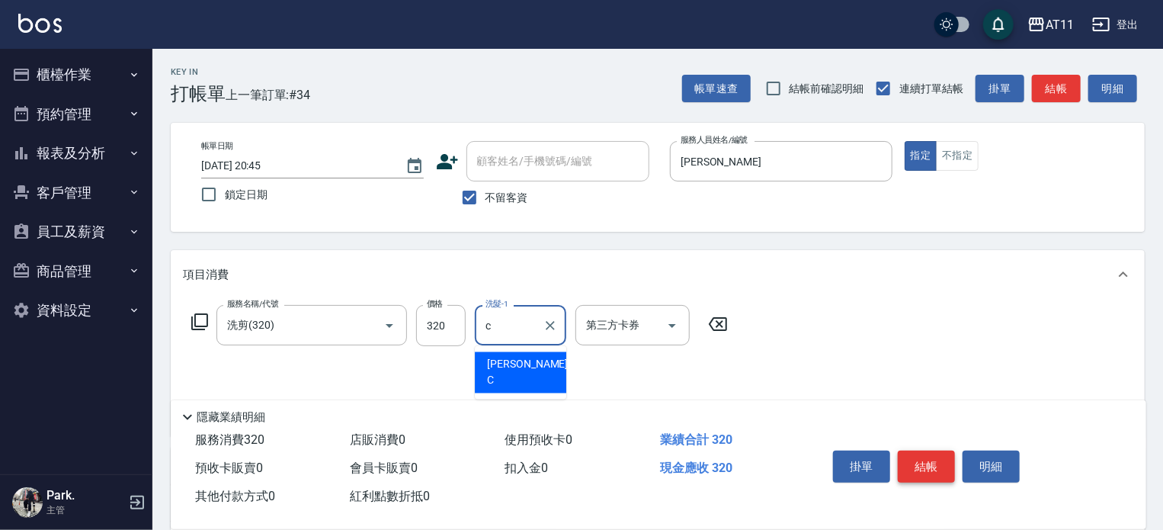
type input "Connie-C"
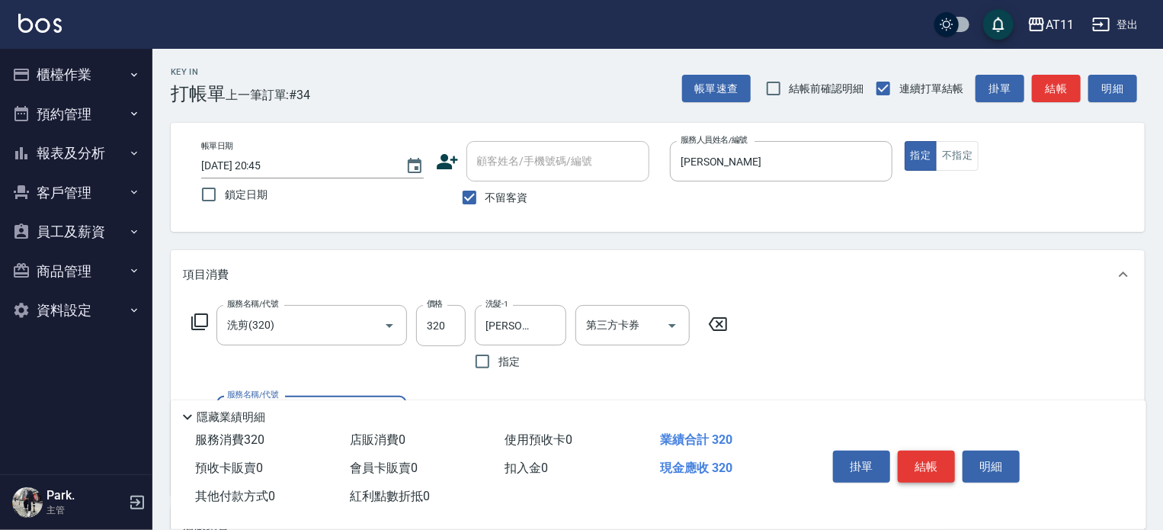
click at [916, 457] on button "結帳" at bounding box center [926, 467] width 57 height 32
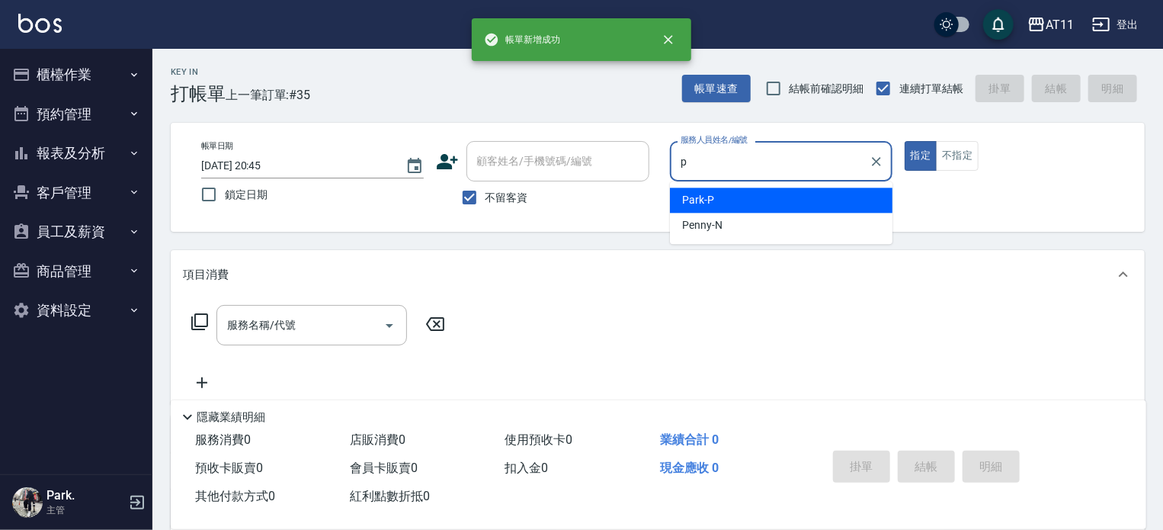
type input "Park-P"
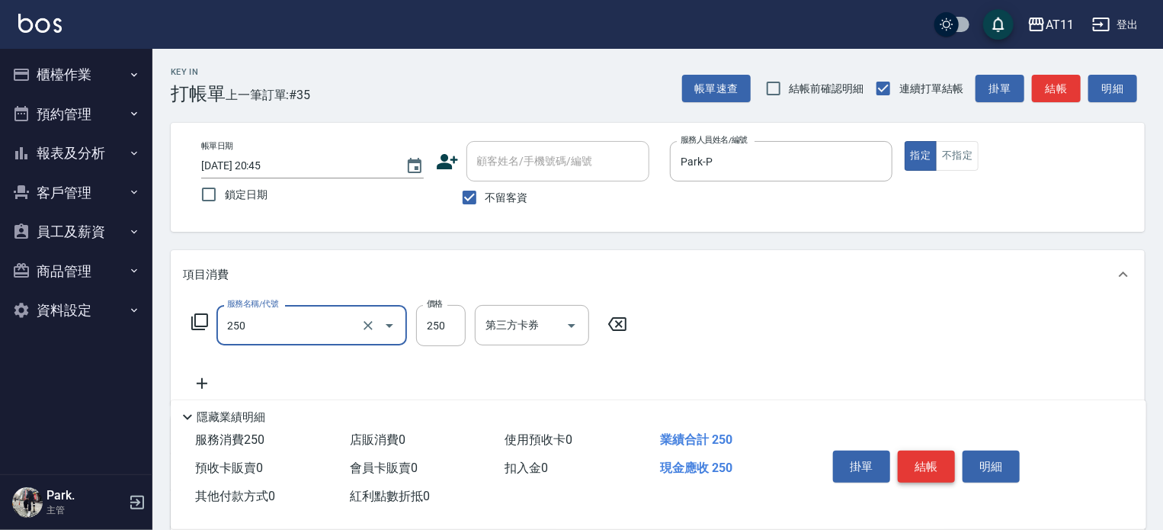
type input "B級單剪(250)"
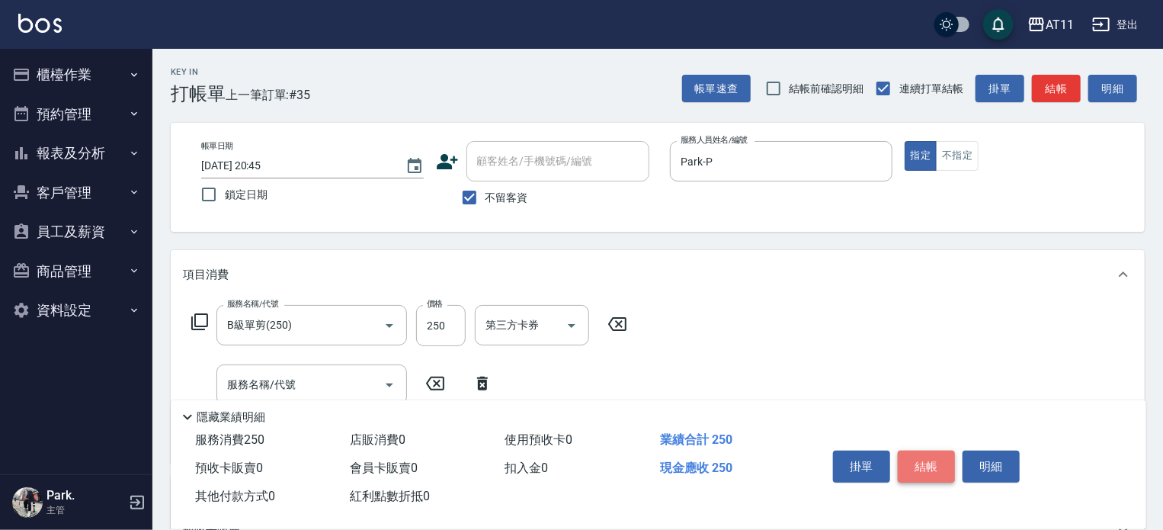
click at [916, 457] on button "結帳" at bounding box center [926, 467] width 57 height 32
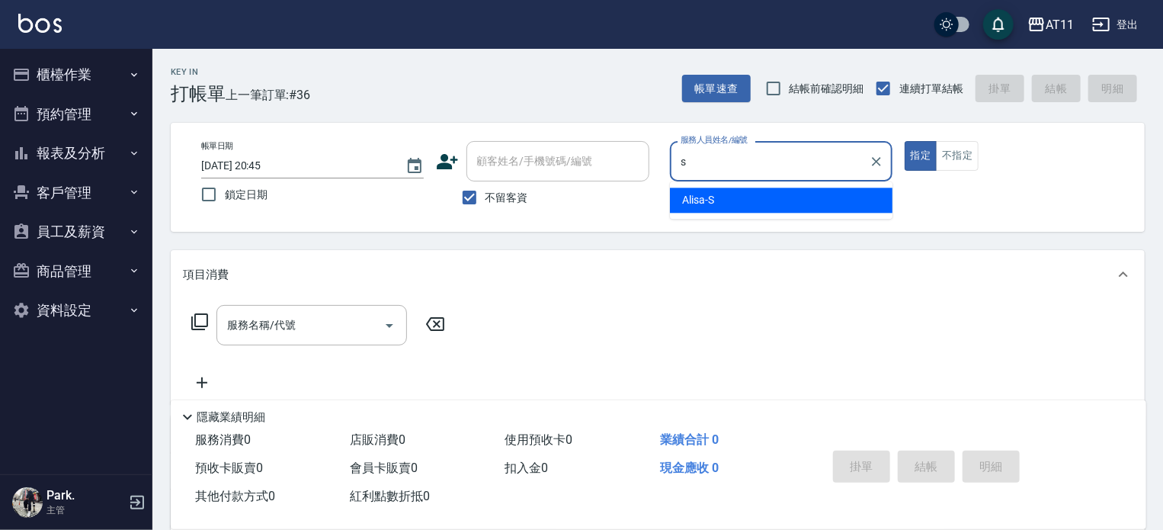
type input "Alisa-S"
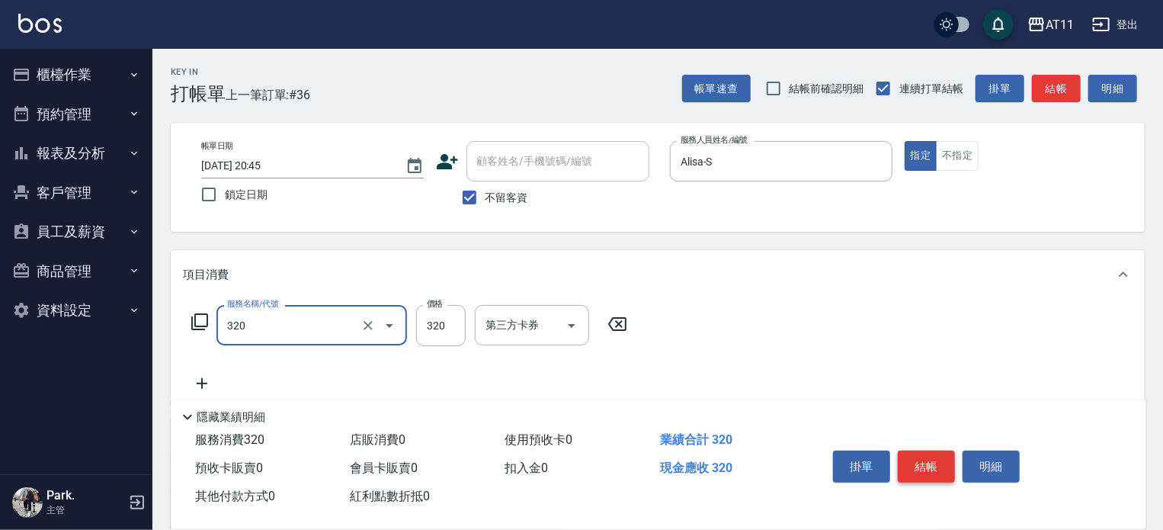
type input "洗剪(320)"
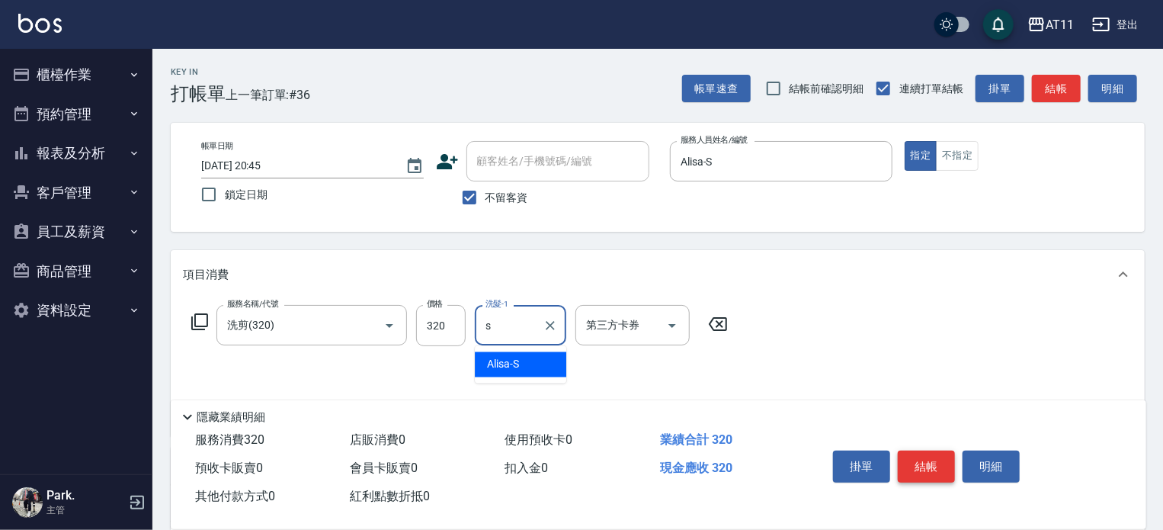
type input "Alisa-S"
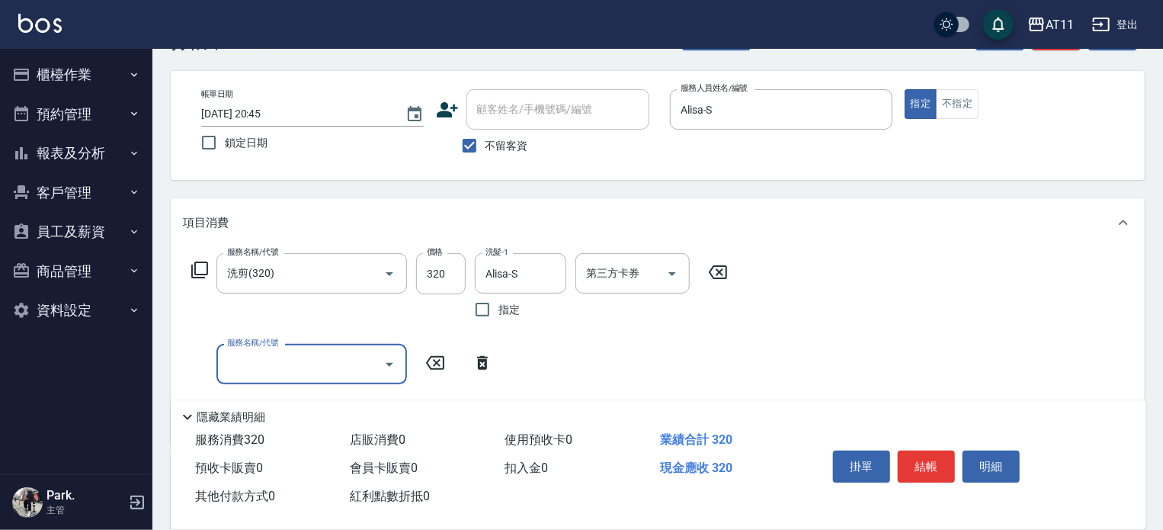
scroll to position [268, 0]
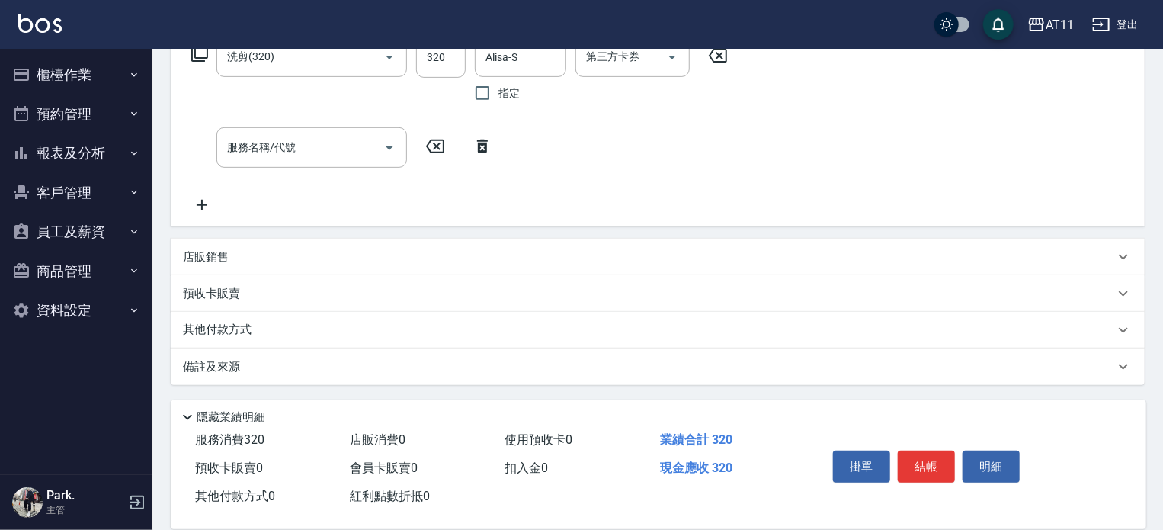
click at [439, 265] on div "店販銷售" at bounding box center [649, 257] width 932 height 16
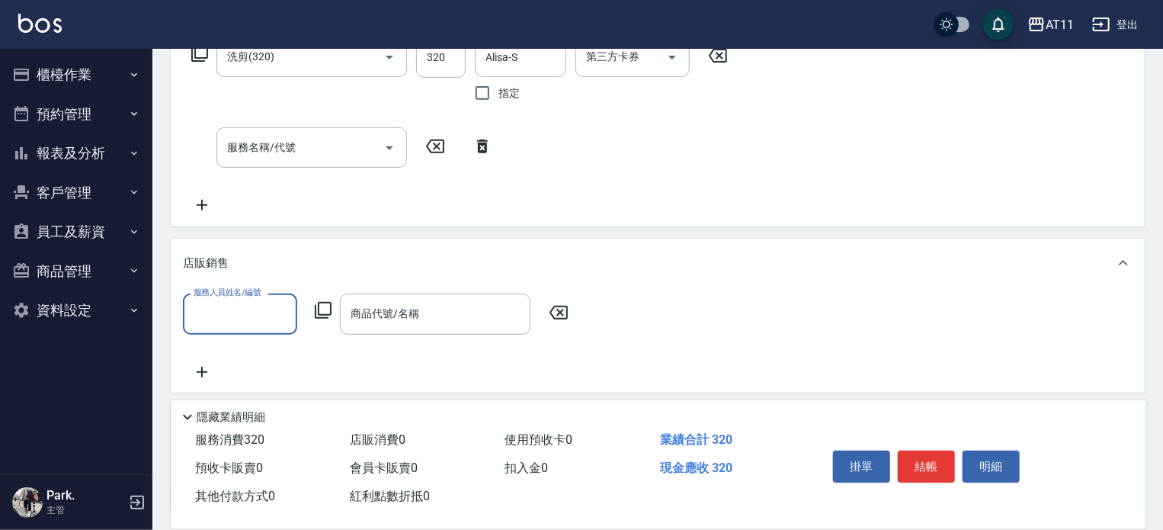
scroll to position [0, 0]
type input "Alisa-S"
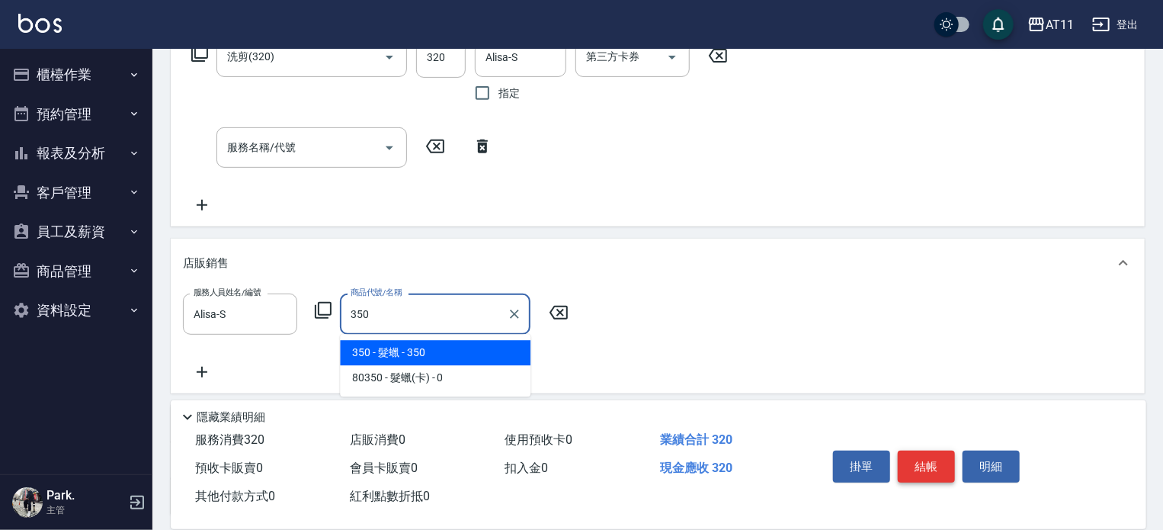
type input "髮蠟"
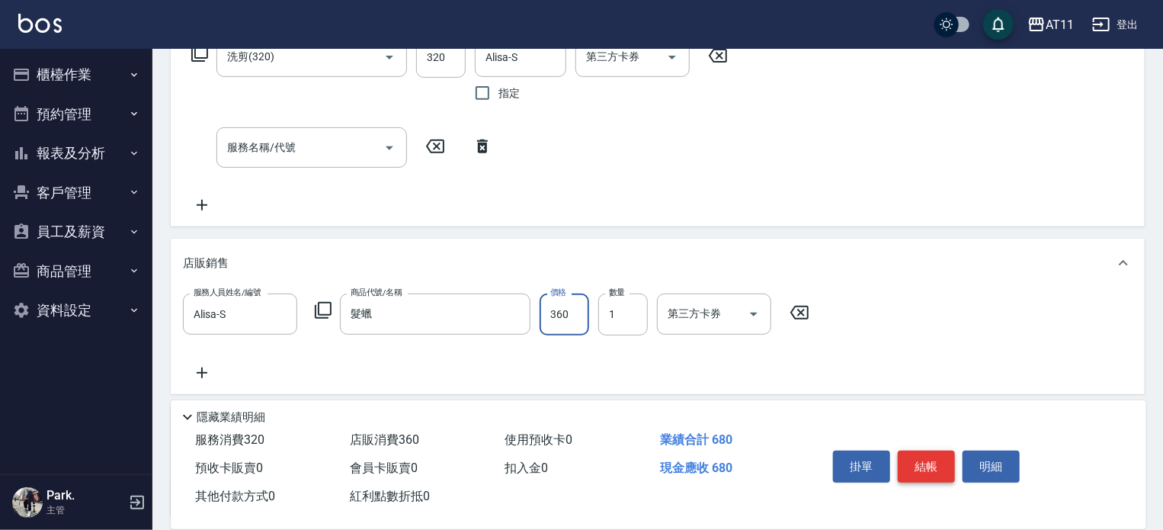
type input "360"
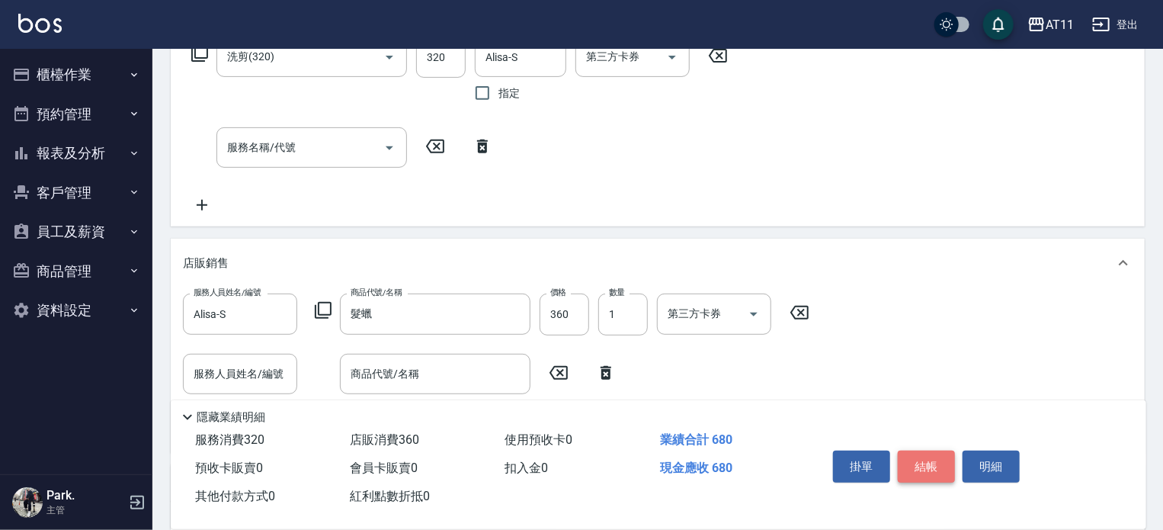
click at [918, 459] on button "結帳" at bounding box center [926, 467] width 57 height 32
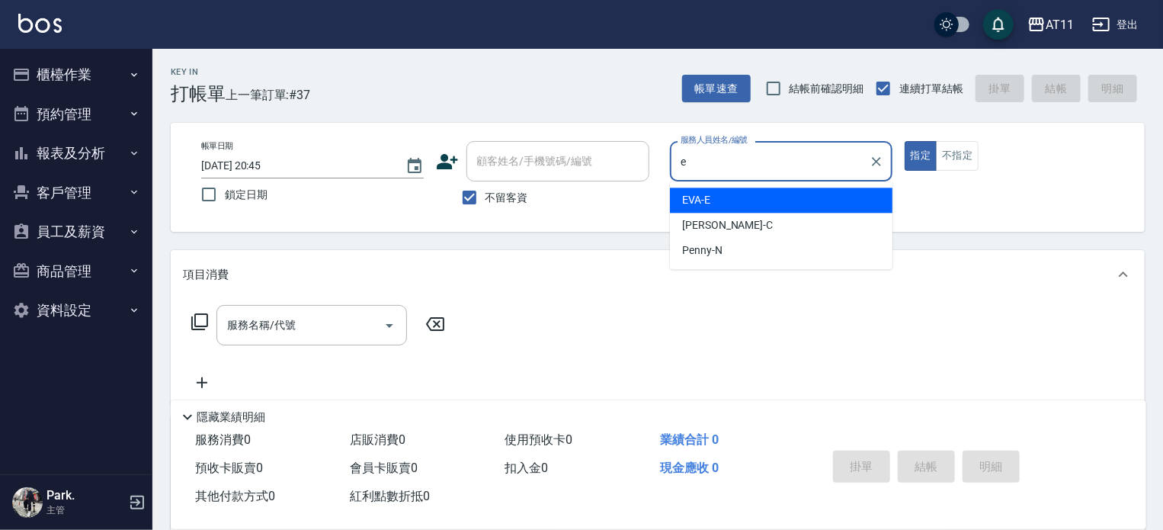
type input "EVA-E"
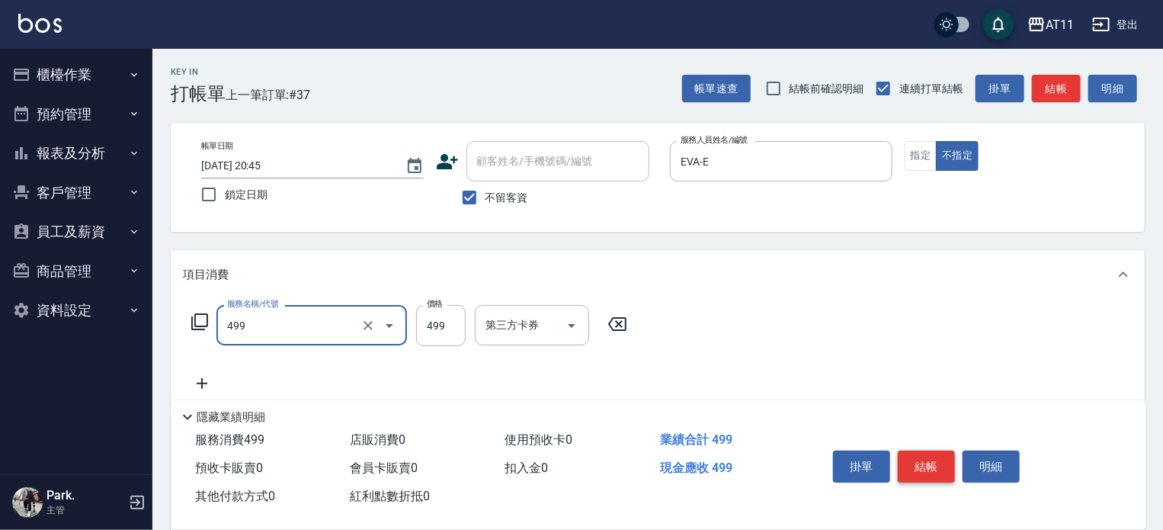
type input "SPA499(499)"
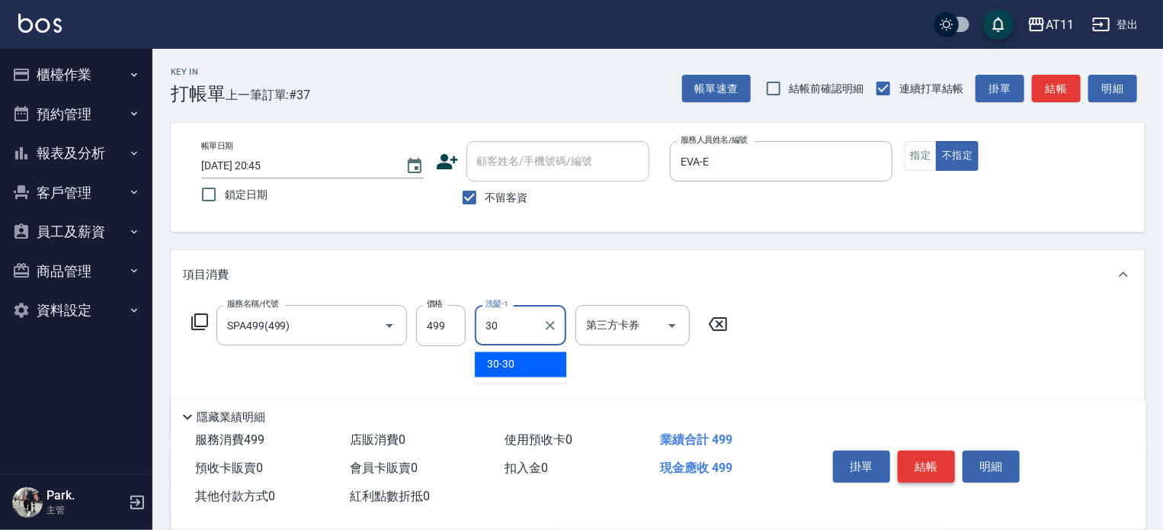
type input "30-30"
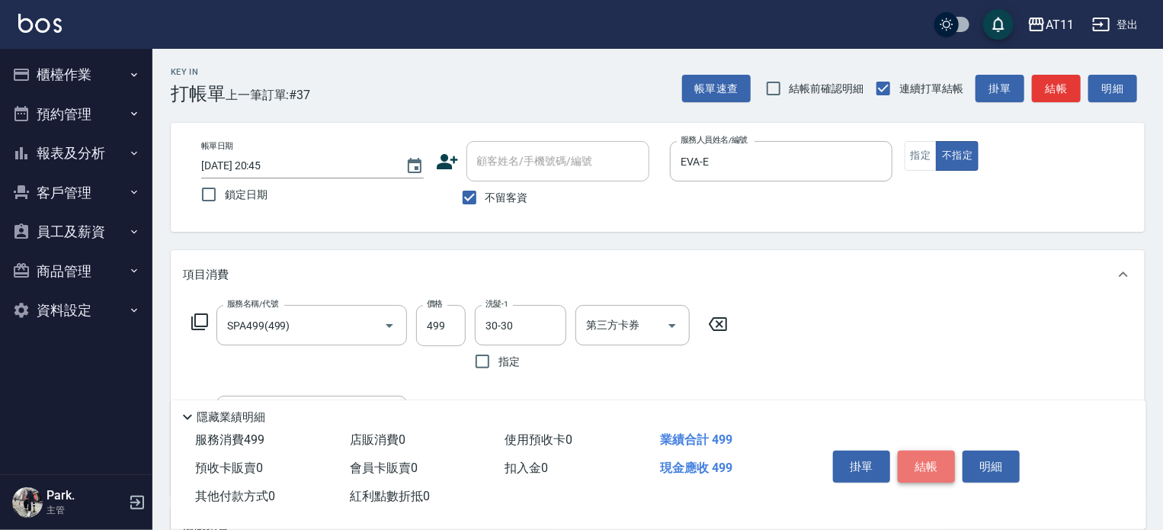
click at [918, 459] on button "結帳" at bounding box center [926, 467] width 57 height 32
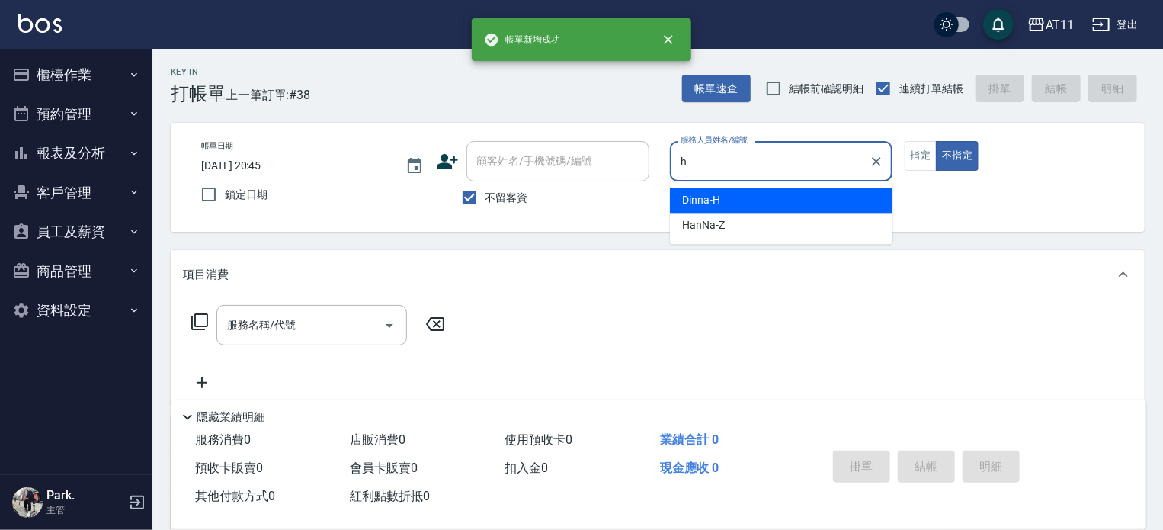
type input "Dinna-H"
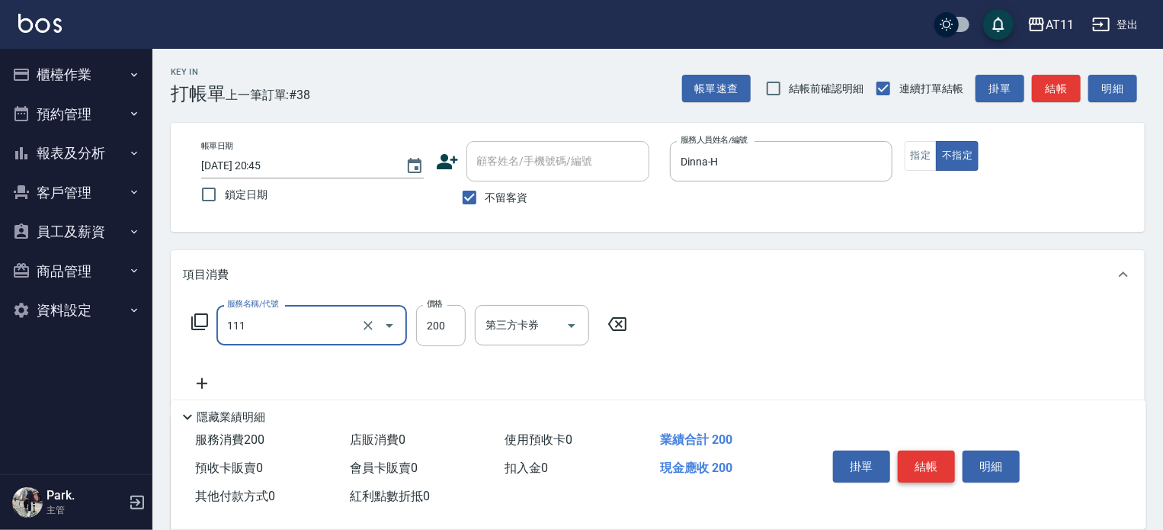
type input "精油洗髮(111)"
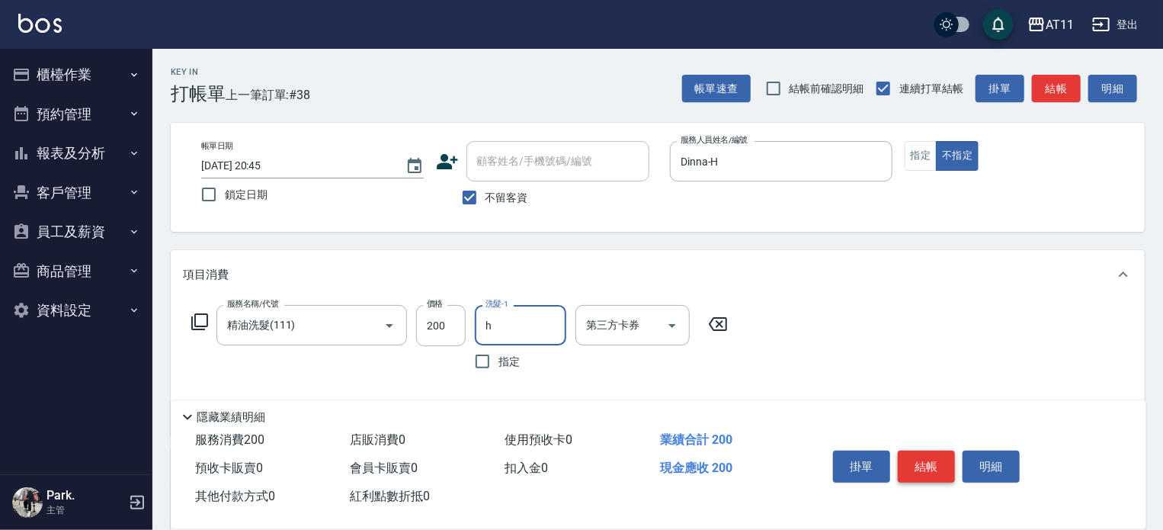
type input "Dinna-H"
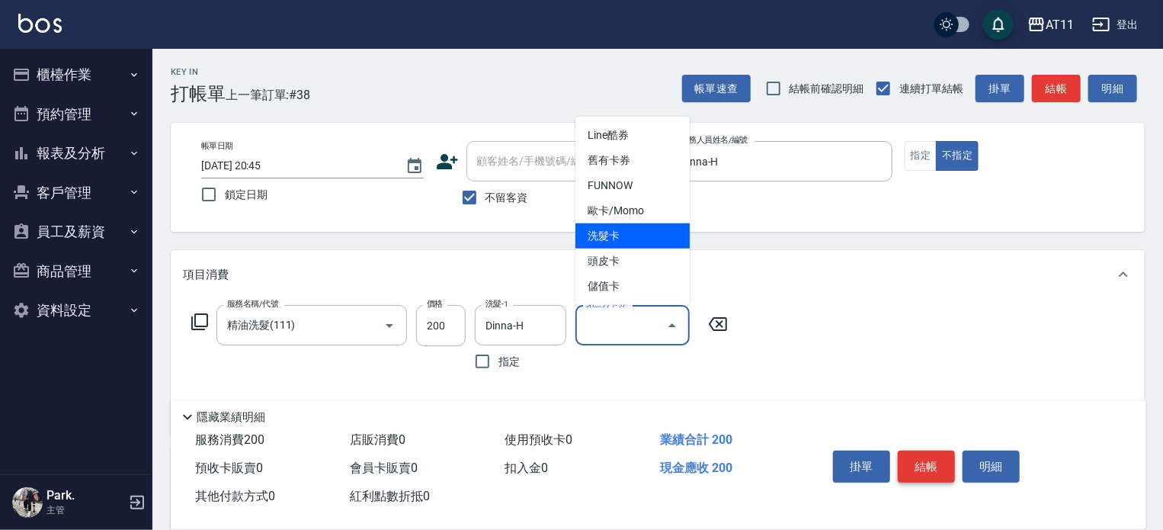
type input "洗髮卡"
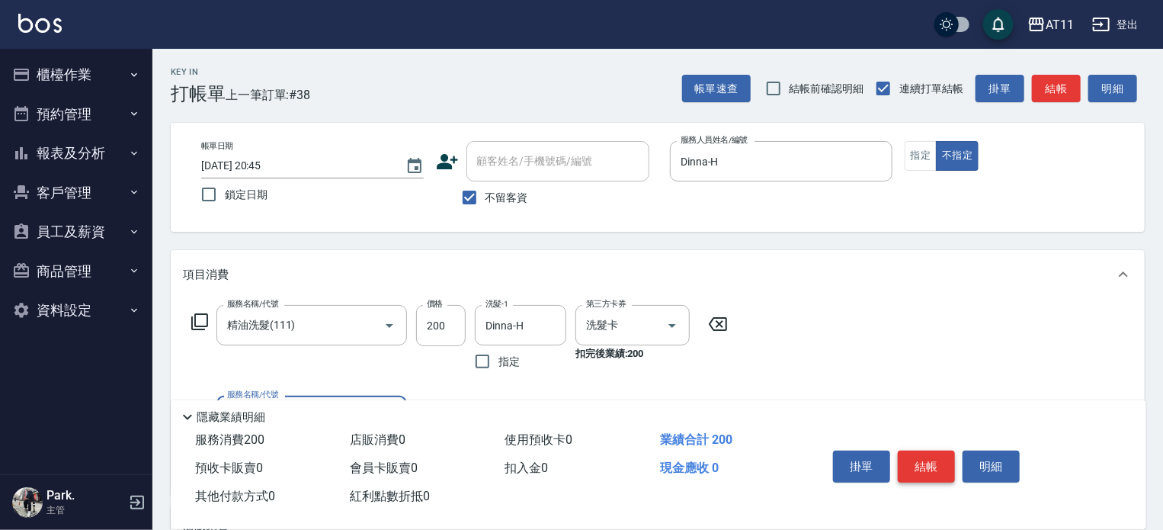
click at [918, 459] on button "結帳" at bounding box center [926, 467] width 57 height 32
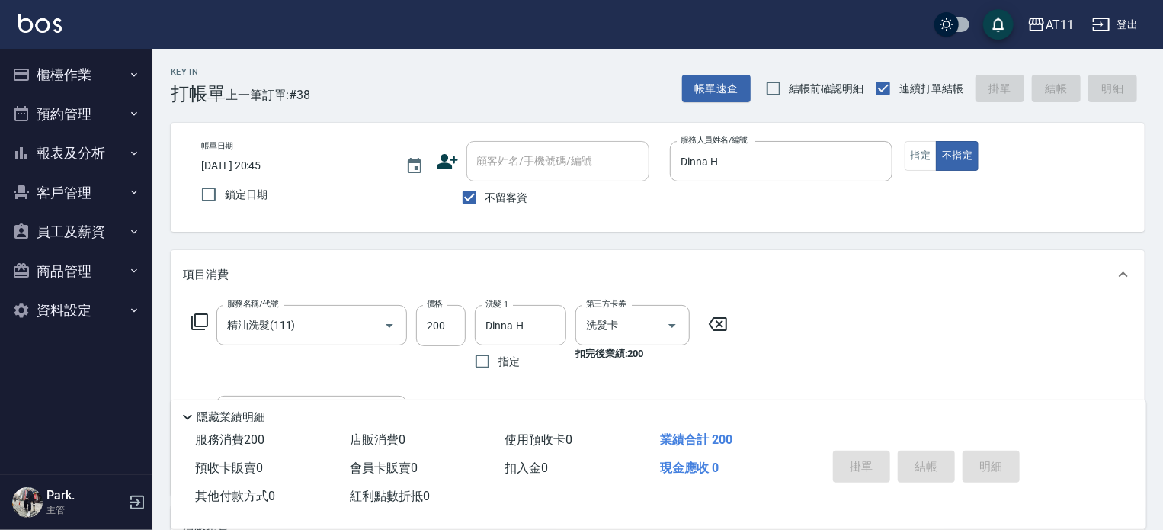
type input "2025/10/10 20:46"
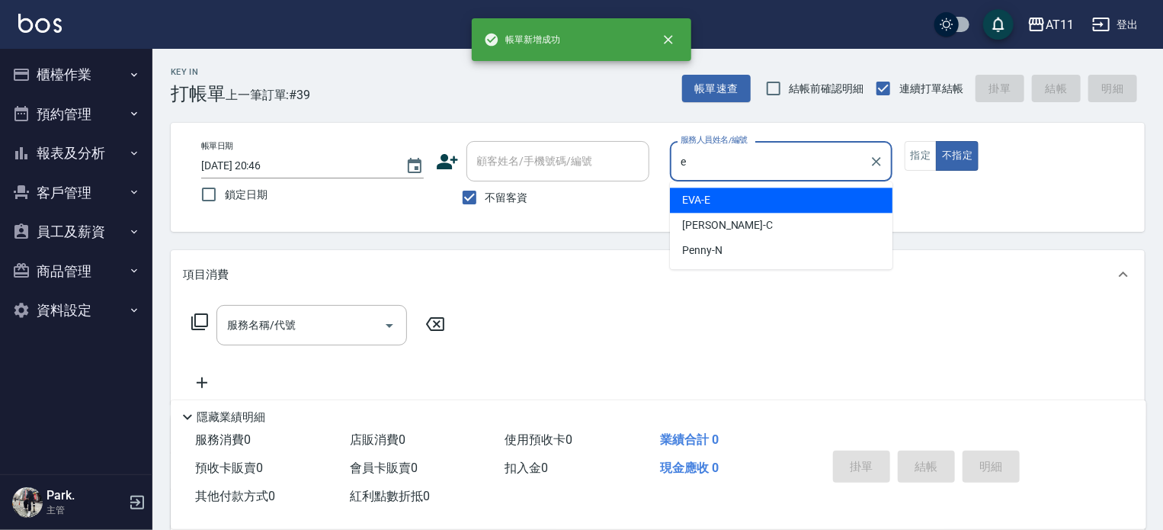
type input "EVA-E"
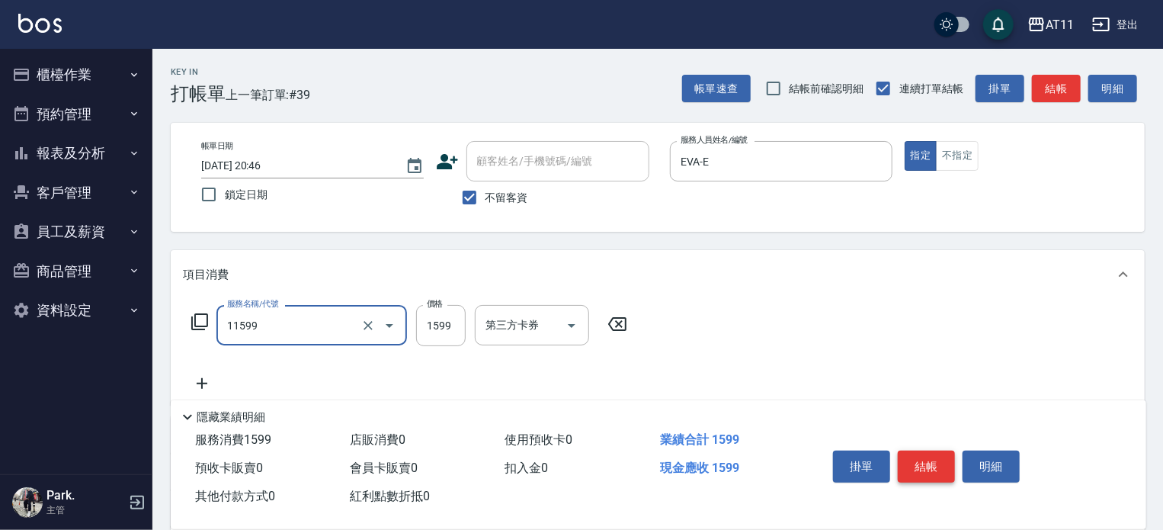
type input "SPA套餐(11599)"
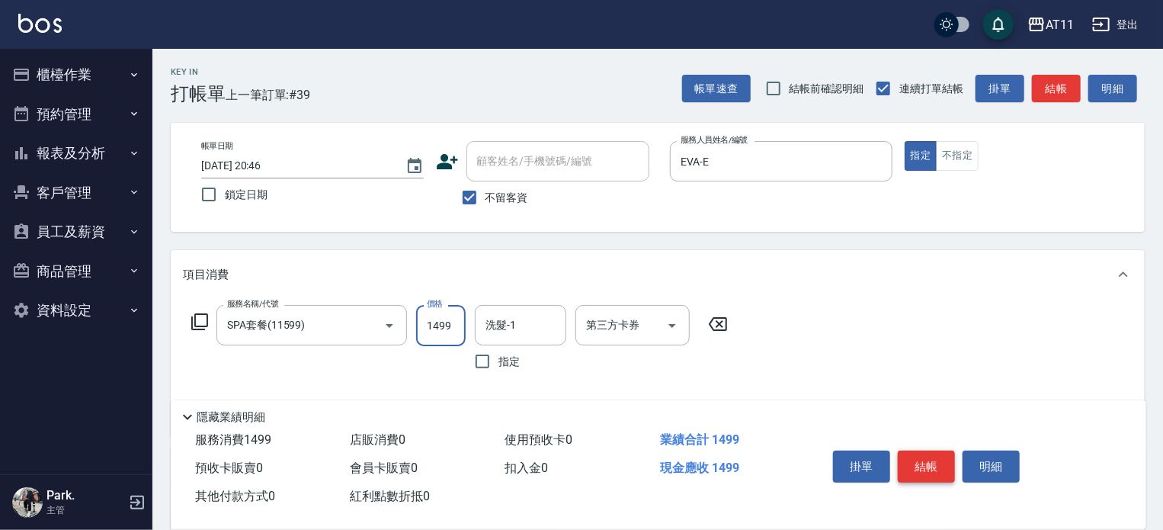
type input "1499"
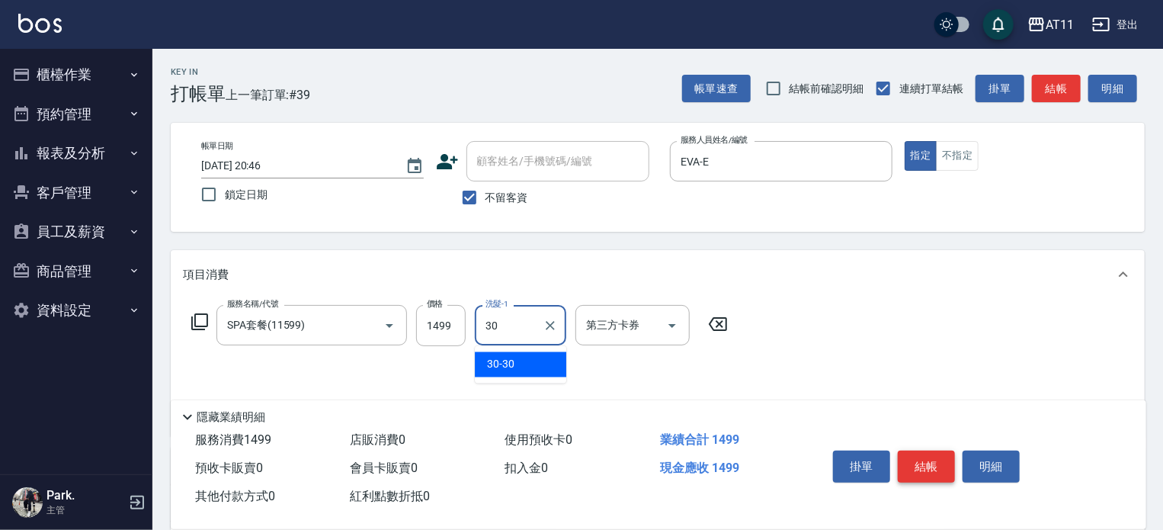
type input "30-30"
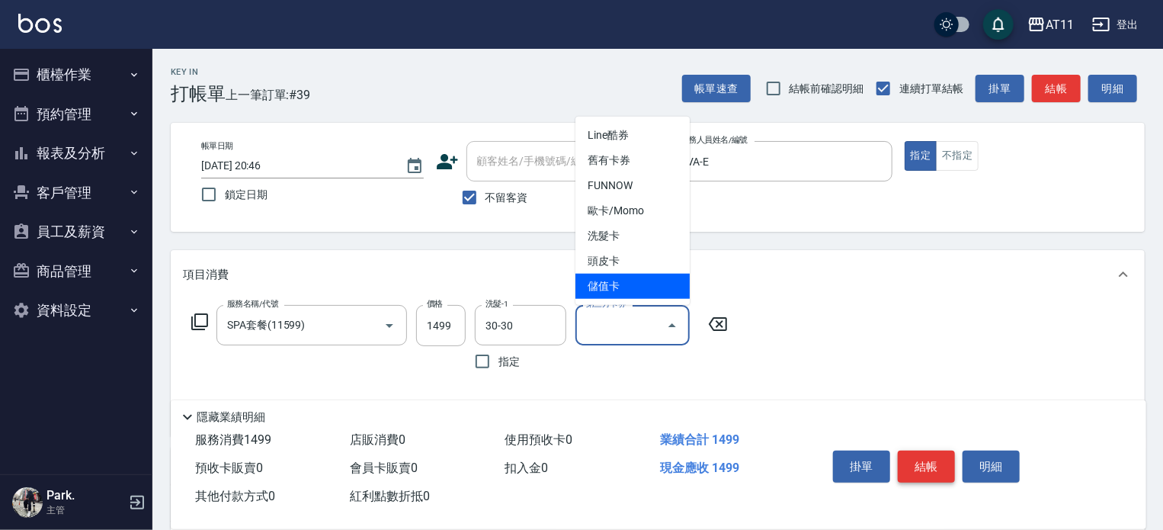
type input "儲值卡"
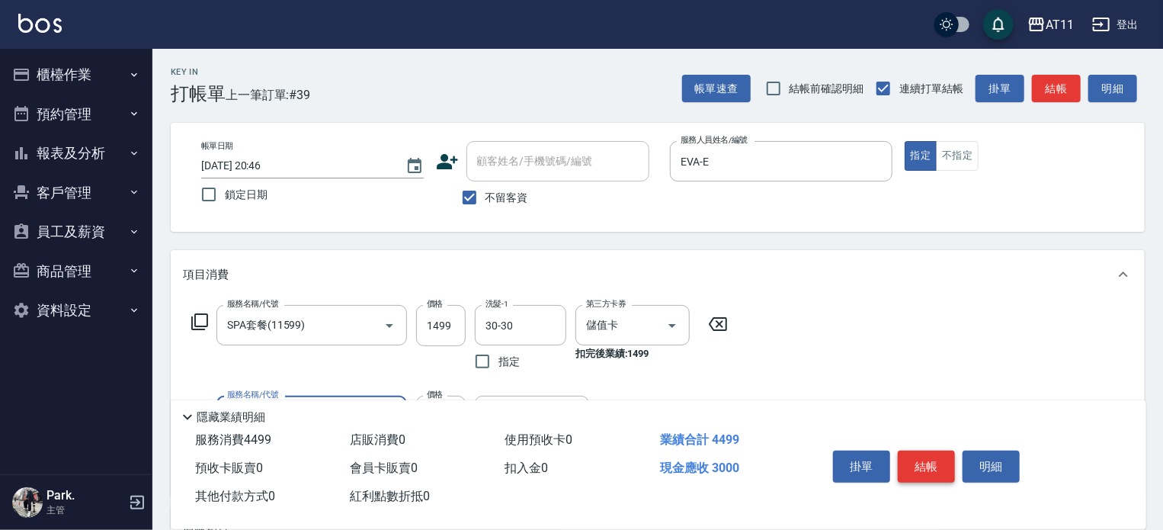
type input "頂級豪華OVC3(3000)"
type input "500"
click at [918, 459] on button "結帳" at bounding box center [926, 467] width 57 height 32
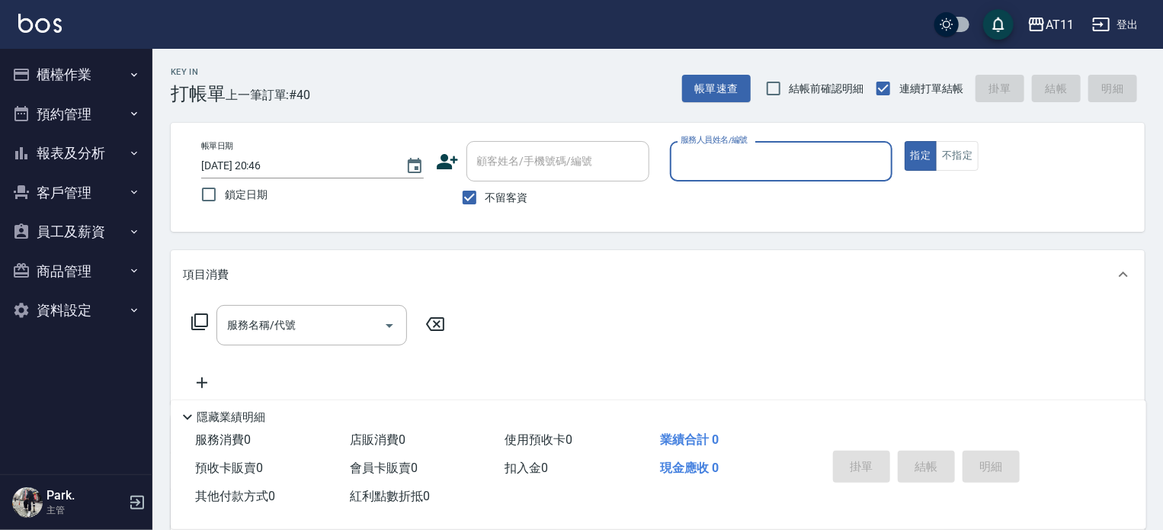
type input "ㄙ"
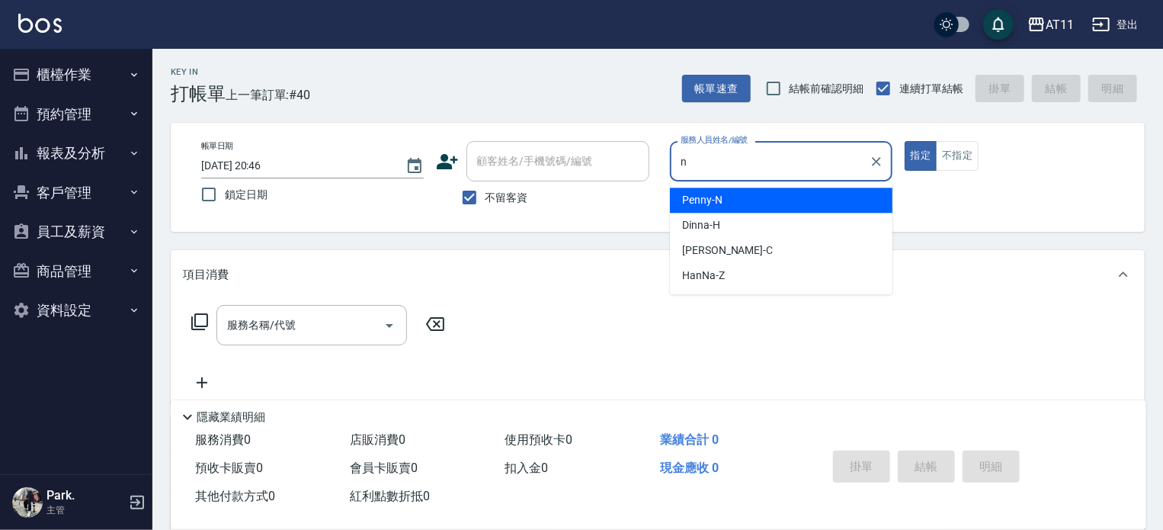
type input "Penny-N"
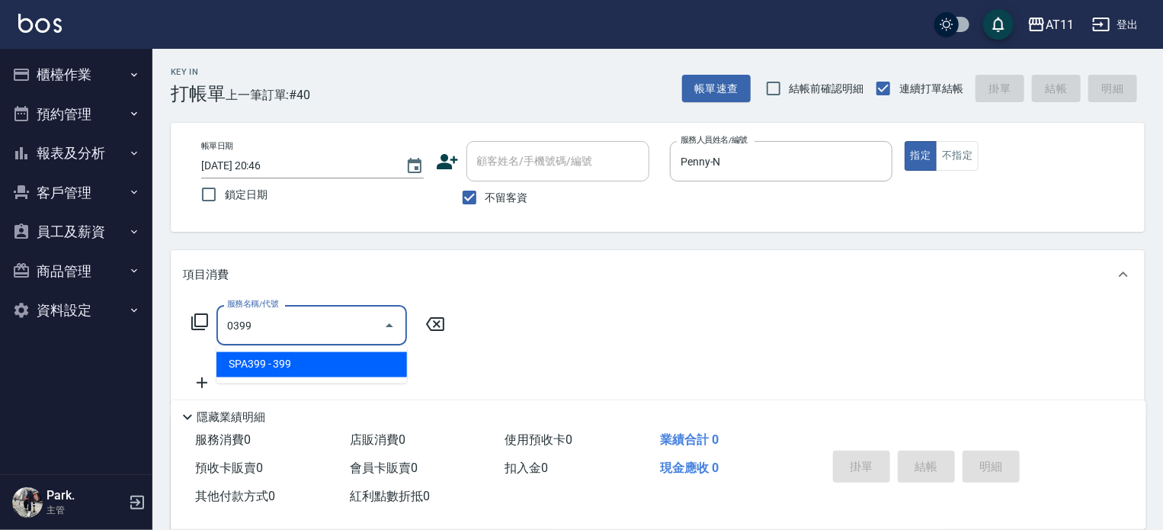
type input "SPA399(0399)"
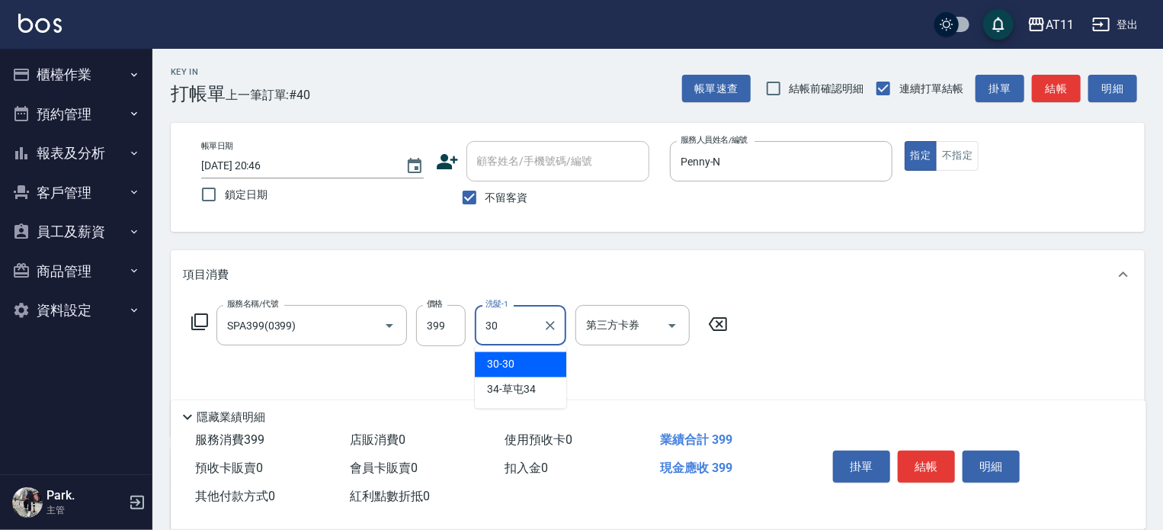
type input "30-30"
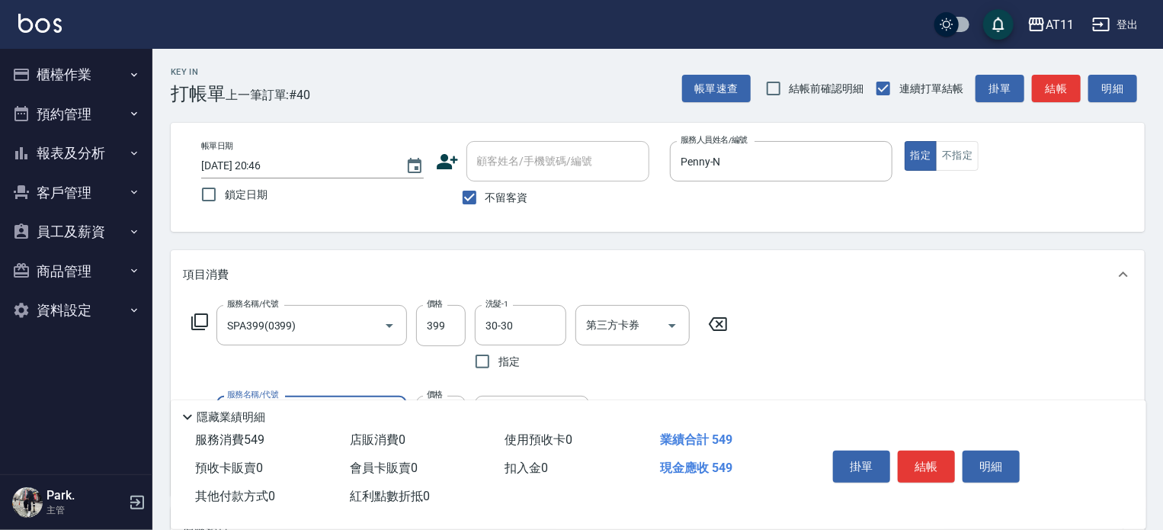
type input "天天瞬護(4150)"
type input "30-30"
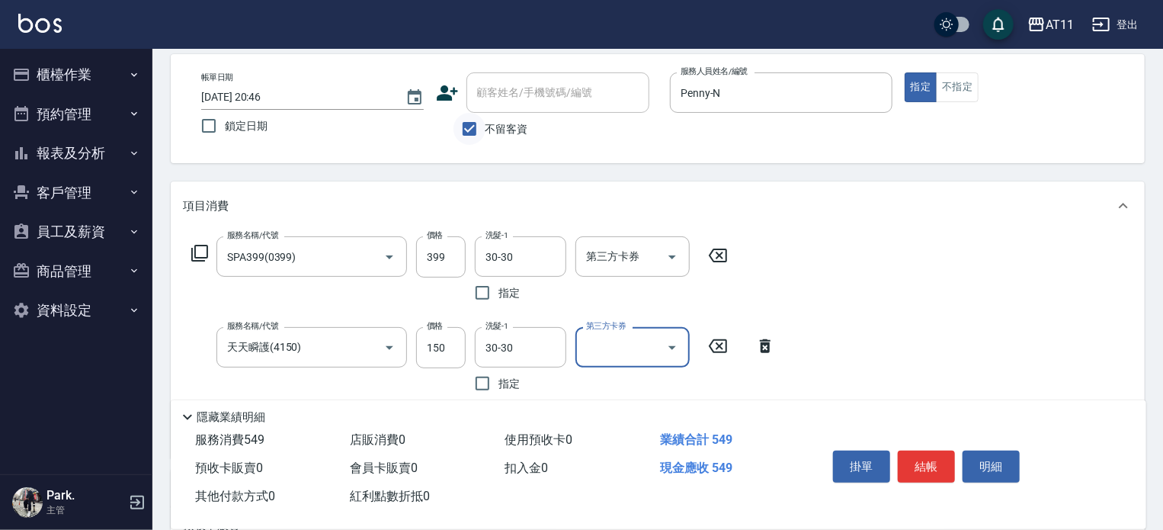
scroll to position [152, 0]
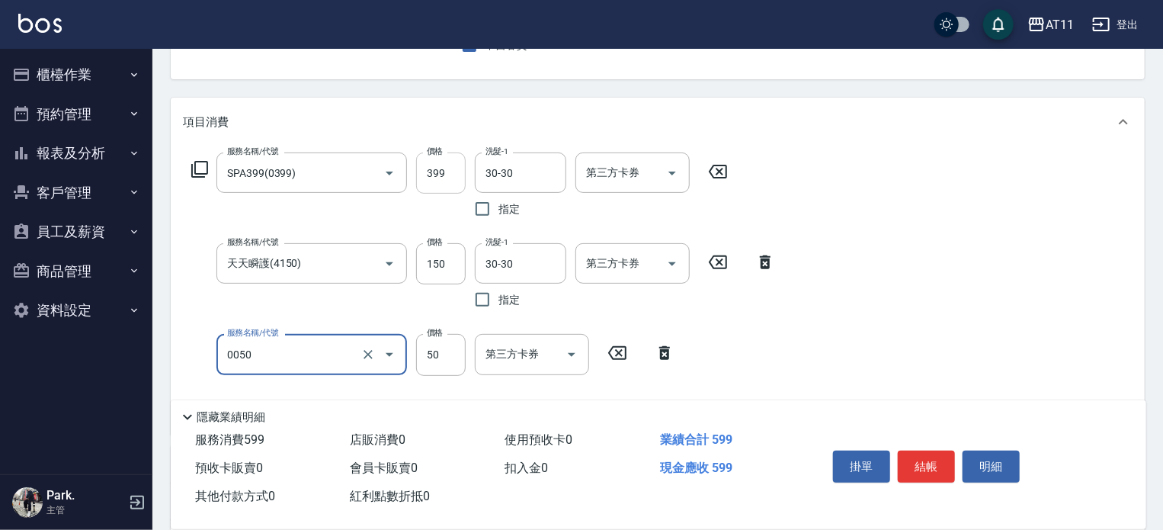
type input "剪瀏海(0050)"
click at [918, 452] on button "結帳" at bounding box center [926, 467] width 57 height 32
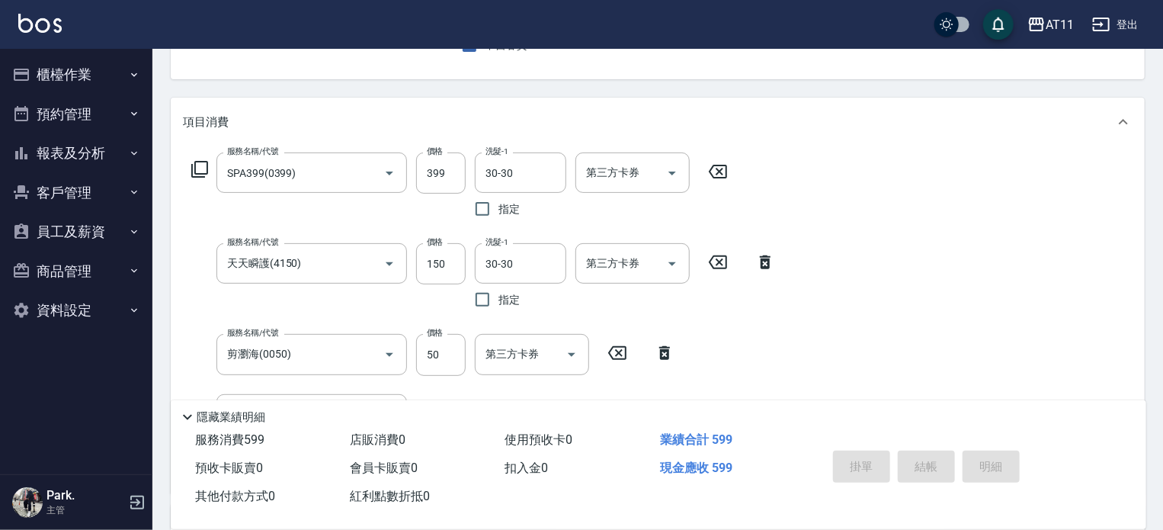
type input "2025/10/10 20:54"
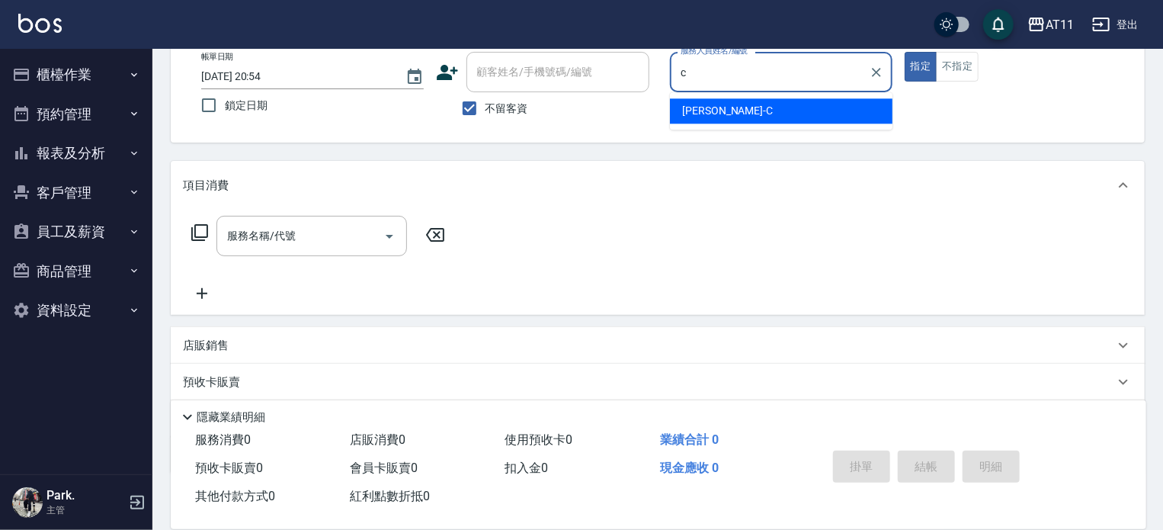
scroll to position [0, 0]
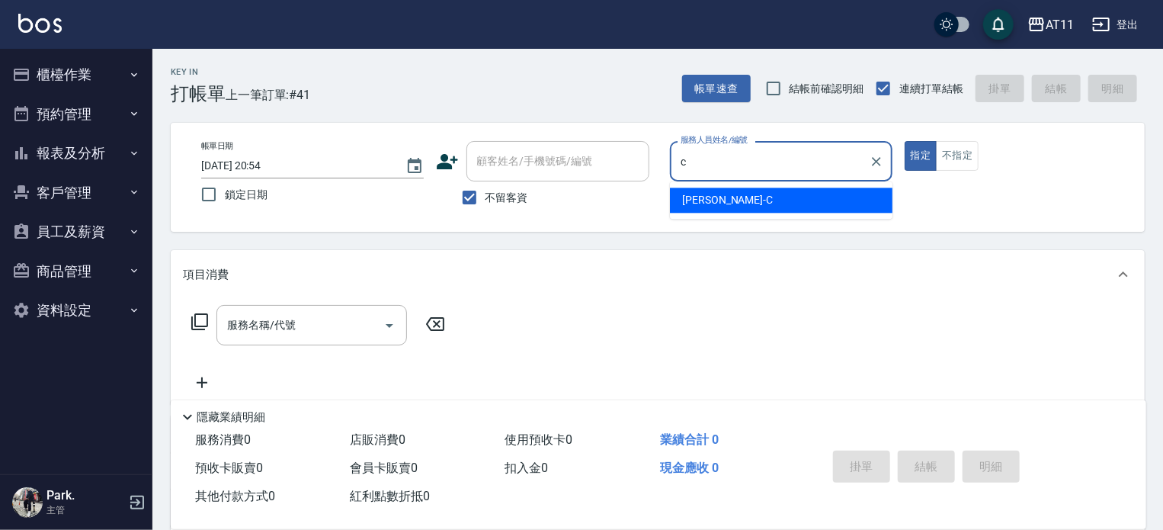
type input "Connie-C"
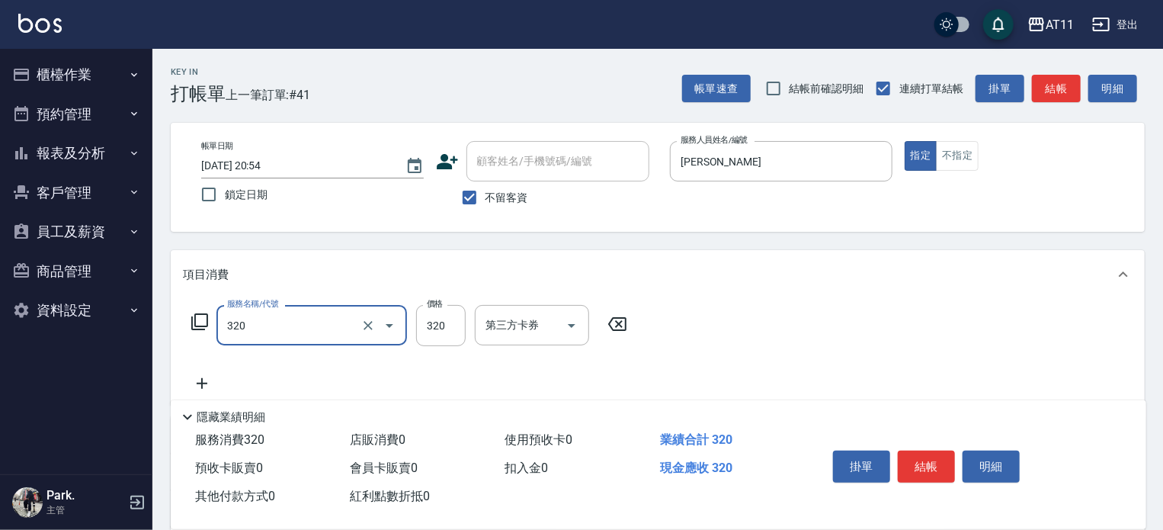
type input "洗剪(320)"
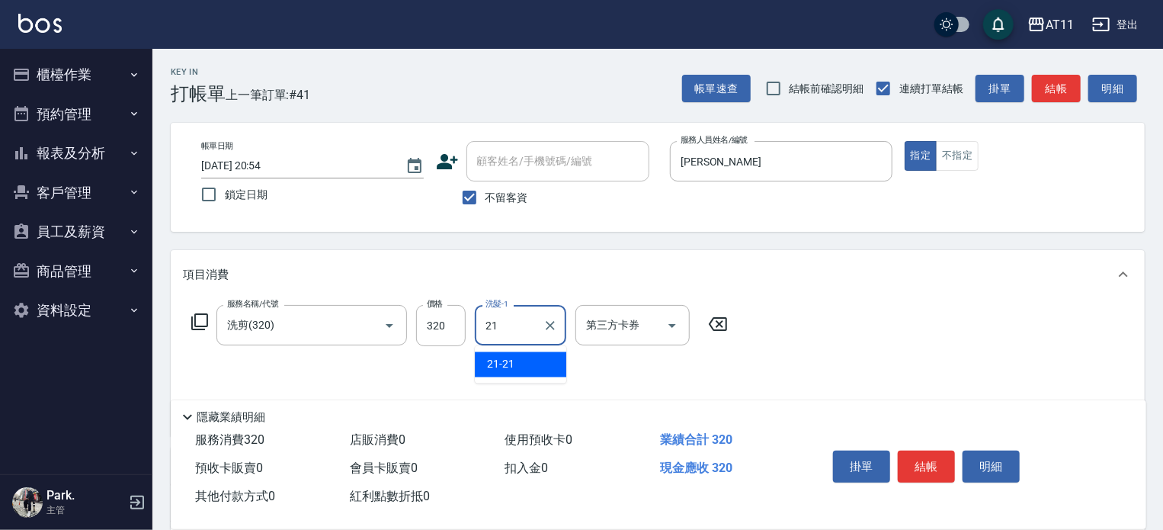
type input "21-21"
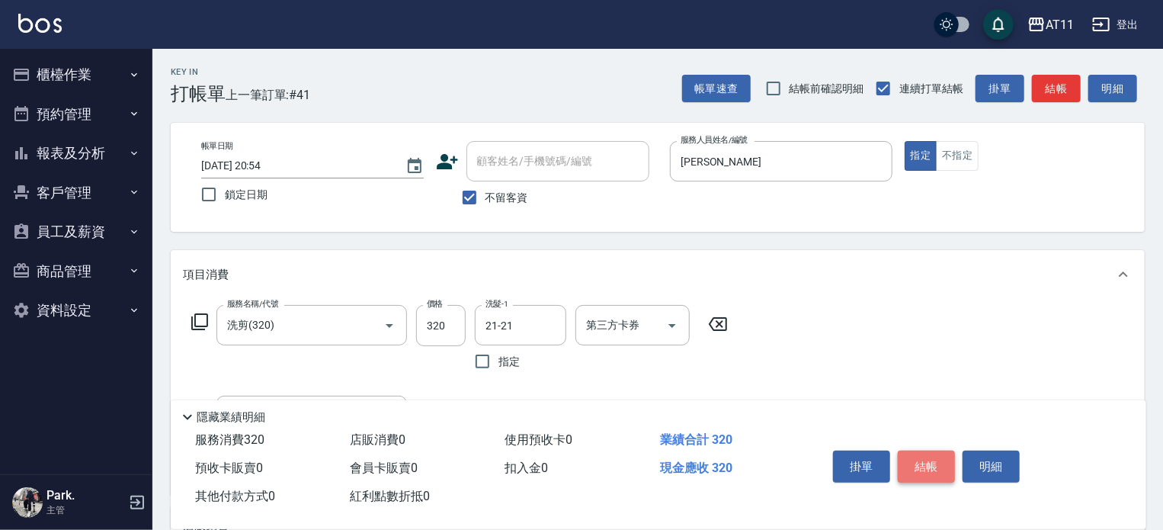
click at [920, 465] on button "結帳" at bounding box center [926, 467] width 57 height 32
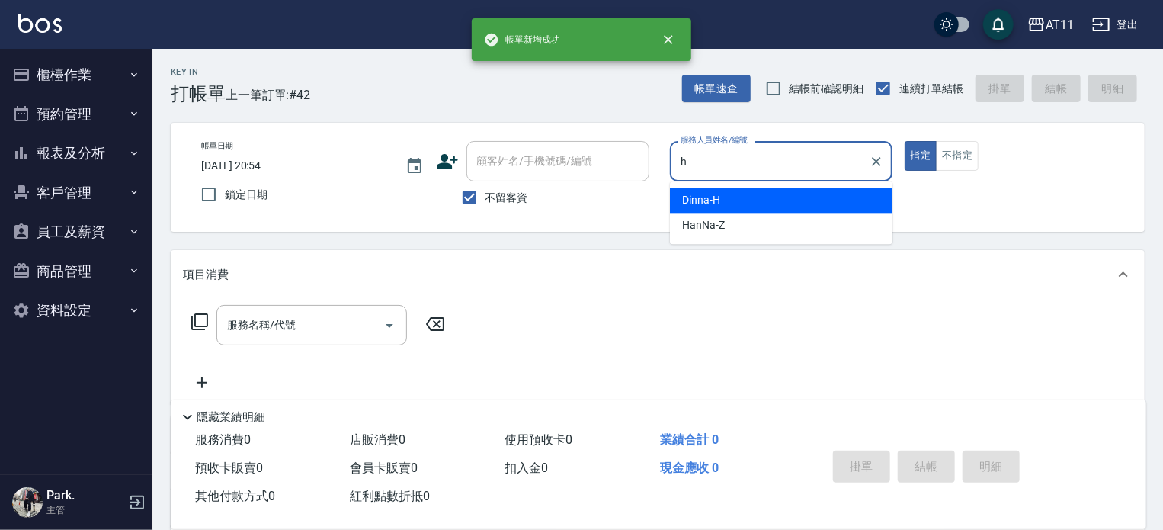
type input "Dinna-H"
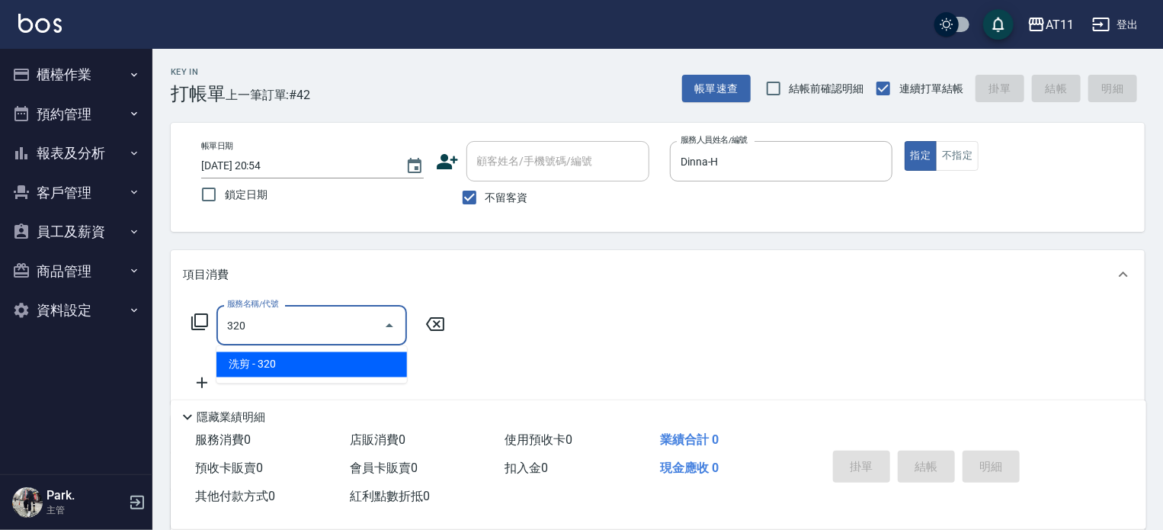
type input "洗剪(320)"
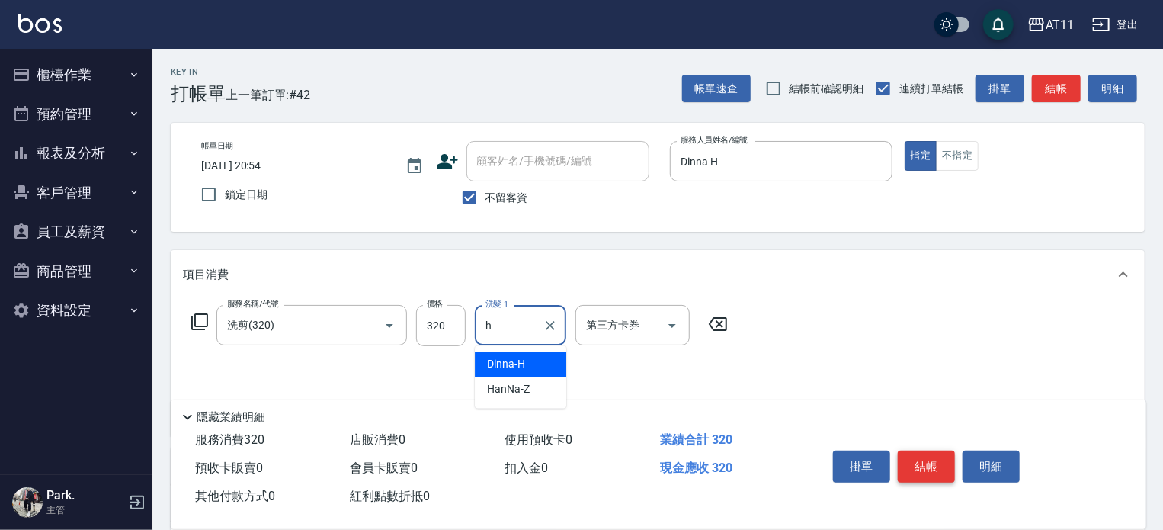
type input "Dinna-H"
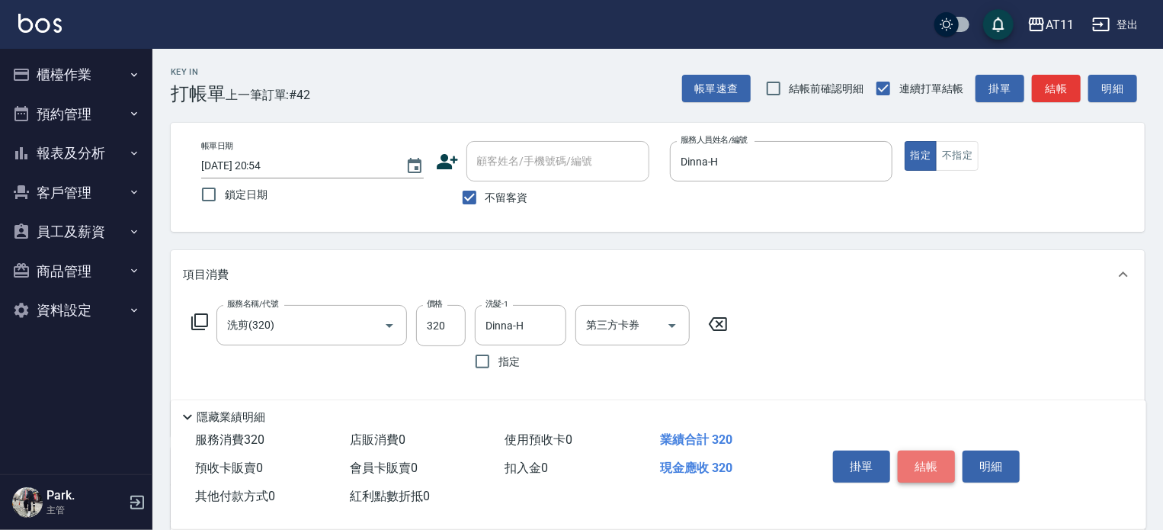
click at [919, 457] on button "結帳" at bounding box center [926, 467] width 57 height 32
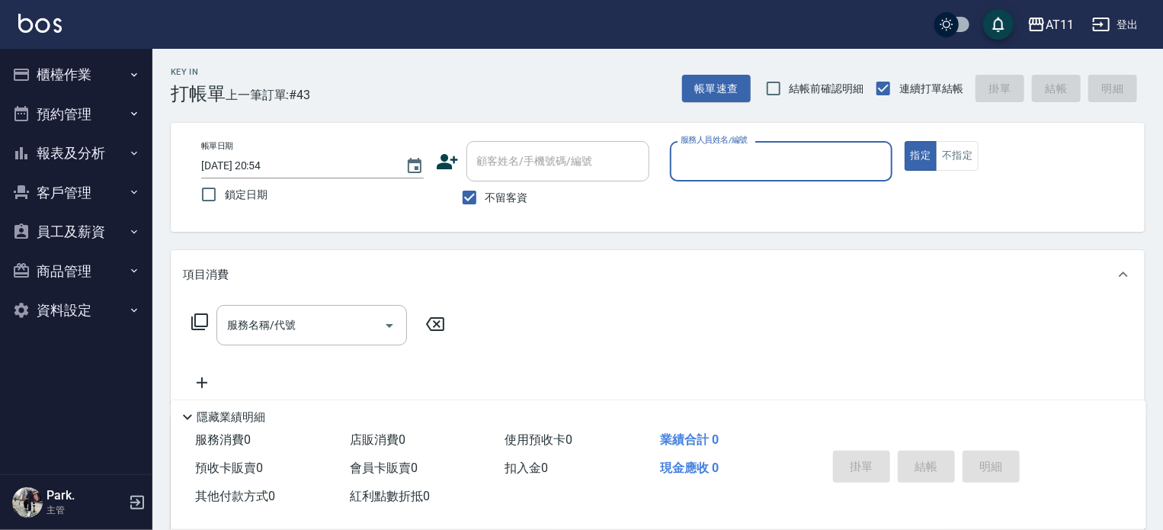
click at [76, 82] on button "櫃檯作業" at bounding box center [76, 75] width 140 height 40
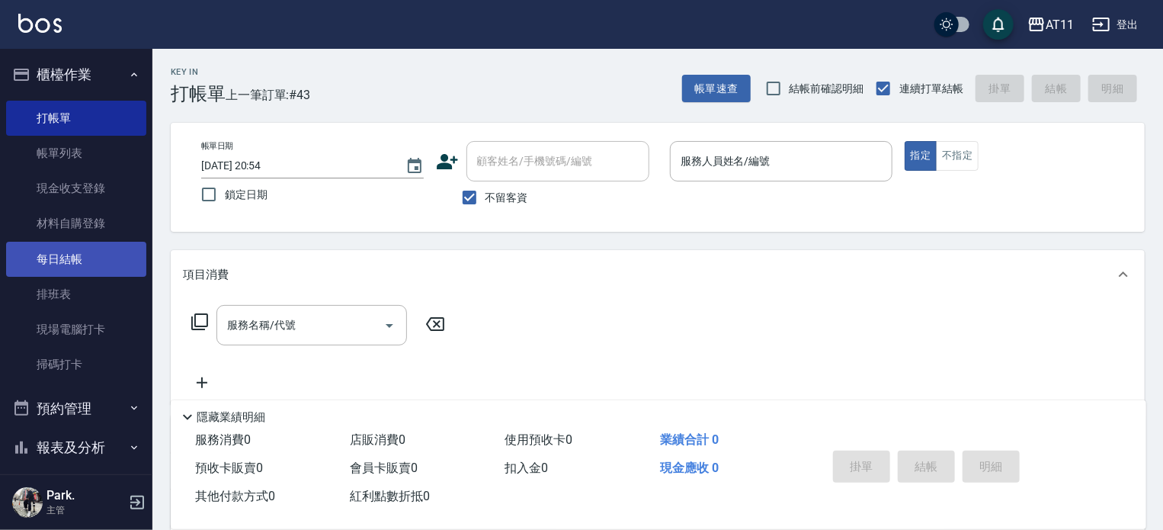
click at [91, 268] on link "每日結帳" at bounding box center [76, 259] width 140 height 35
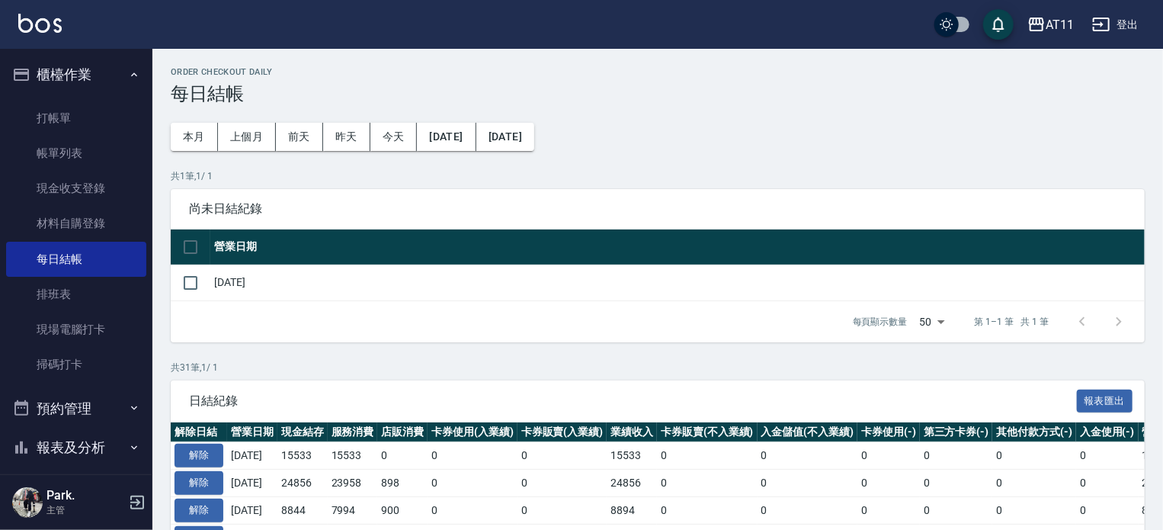
drag, startPoint x: 188, startPoint y: 280, endPoint x: 232, endPoint y: 290, distance: 45.3
click at [189, 280] on input "checkbox" at bounding box center [191, 283] width 32 height 32
checkbox input "true"
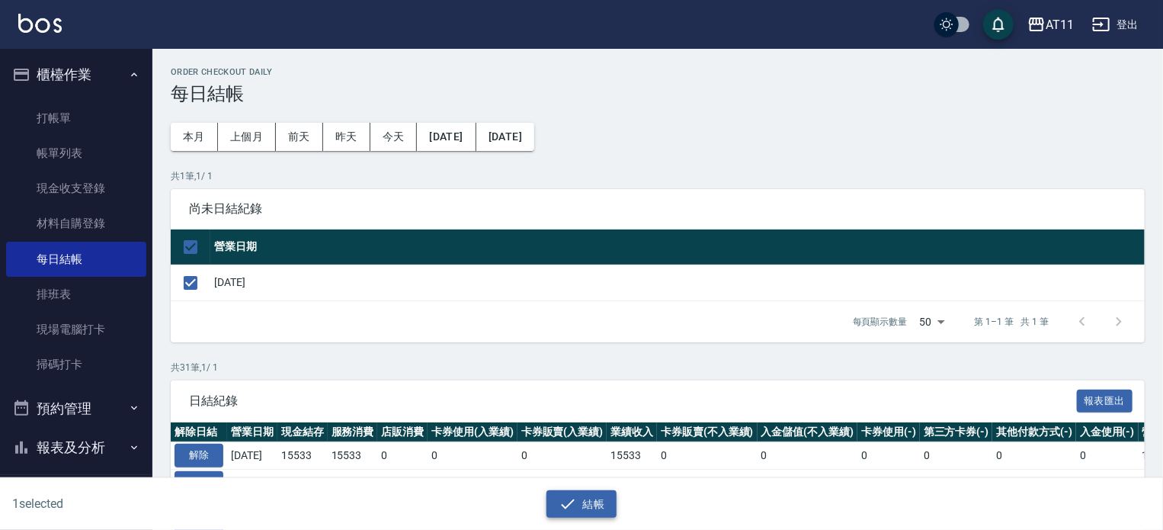
click at [586, 496] on button "結帳" at bounding box center [582, 504] width 71 height 28
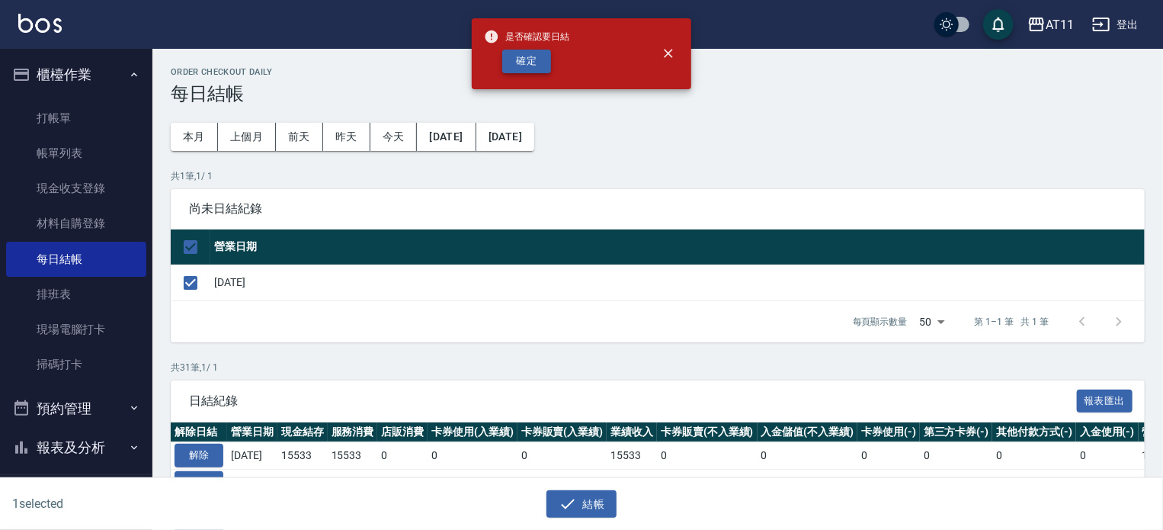
click at [529, 58] on button "確定" at bounding box center [526, 62] width 49 height 24
checkbox input "false"
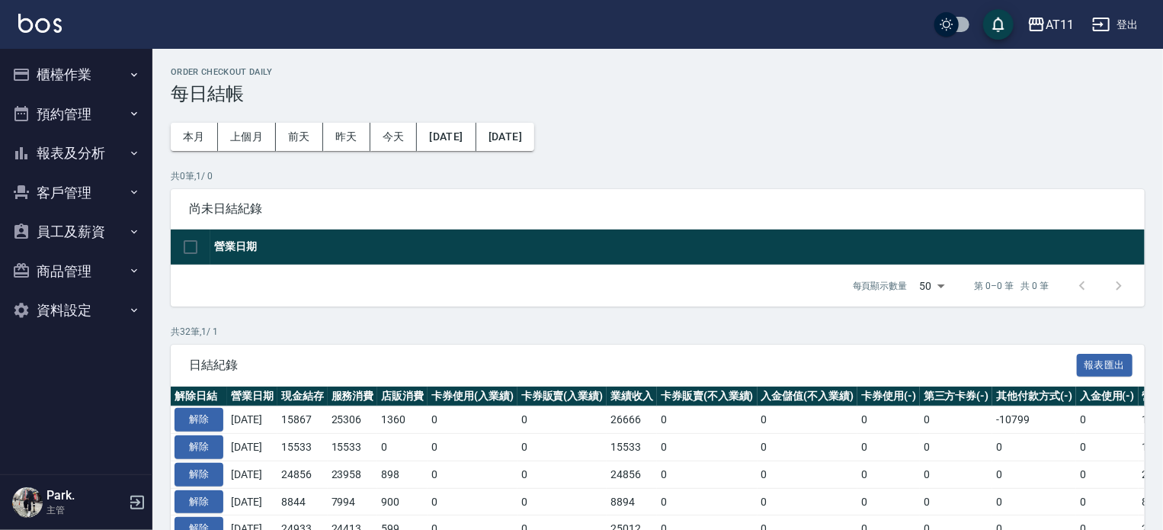
drag, startPoint x: 81, startPoint y: 149, endPoint x: 85, endPoint y: 167, distance: 17.9
click at [81, 151] on button "報表及分析" at bounding box center [76, 153] width 140 height 40
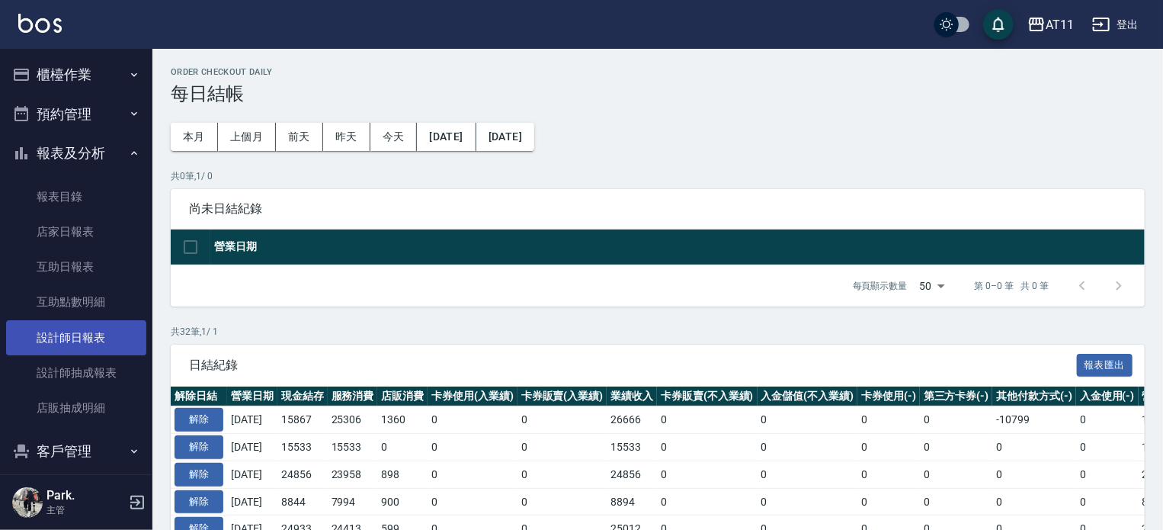
click at [94, 338] on link "設計師日報表" at bounding box center [76, 337] width 140 height 35
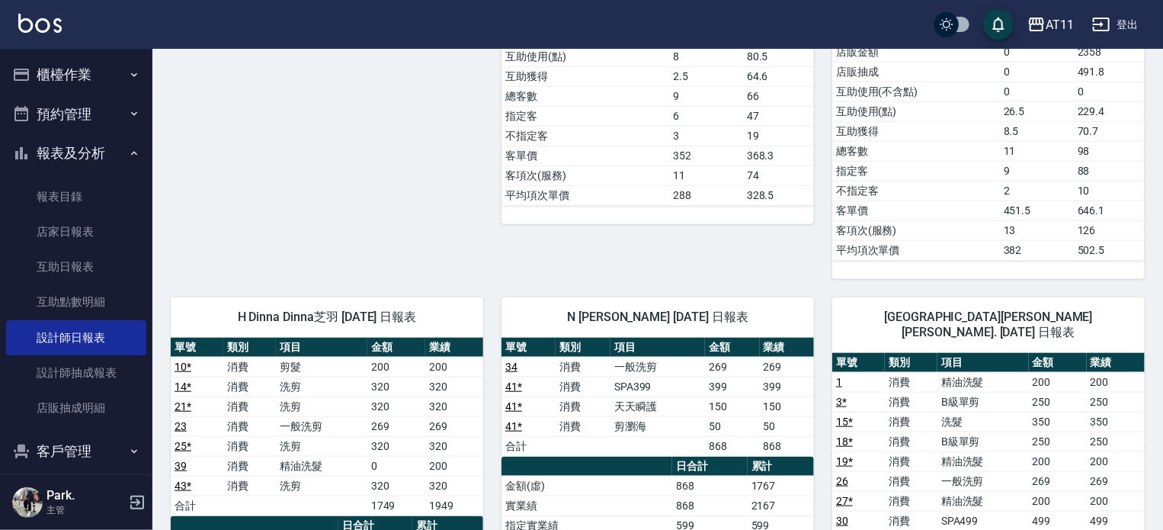
scroll to position [534, 0]
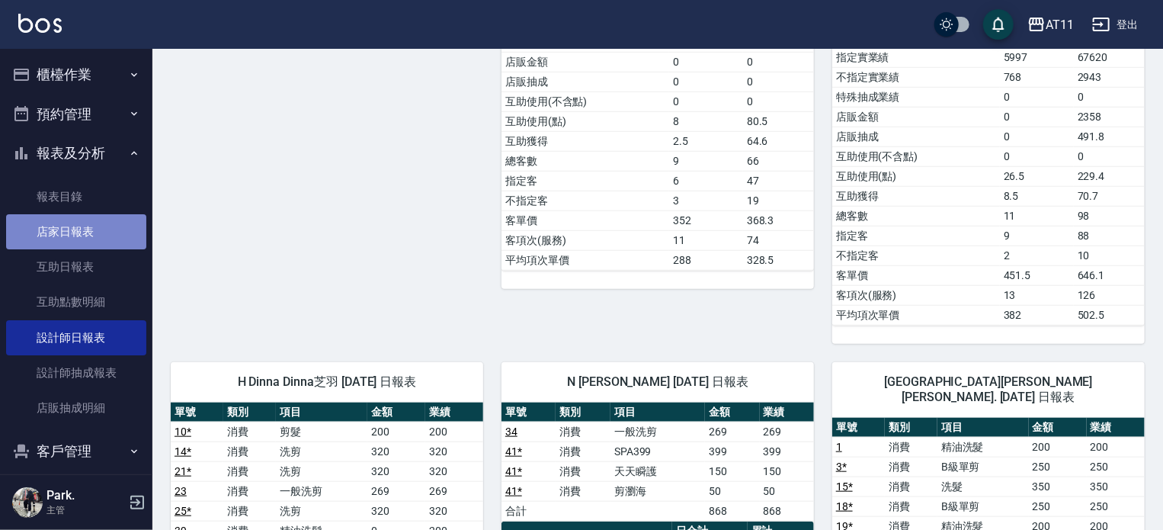
click at [82, 236] on link "店家日報表" at bounding box center [76, 231] width 140 height 35
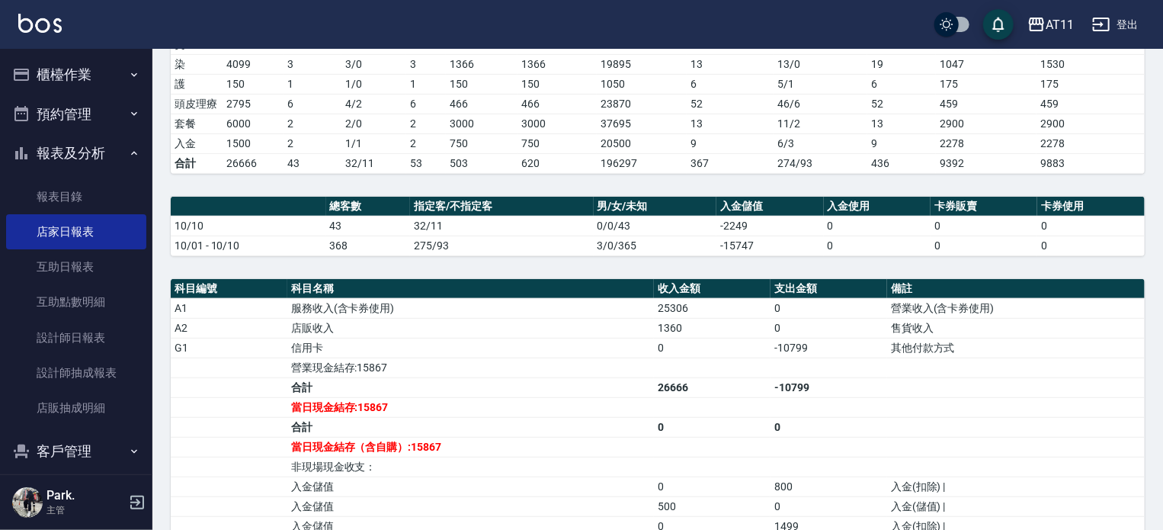
scroll to position [381, 0]
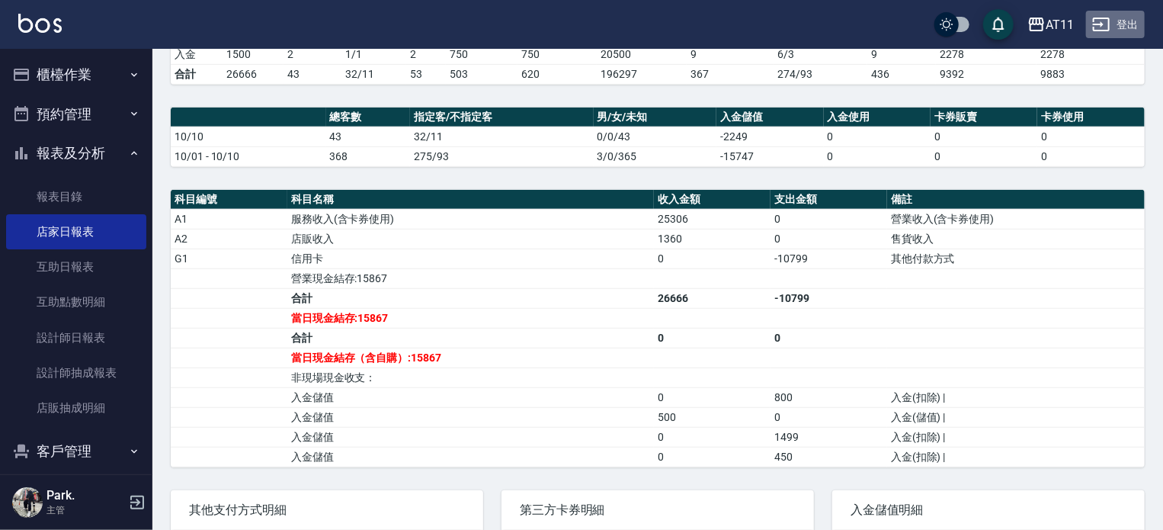
click at [1119, 19] on button "登出" at bounding box center [1115, 25] width 59 height 28
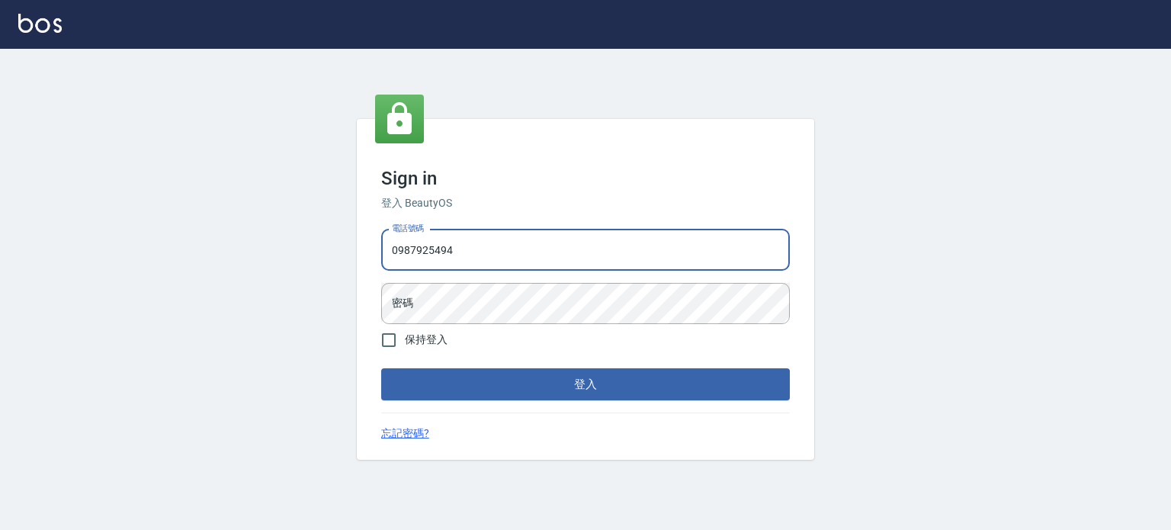
type input "0987925494"
click at [381, 368] on button "登入" at bounding box center [585, 384] width 409 height 32
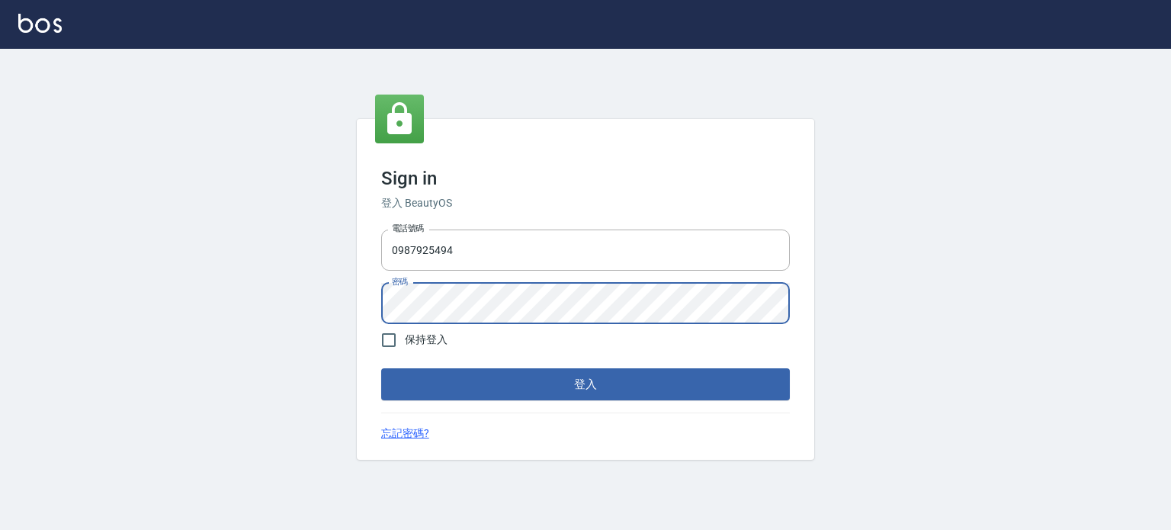
click at [381, 368] on button "登入" at bounding box center [585, 384] width 409 height 32
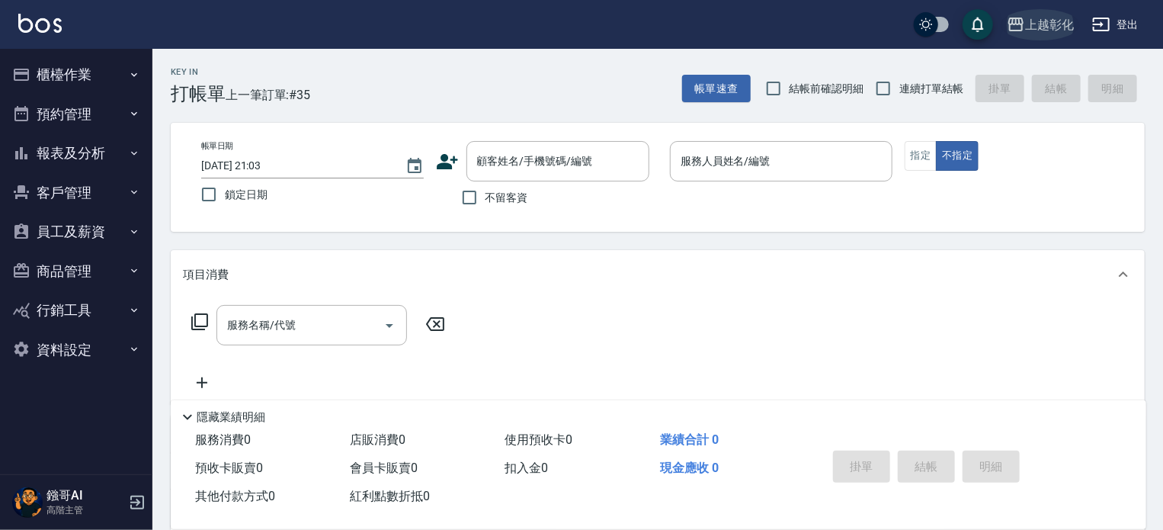
click at [1049, 21] on div "上越彰化" at bounding box center [1049, 24] width 49 height 19
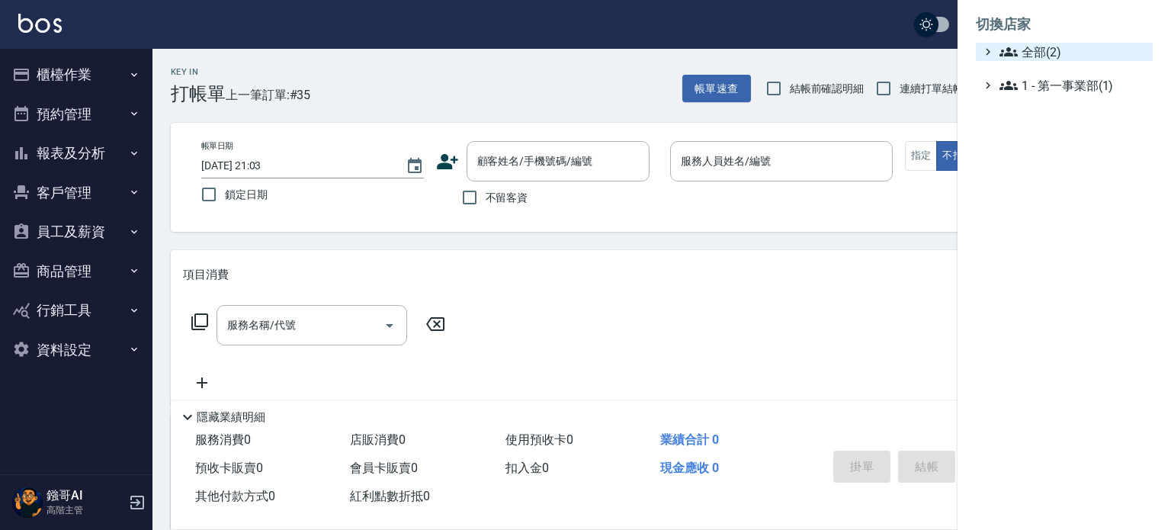
click at [1034, 48] on span "全部(2)" at bounding box center [1072, 52] width 147 height 18
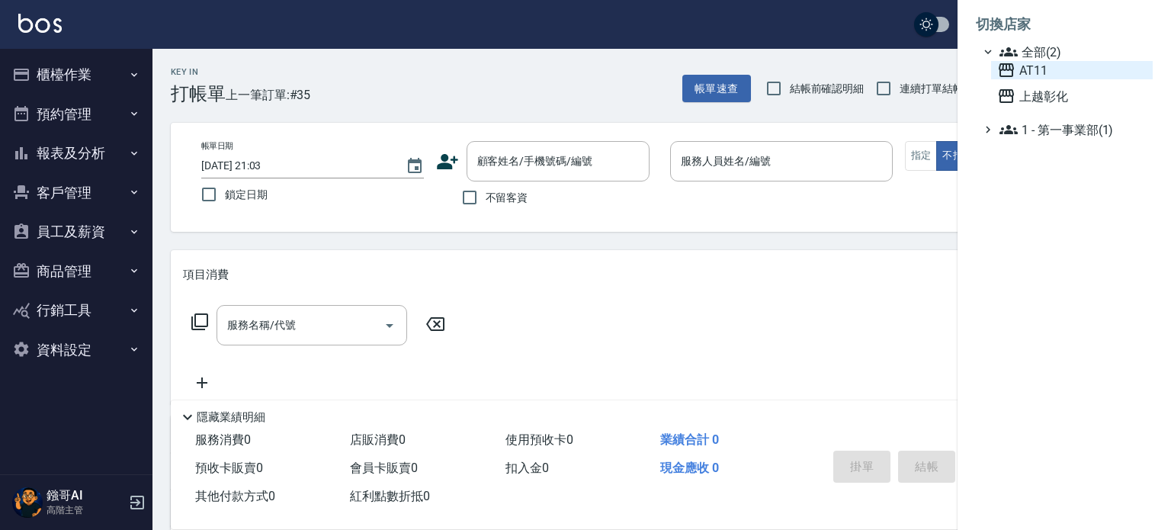
click at [1035, 69] on span "AT11" at bounding box center [1071, 70] width 149 height 18
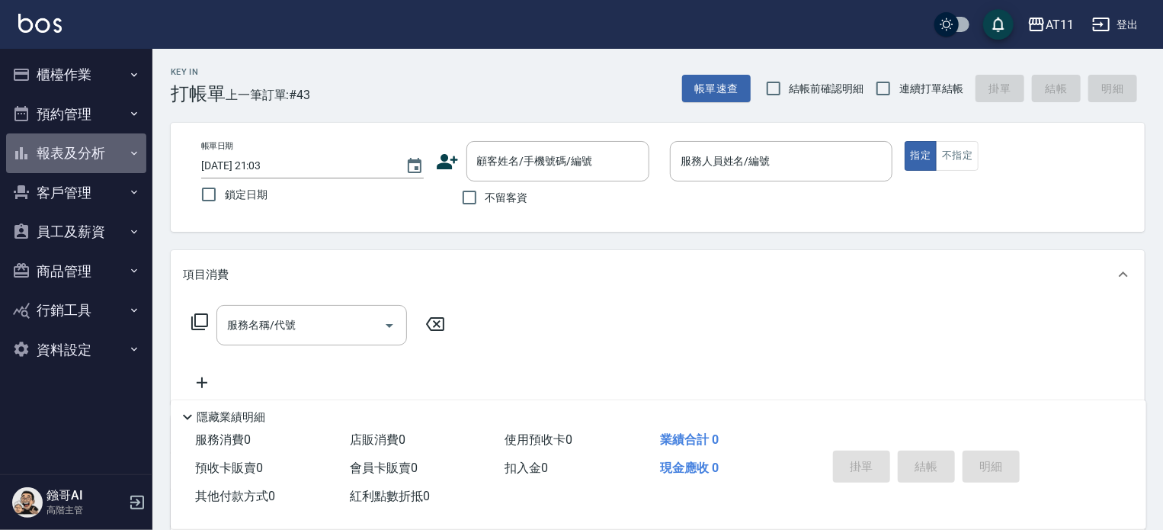
click at [74, 154] on button "報表及分析" at bounding box center [76, 153] width 140 height 40
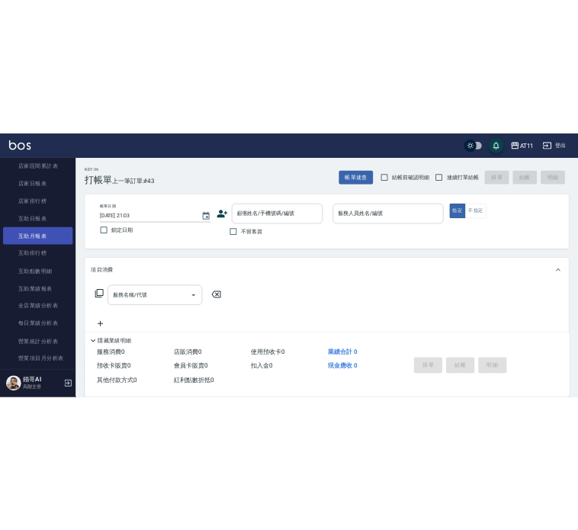
scroll to position [381, 0]
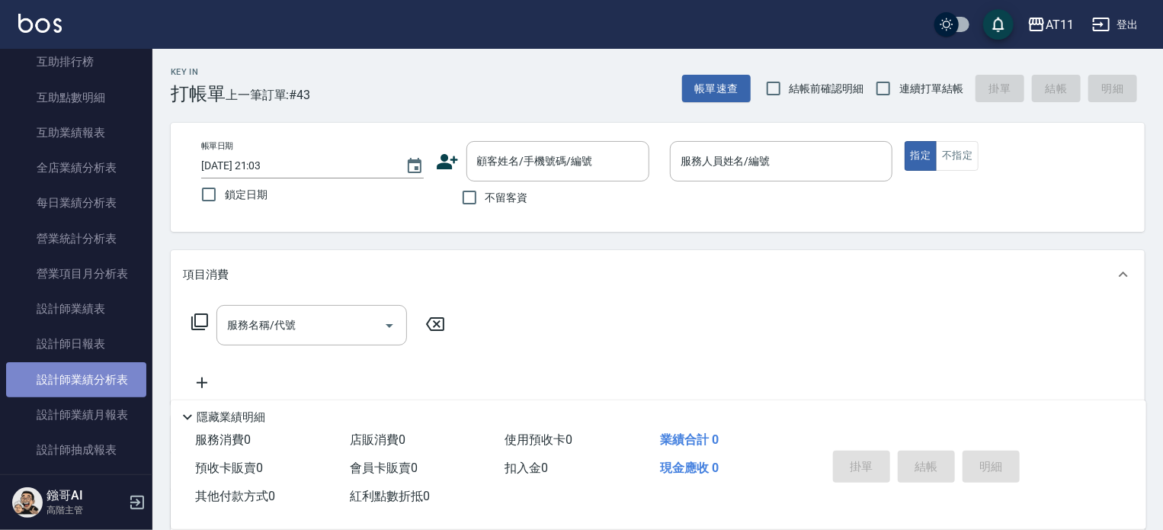
click at [94, 379] on link "設計師業績分析表" at bounding box center [76, 379] width 140 height 35
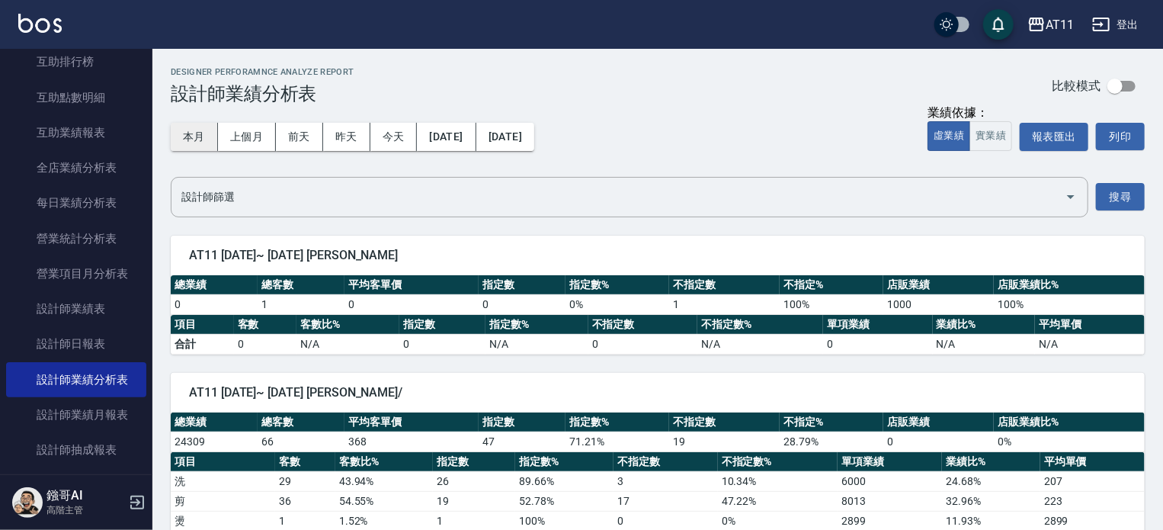
click at [188, 136] on button "本月" at bounding box center [194, 137] width 47 height 28
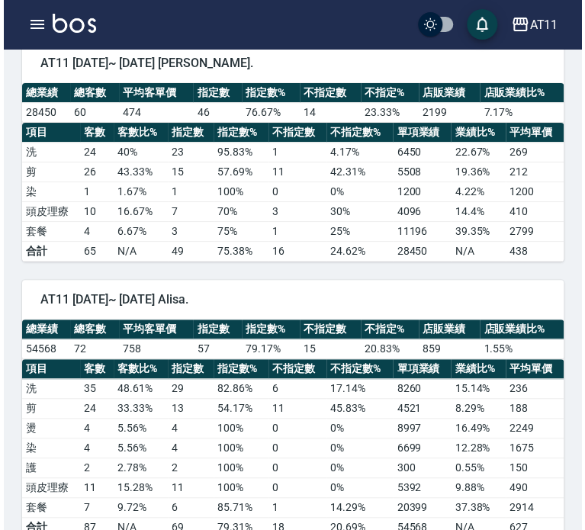
scroll to position [1372, 0]
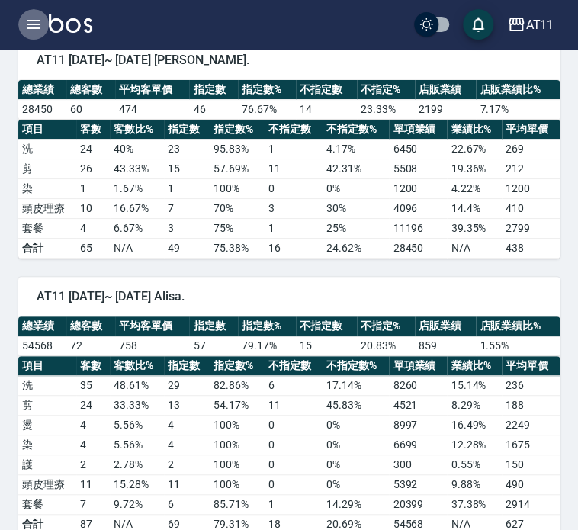
click at [40, 19] on icon "button" at bounding box center [33, 24] width 18 height 18
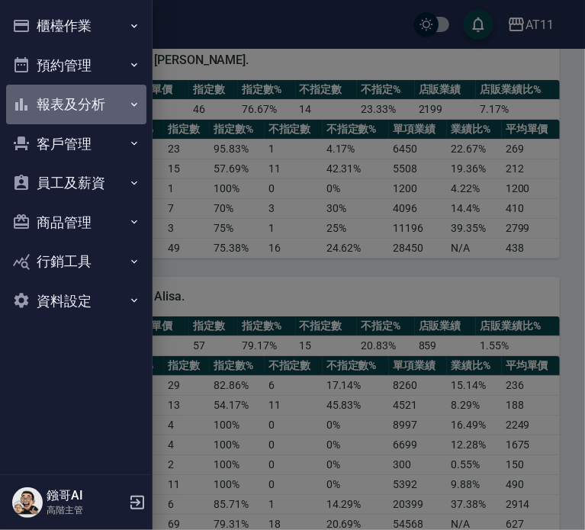
click at [73, 109] on button "報表及分析" at bounding box center [76, 105] width 140 height 40
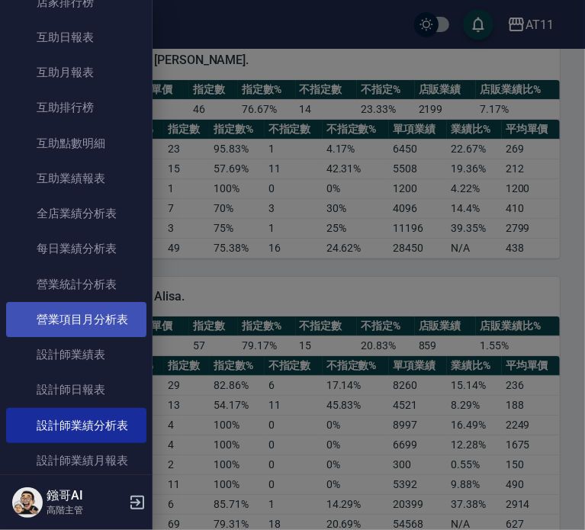
scroll to position [305, 0]
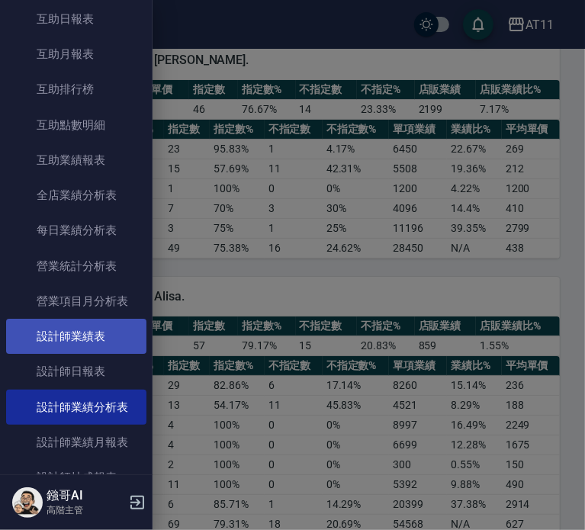
click at [95, 335] on link "設計師業績表" at bounding box center [76, 336] width 140 height 35
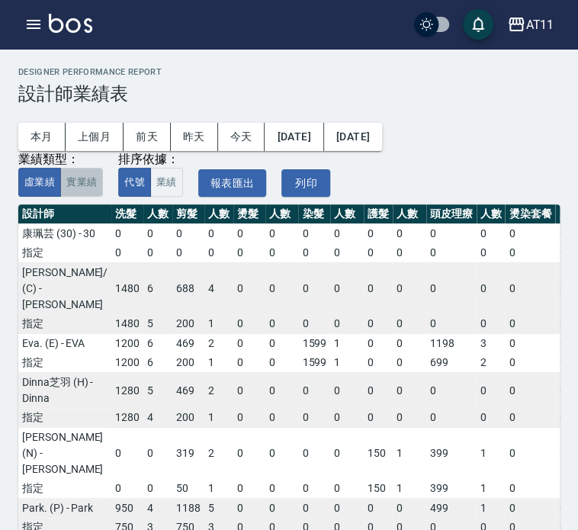
click at [84, 179] on button "實業績" at bounding box center [81, 183] width 43 height 30
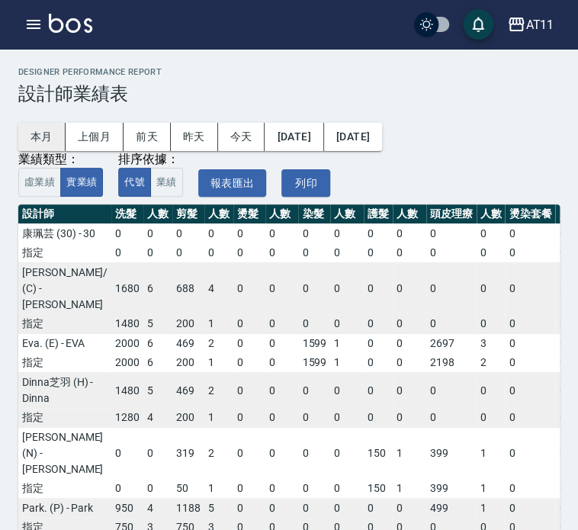
click at [39, 128] on button "本月" at bounding box center [41, 137] width 47 height 28
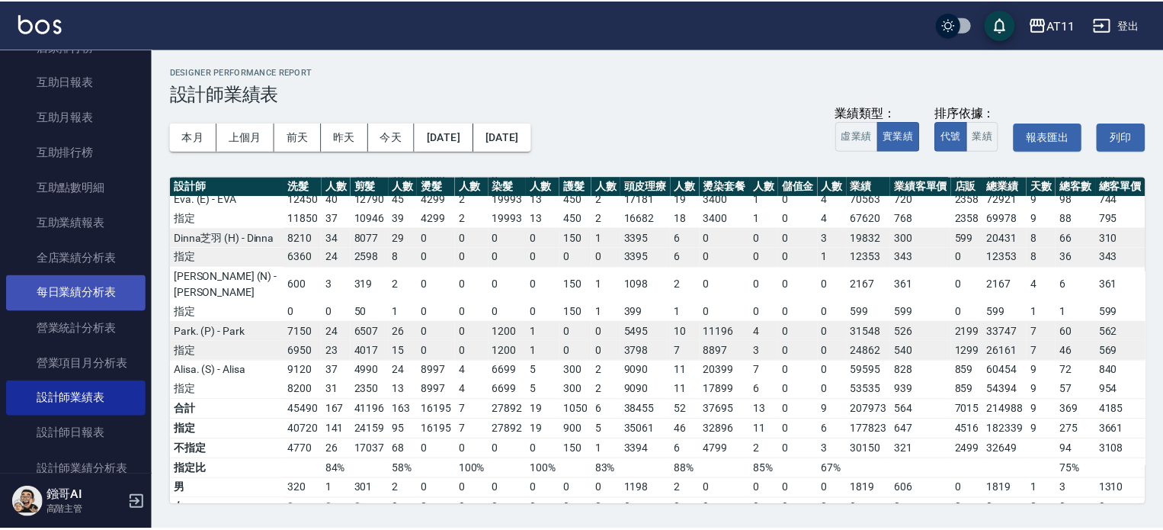
scroll to position [76, 0]
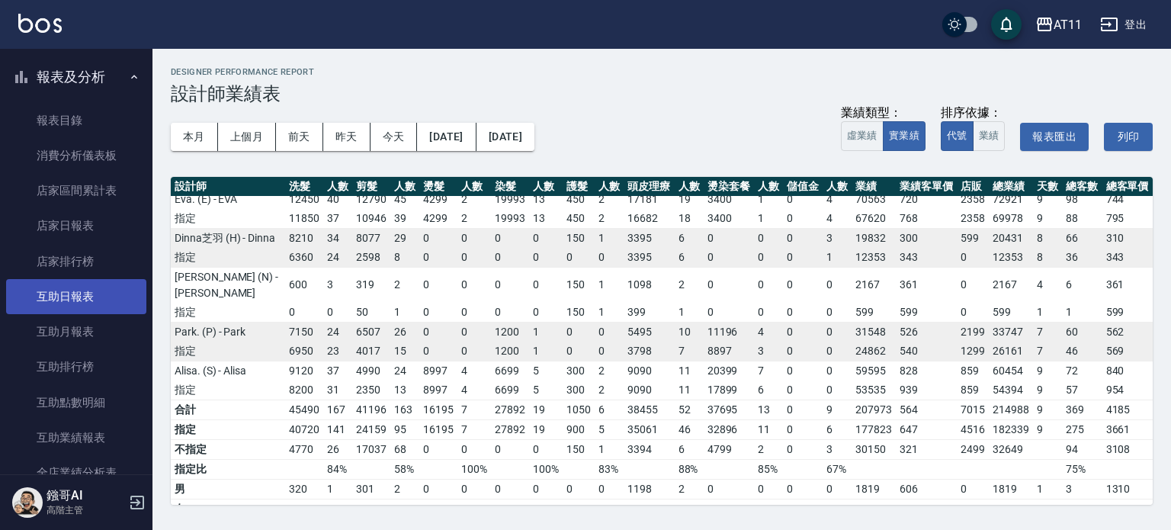
click at [95, 302] on link "互助日報表" at bounding box center [76, 296] width 140 height 35
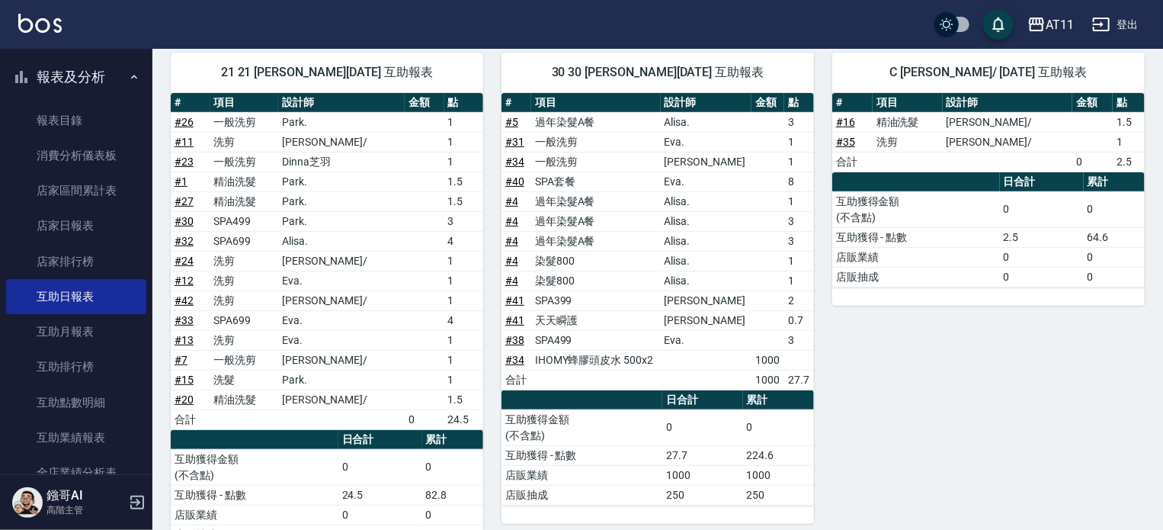
scroll to position [229, 0]
